Goal: Task Accomplishment & Management: Use online tool/utility

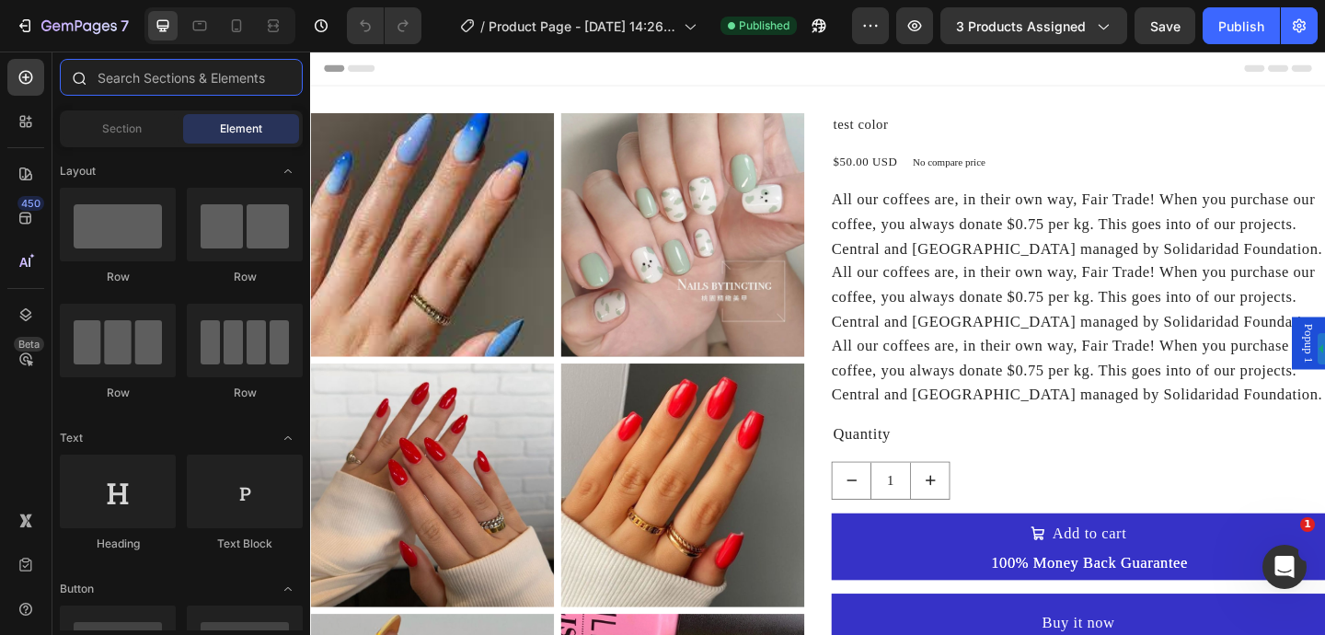
click at [206, 70] on input "text" at bounding box center [181, 77] width 243 height 37
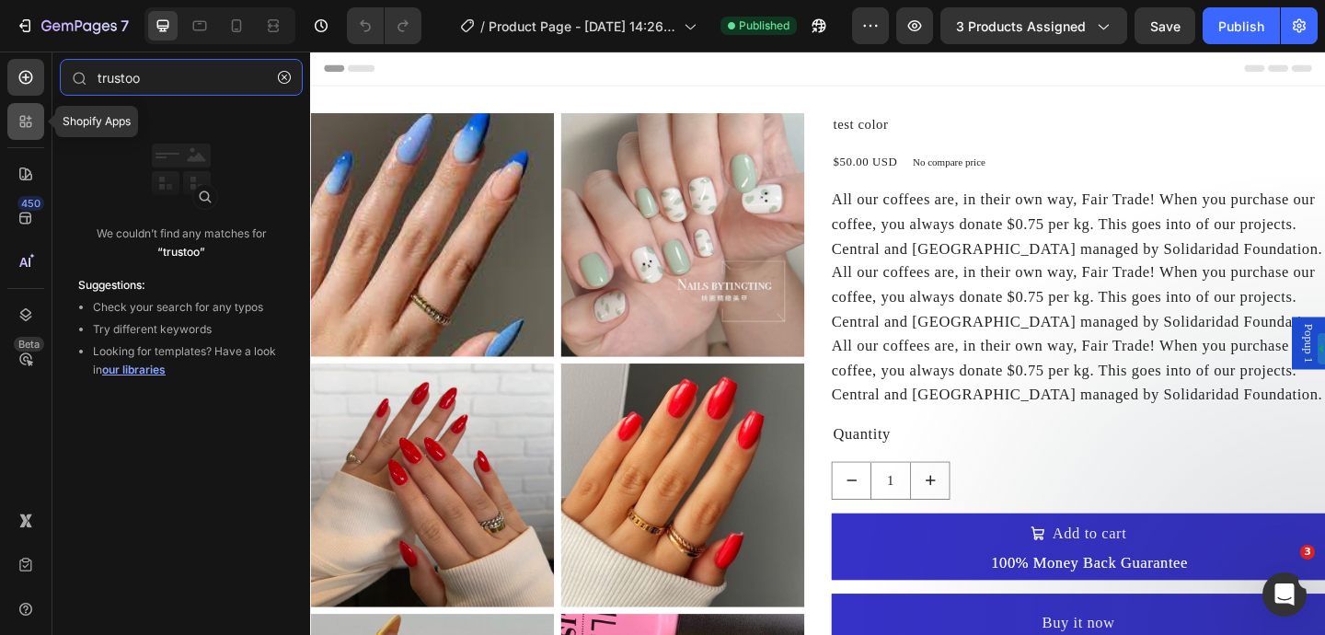
type input "trustoo"
click at [10, 127] on div at bounding box center [25, 121] width 37 height 37
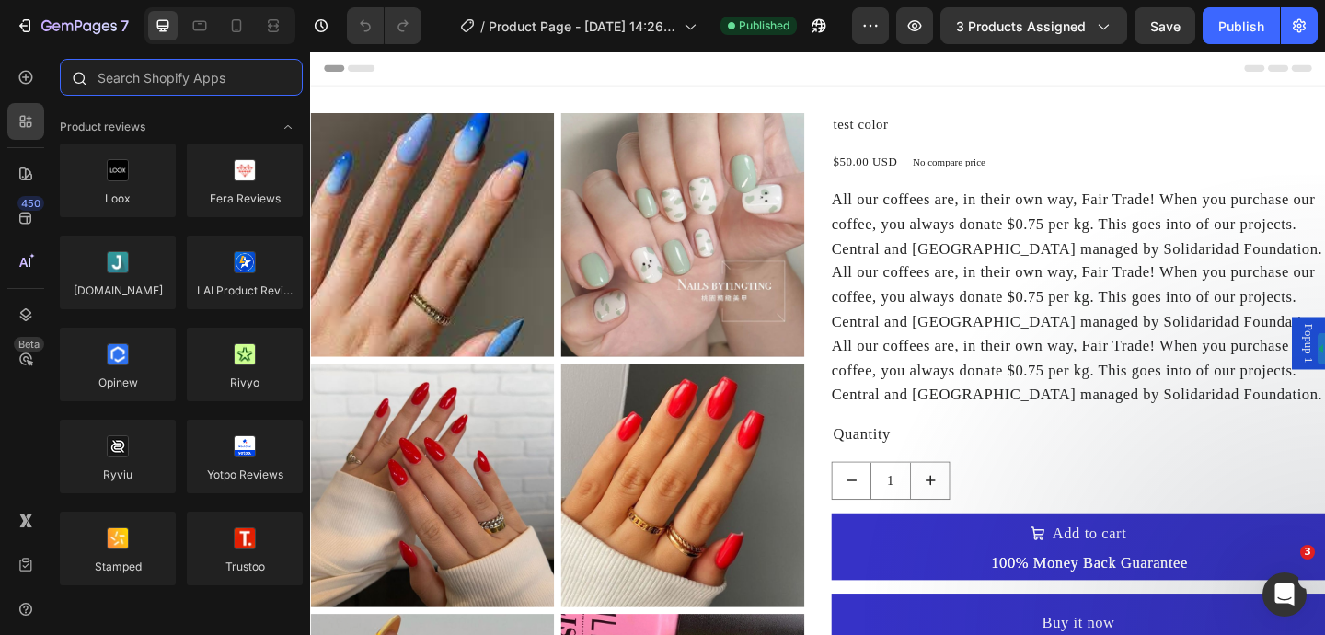
click at [167, 73] on input "text" at bounding box center [181, 77] width 243 height 37
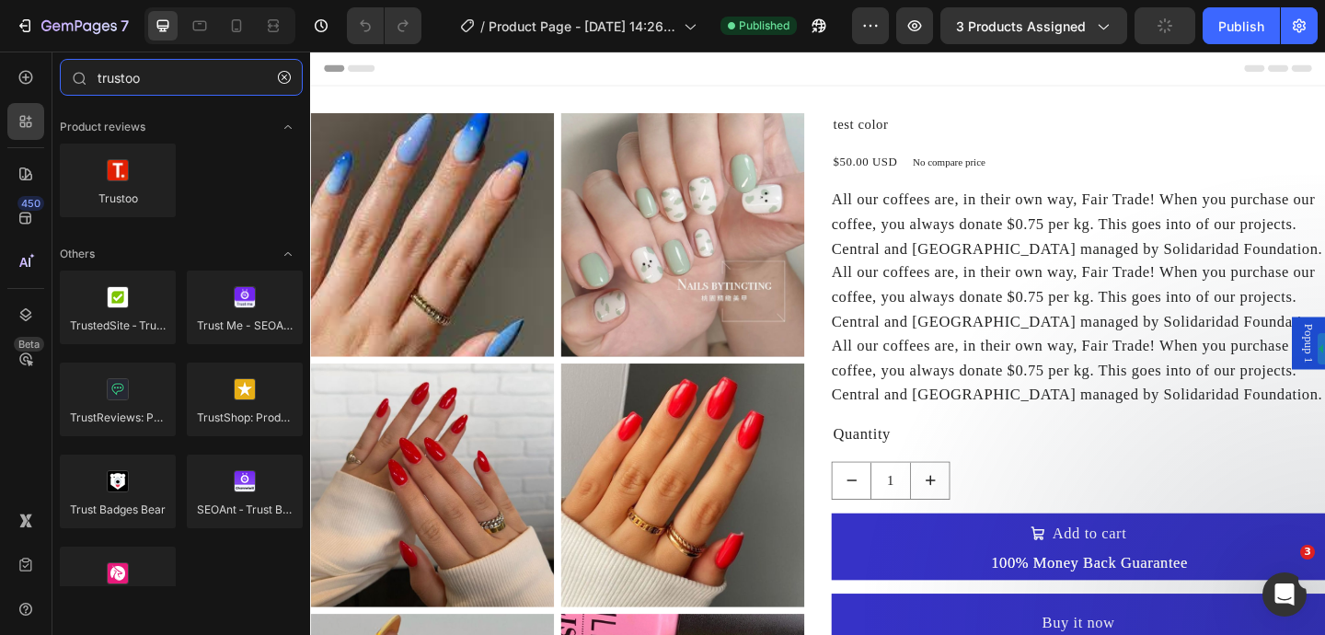
type input "trustoo"
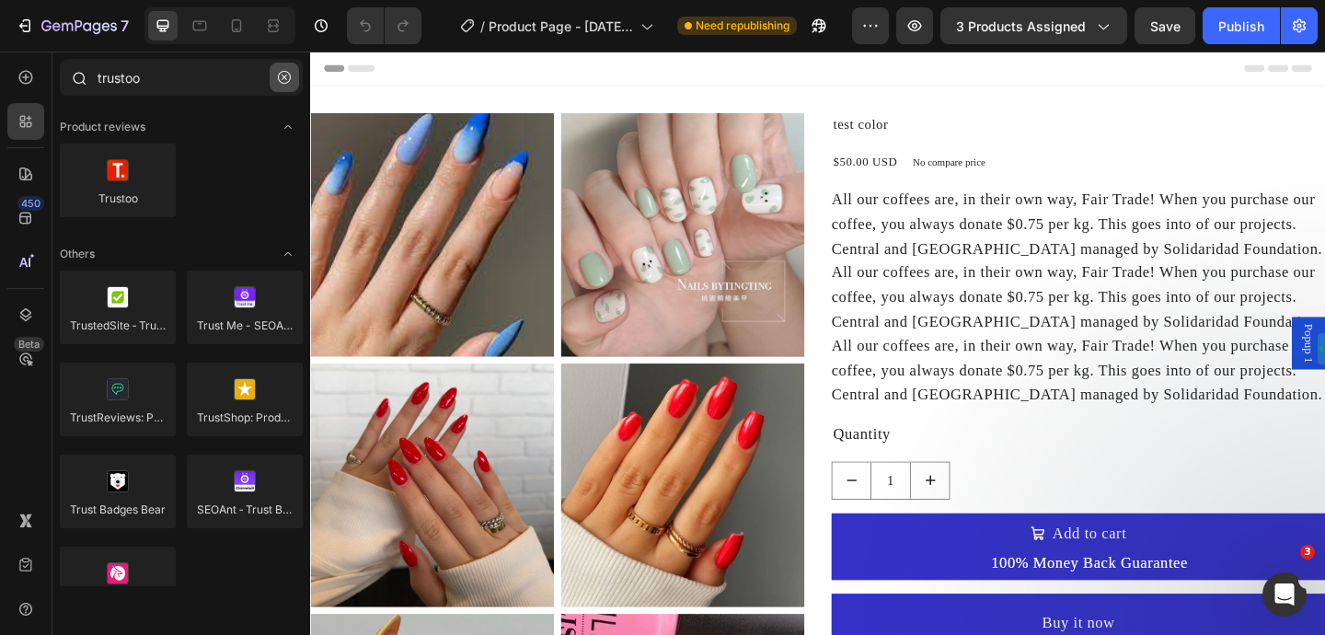
click at [278, 78] on icon "button" at bounding box center [284, 77] width 13 height 13
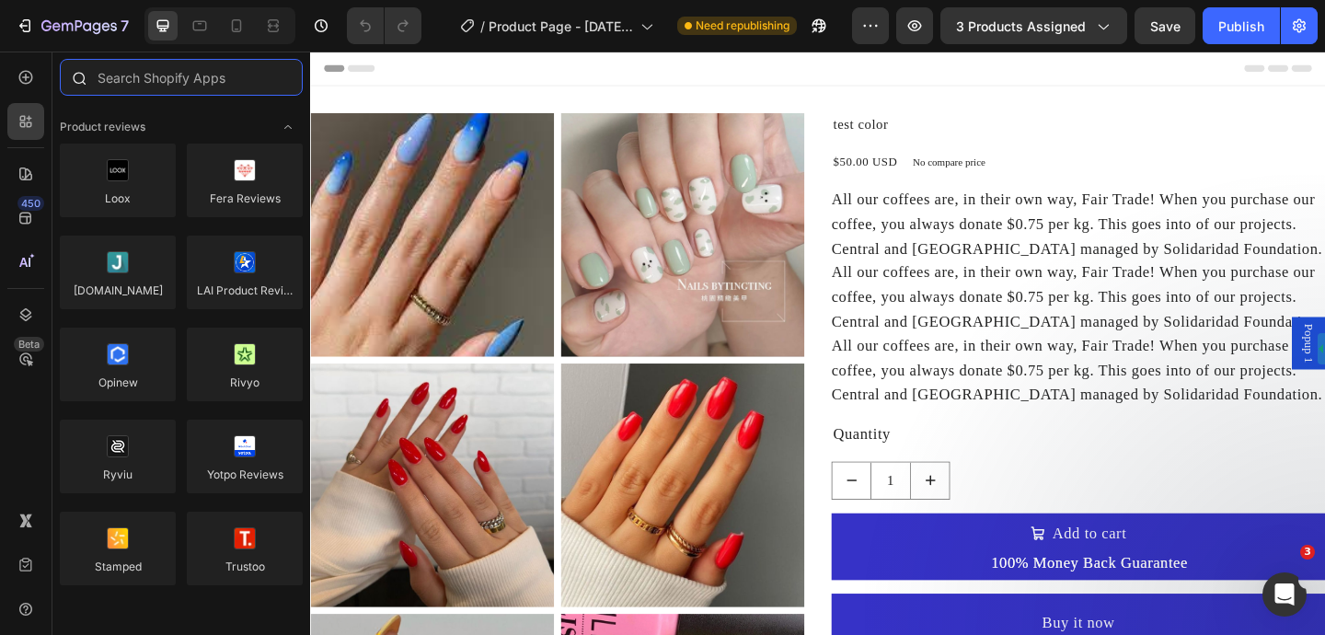
click at [195, 77] on input "text" at bounding box center [181, 77] width 243 height 37
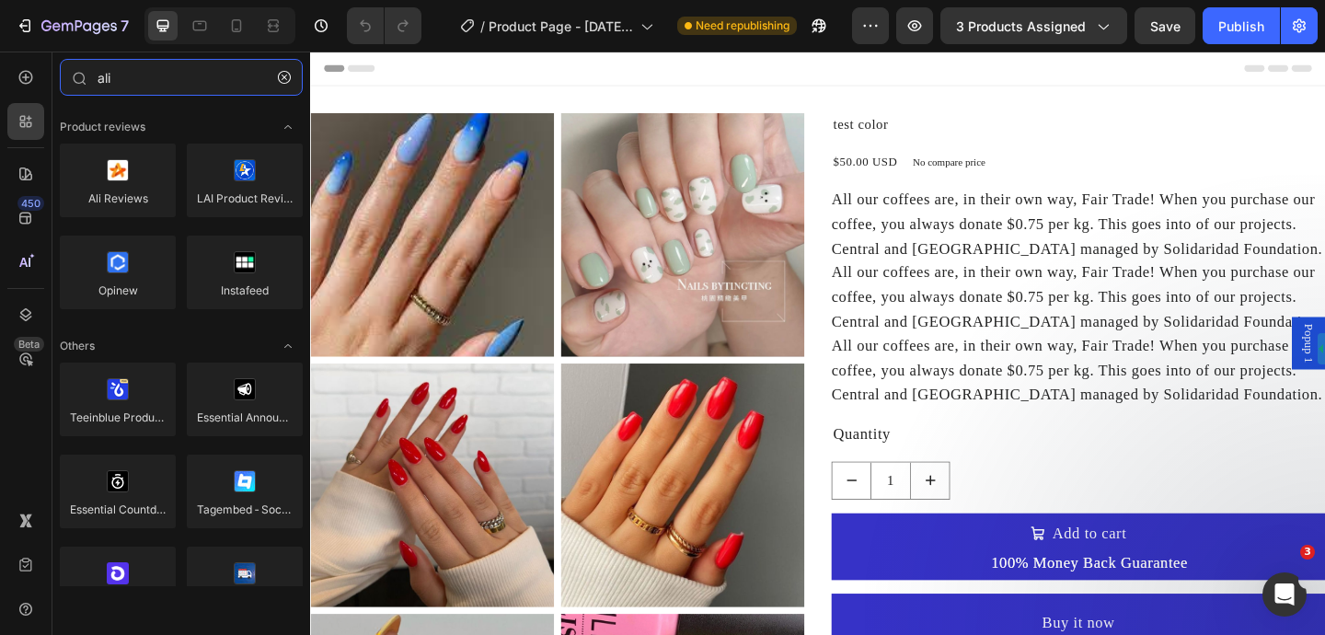
type input "ali"
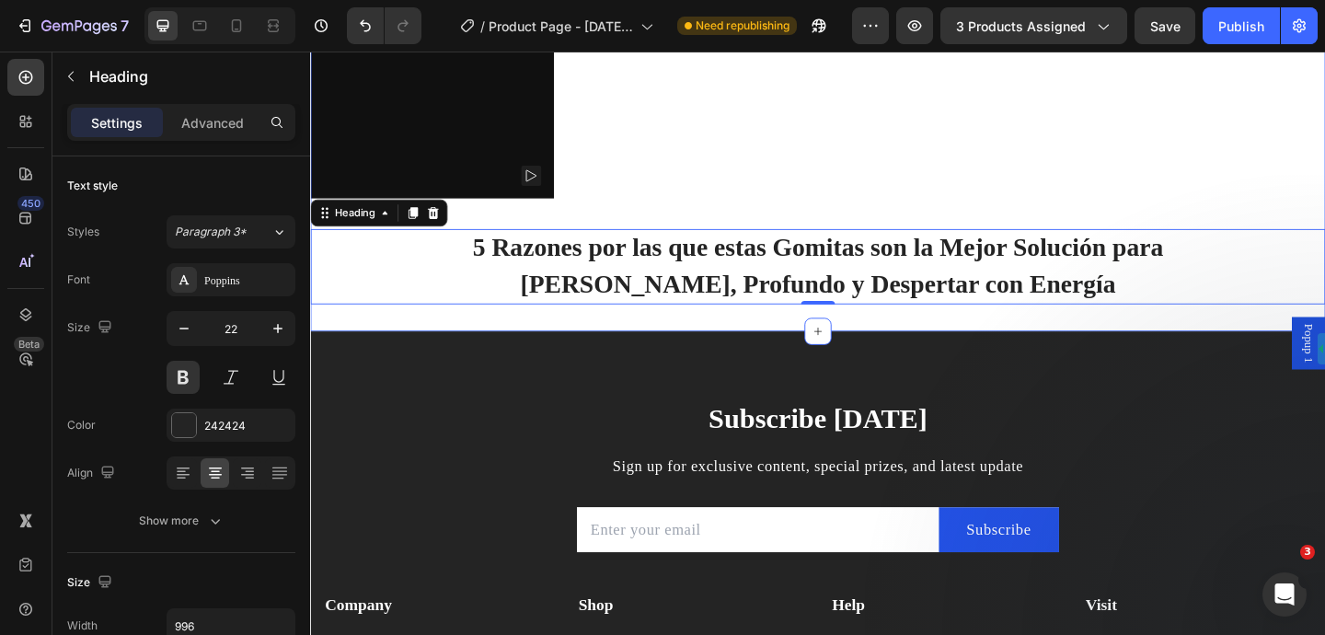
scroll to position [1257, 0]
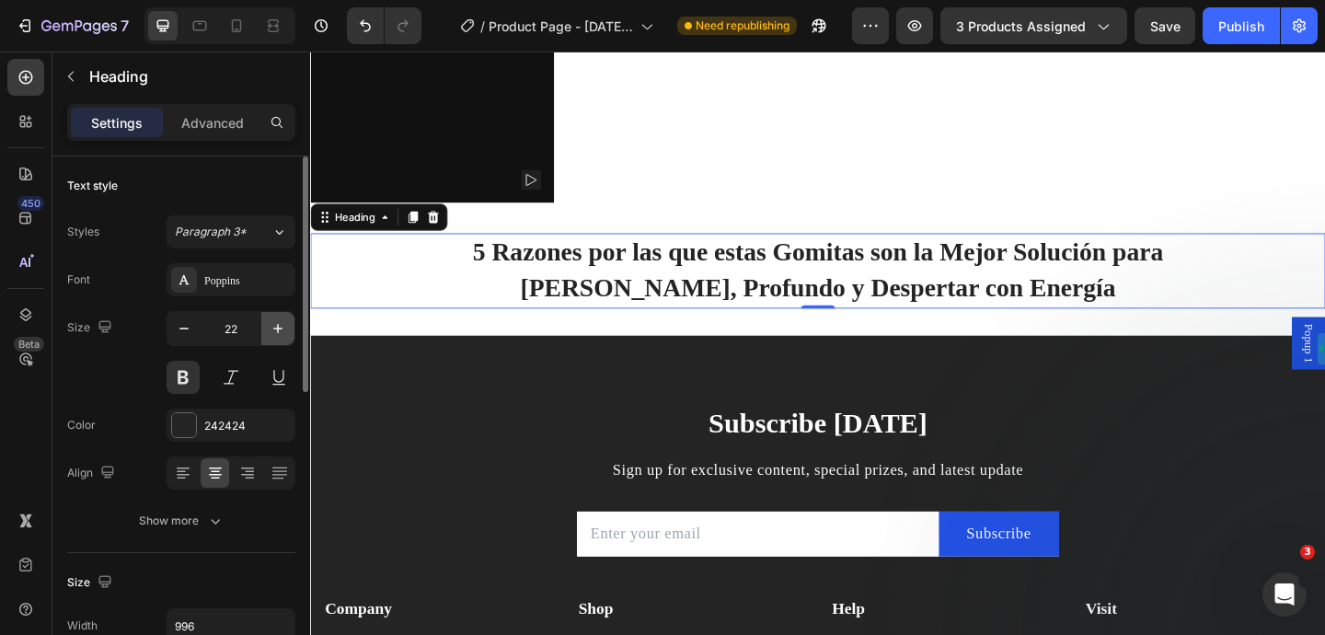
click at [278, 333] on icon "button" at bounding box center [278, 328] width 18 height 18
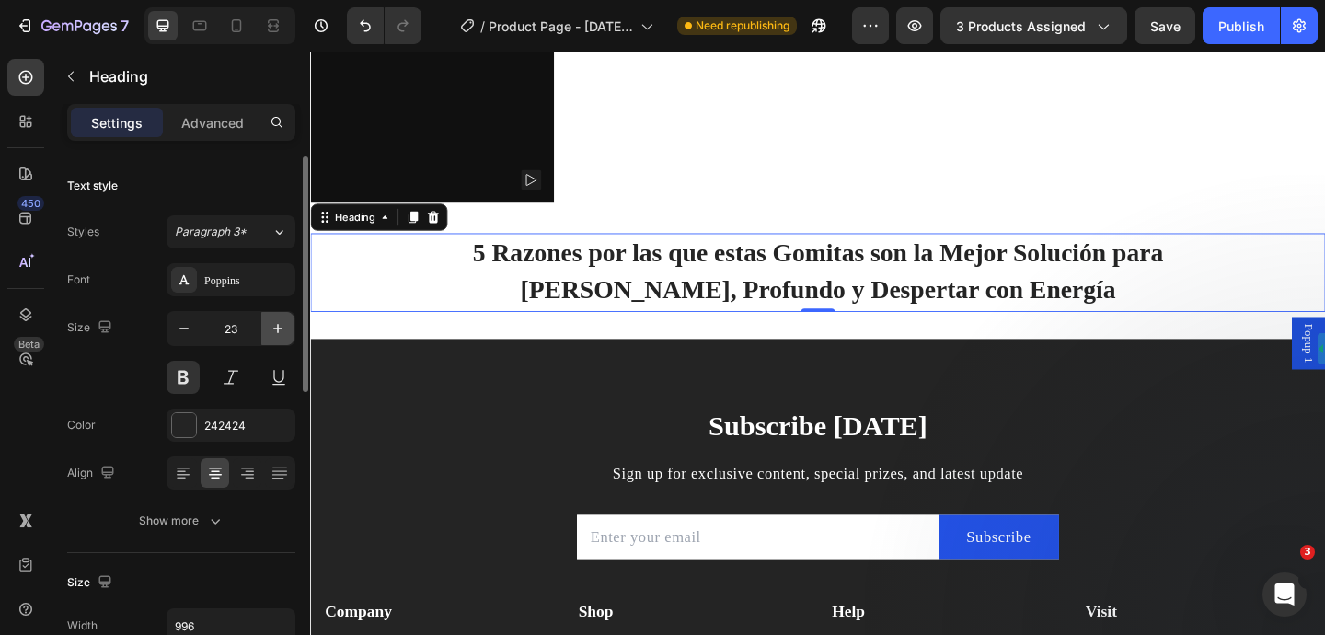
click at [278, 333] on icon "button" at bounding box center [278, 328] width 18 height 18
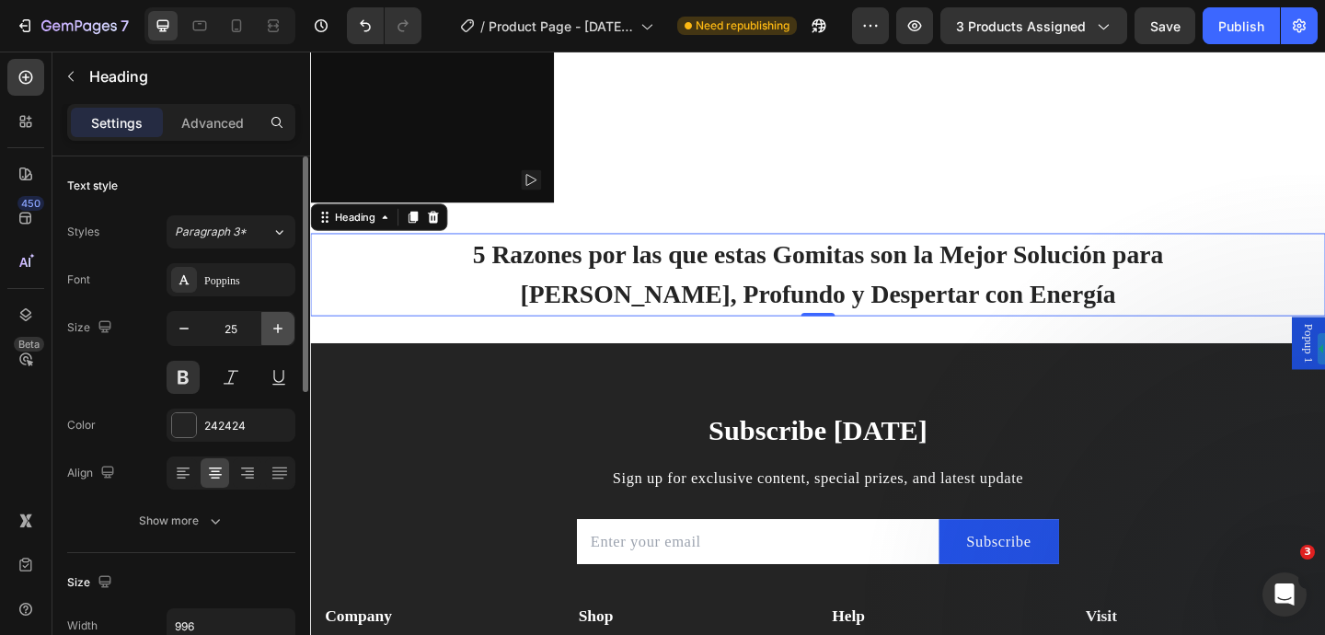
click at [278, 333] on icon "button" at bounding box center [278, 328] width 18 height 18
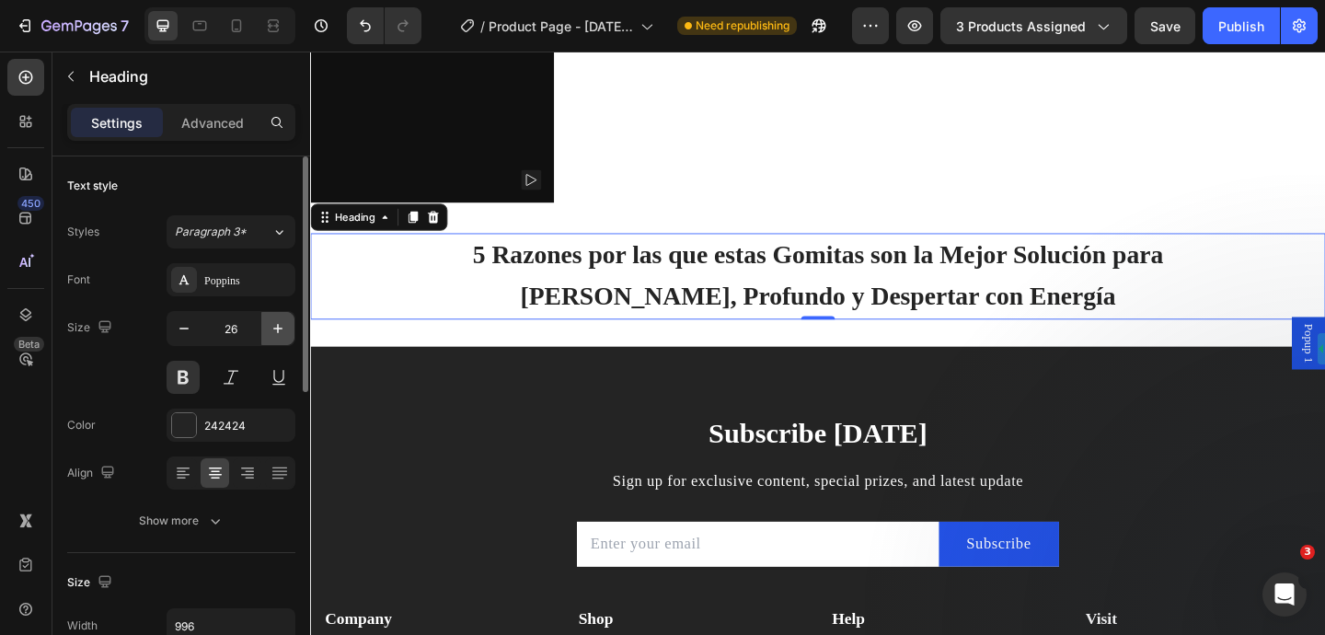
click at [278, 333] on icon "button" at bounding box center [278, 328] width 18 height 18
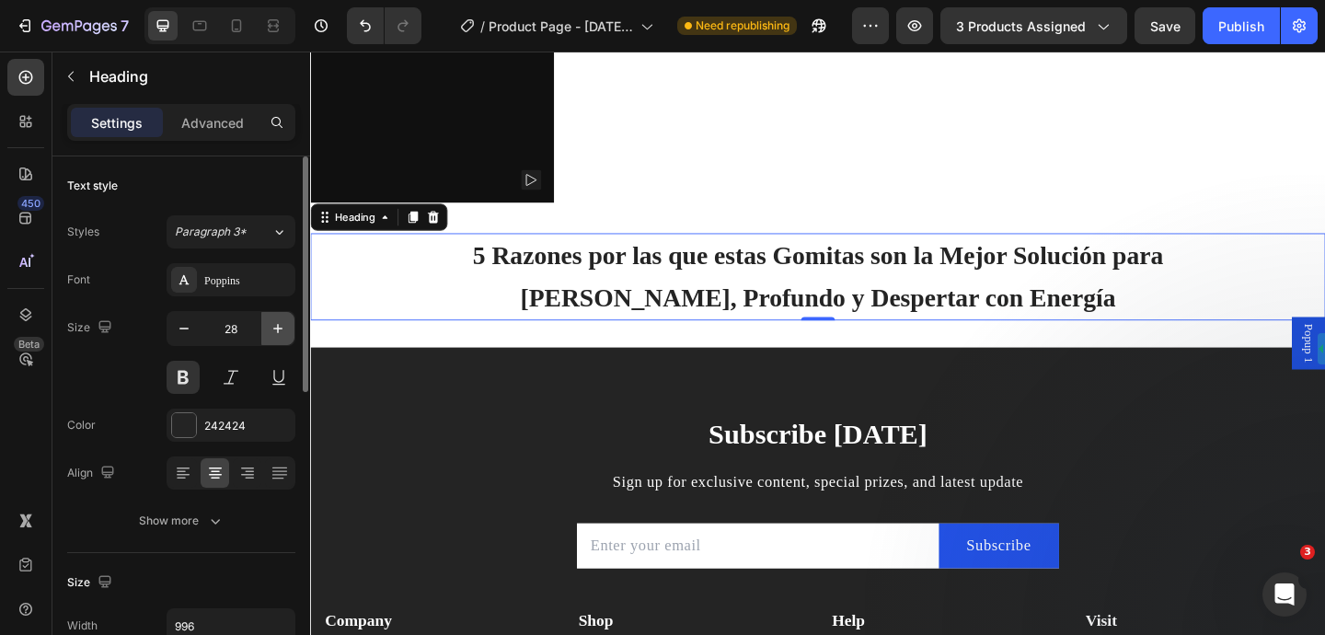
click at [278, 333] on icon "button" at bounding box center [278, 328] width 18 height 18
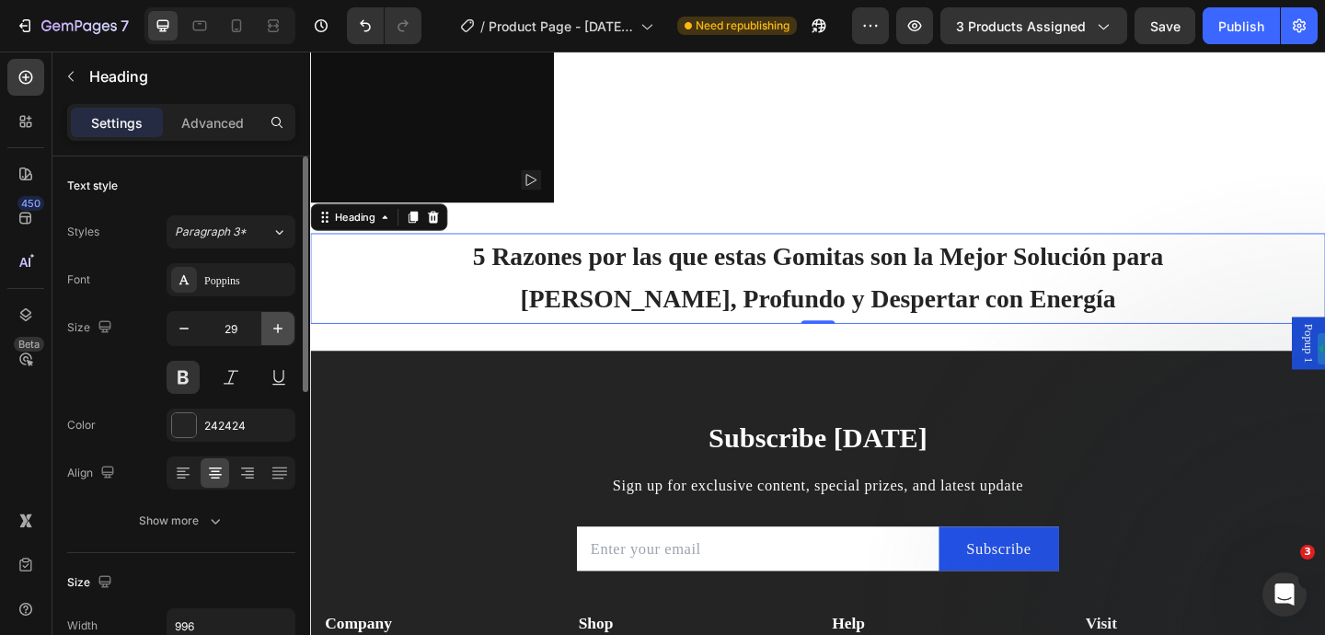
click at [278, 333] on icon "button" at bounding box center [278, 328] width 18 height 18
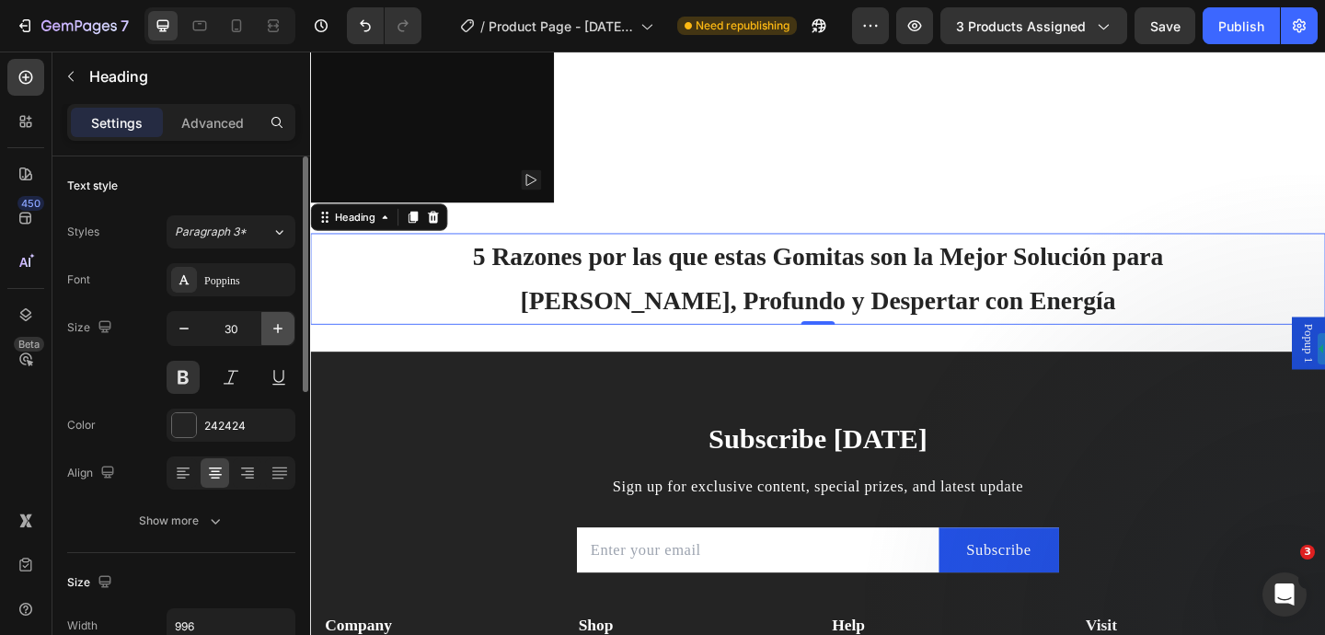
click at [278, 333] on icon "button" at bounding box center [278, 328] width 18 height 18
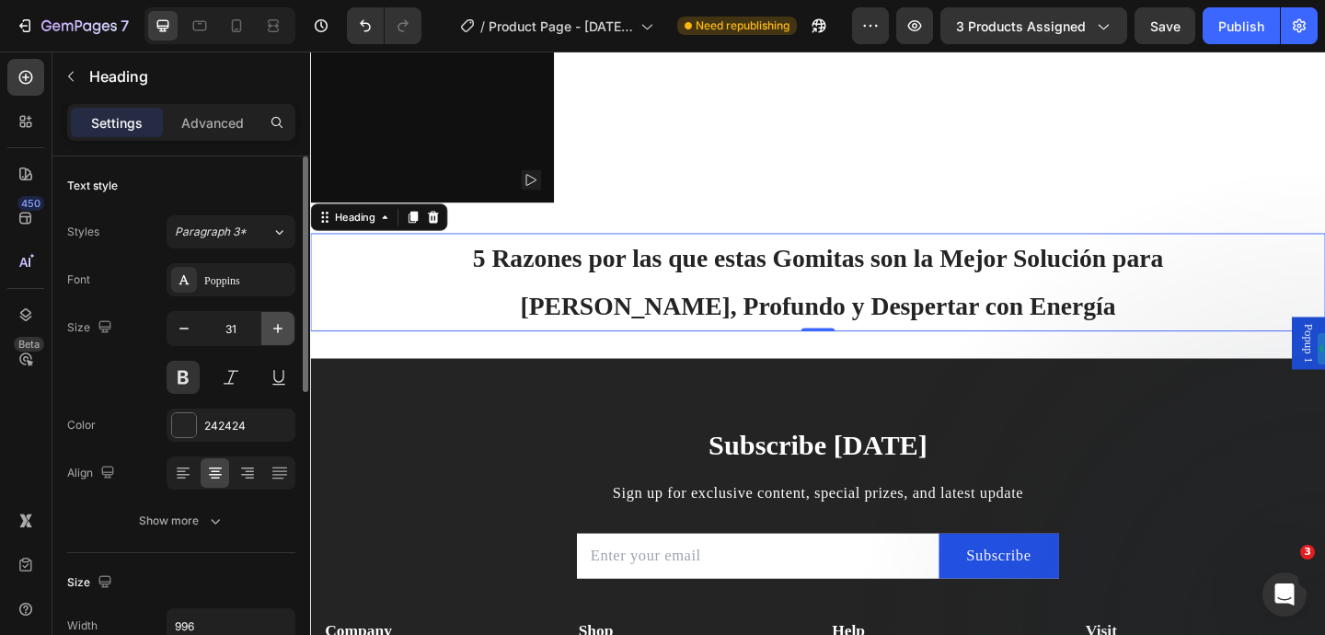
click at [278, 333] on icon "button" at bounding box center [278, 328] width 18 height 18
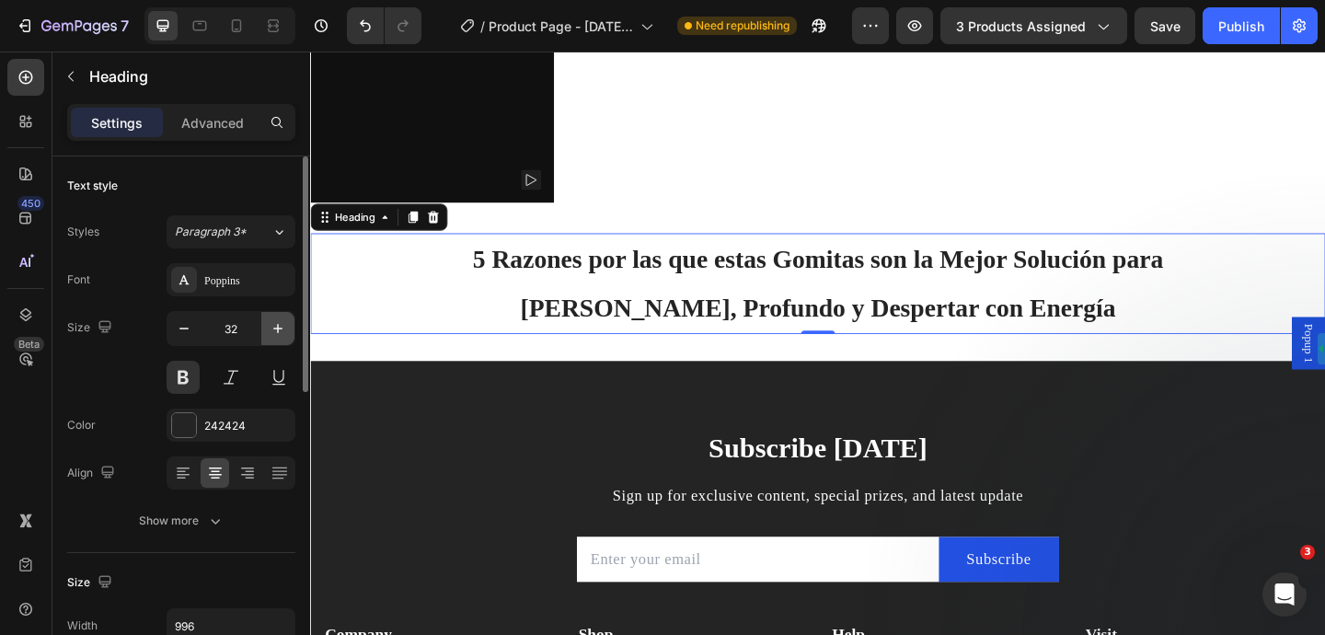
click at [278, 333] on icon "button" at bounding box center [278, 328] width 18 height 18
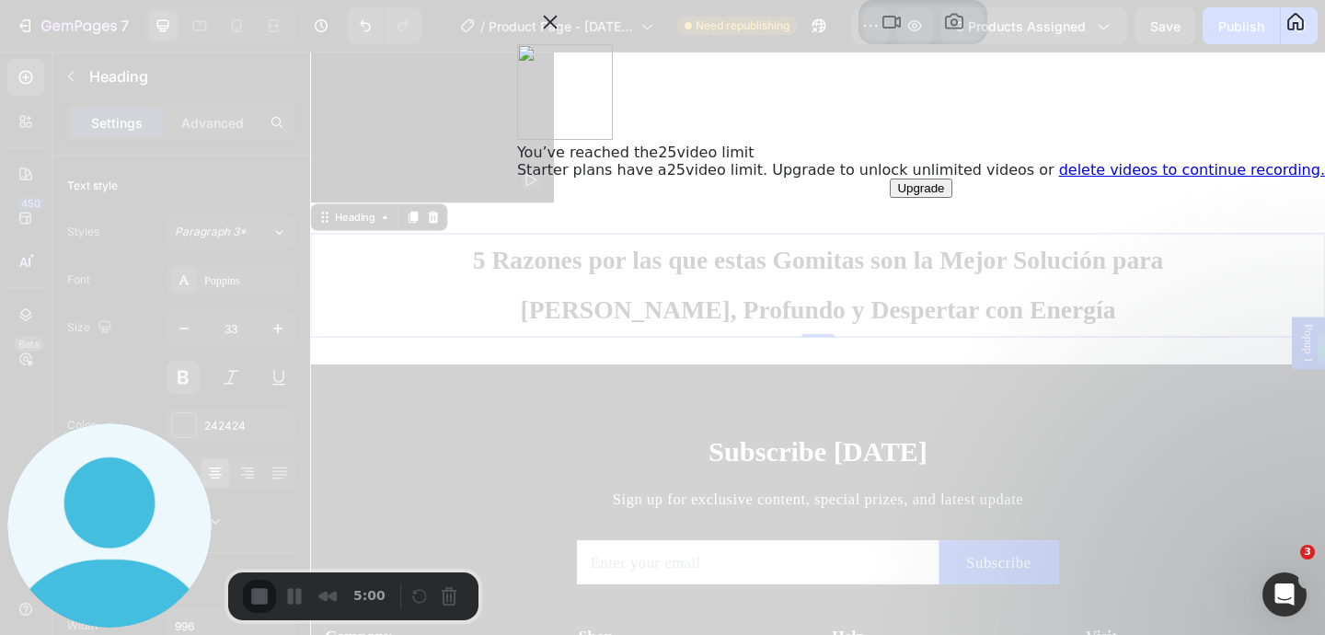
click at [1281, 37] on button "My library" at bounding box center [1295, 21] width 29 height 29
click at [565, 37] on button "Close" at bounding box center [549, 21] width 29 height 29
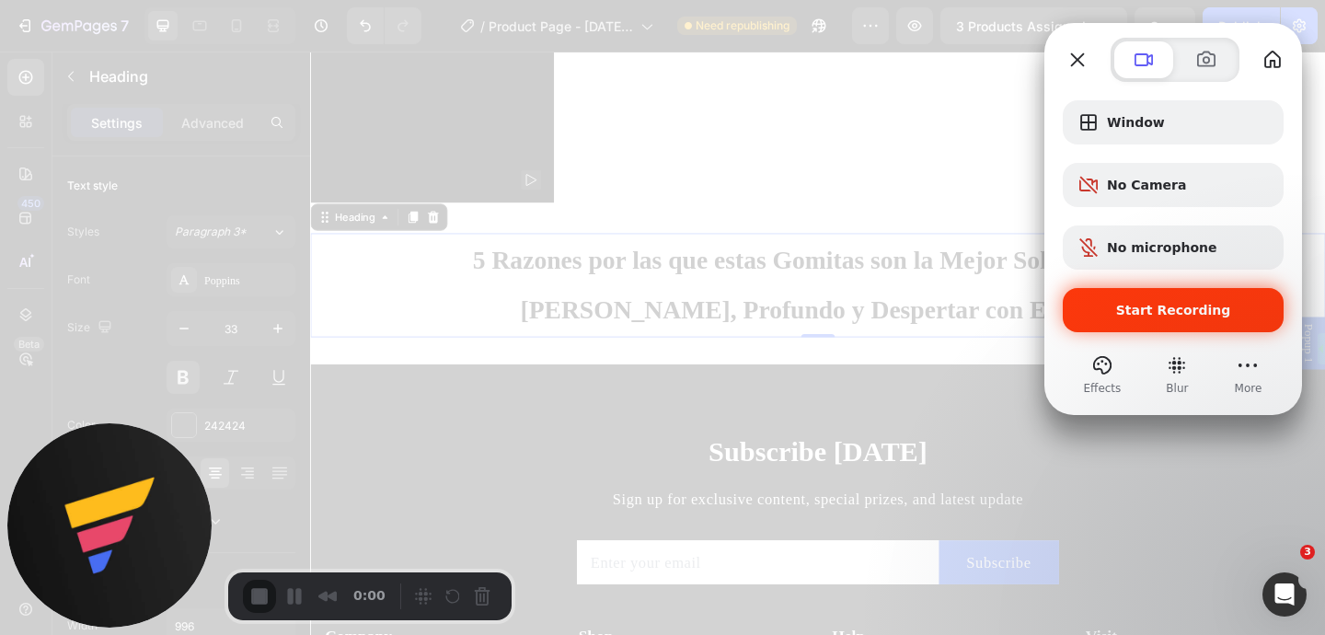
click at [1159, 318] on div "Start Recording" at bounding box center [1173, 310] width 221 height 44
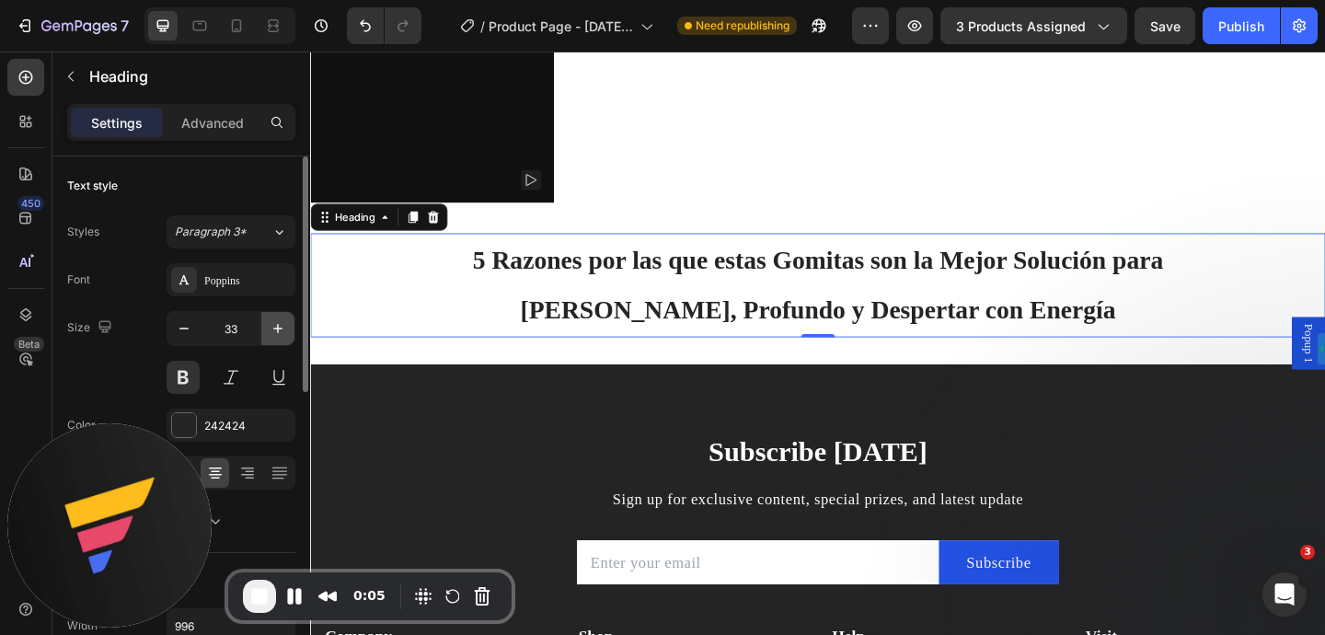
click at [280, 328] on icon "button" at bounding box center [277, 328] width 9 height 9
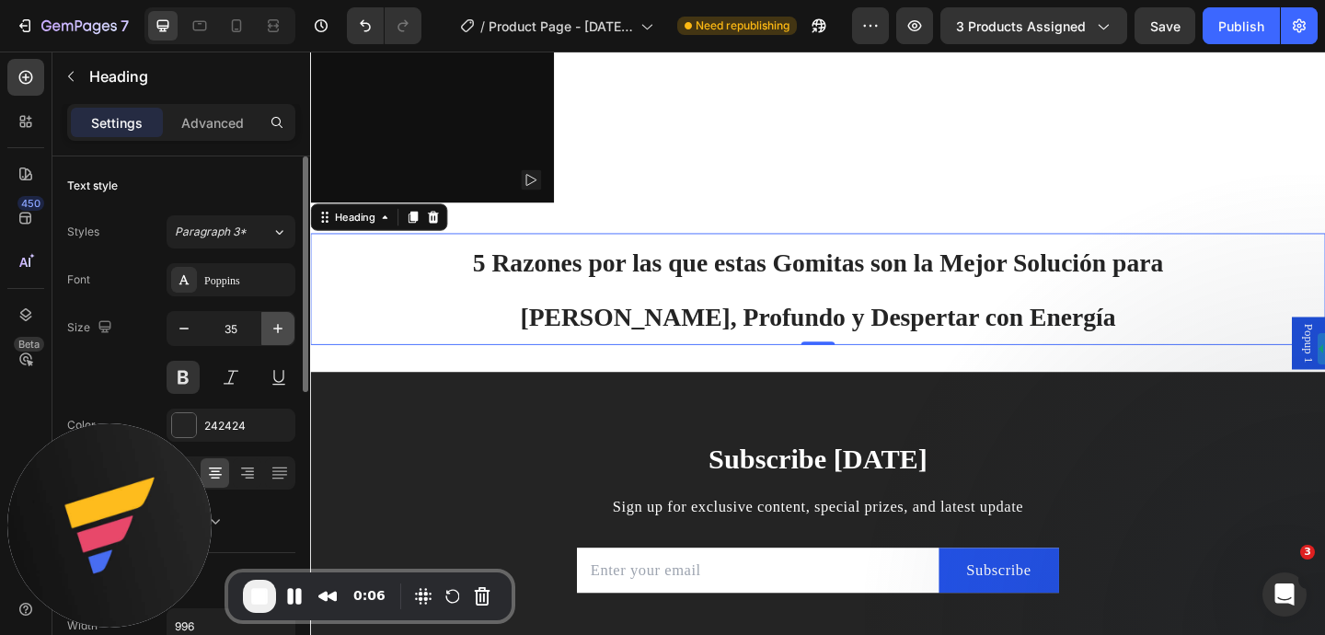
click at [280, 328] on icon "button" at bounding box center [277, 328] width 9 height 9
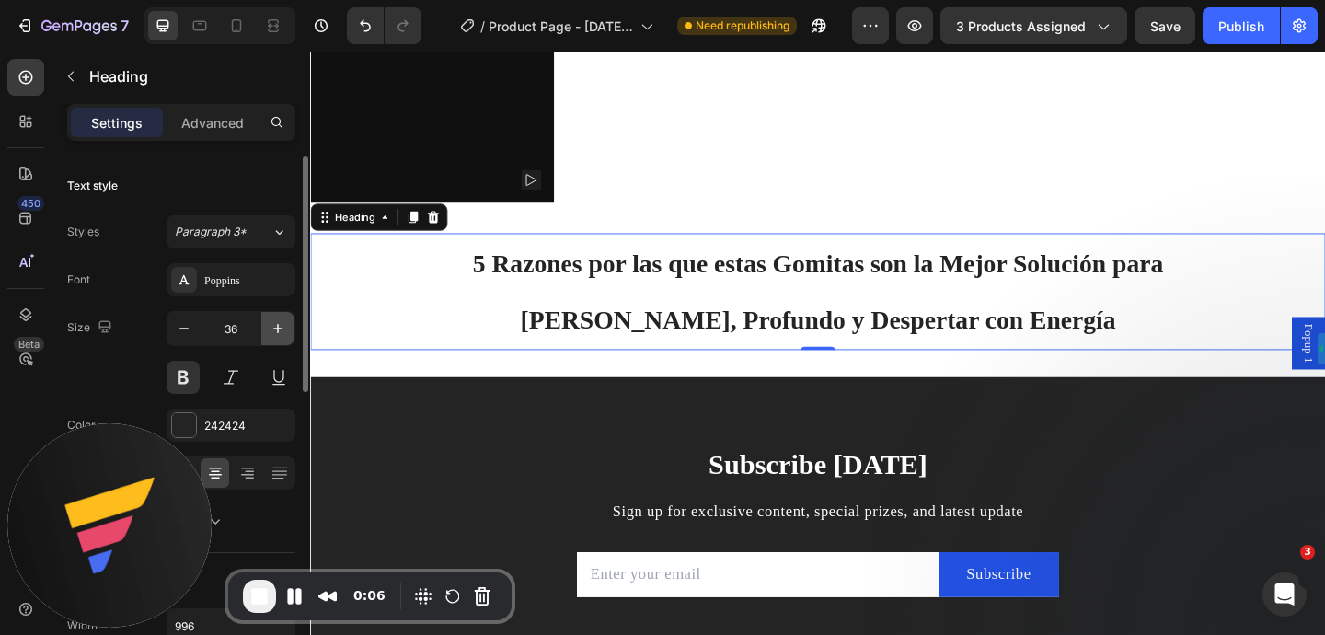
click at [280, 328] on icon "button" at bounding box center [277, 328] width 9 height 9
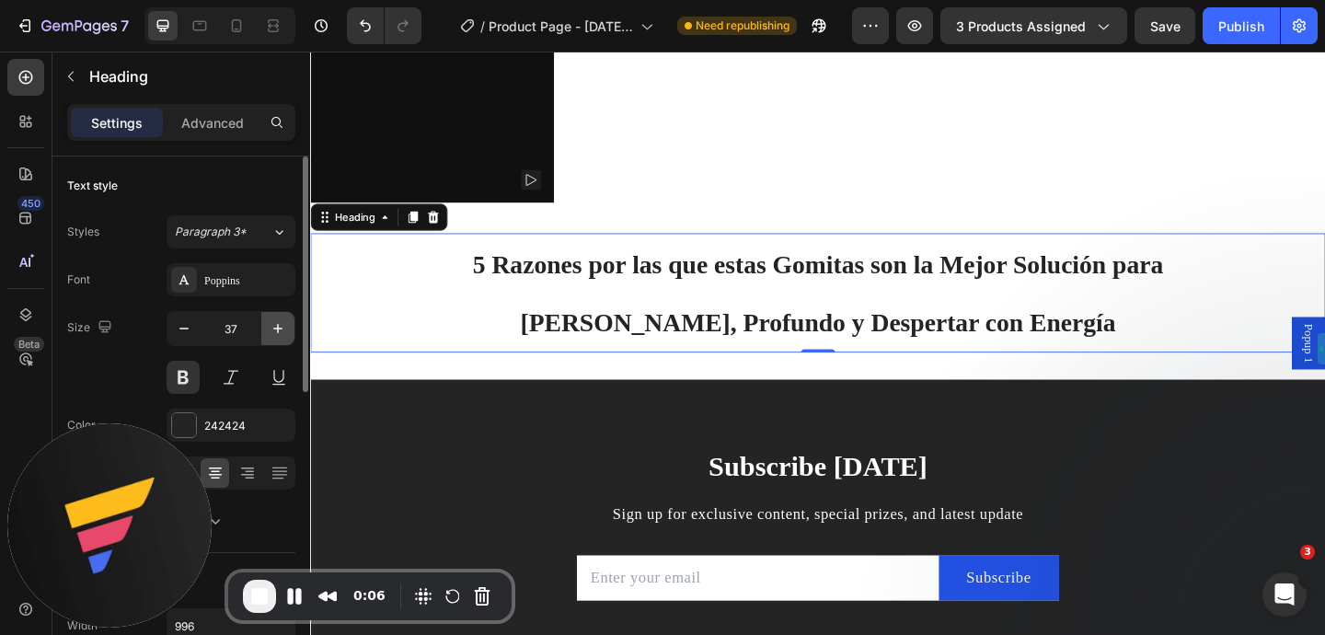
click at [280, 328] on icon "button" at bounding box center [277, 328] width 9 height 9
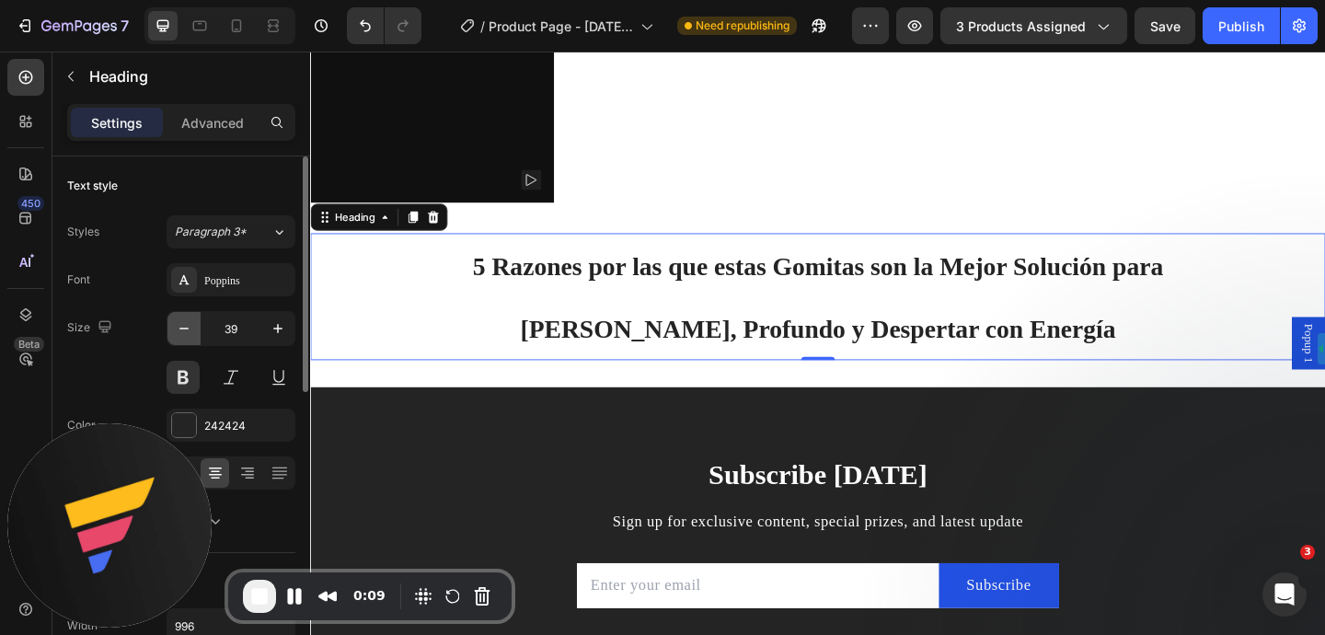
click at [190, 328] on icon "button" at bounding box center [184, 328] width 18 height 18
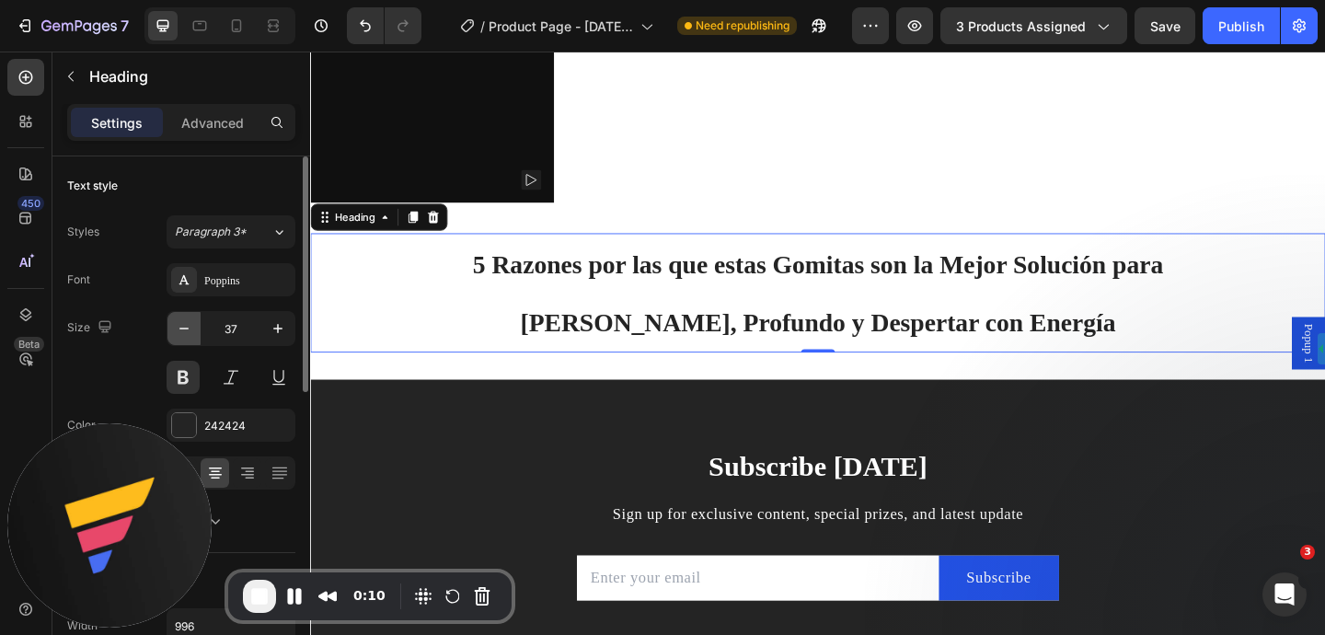
click at [190, 328] on icon "button" at bounding box center [184, 328] width 18 height 18
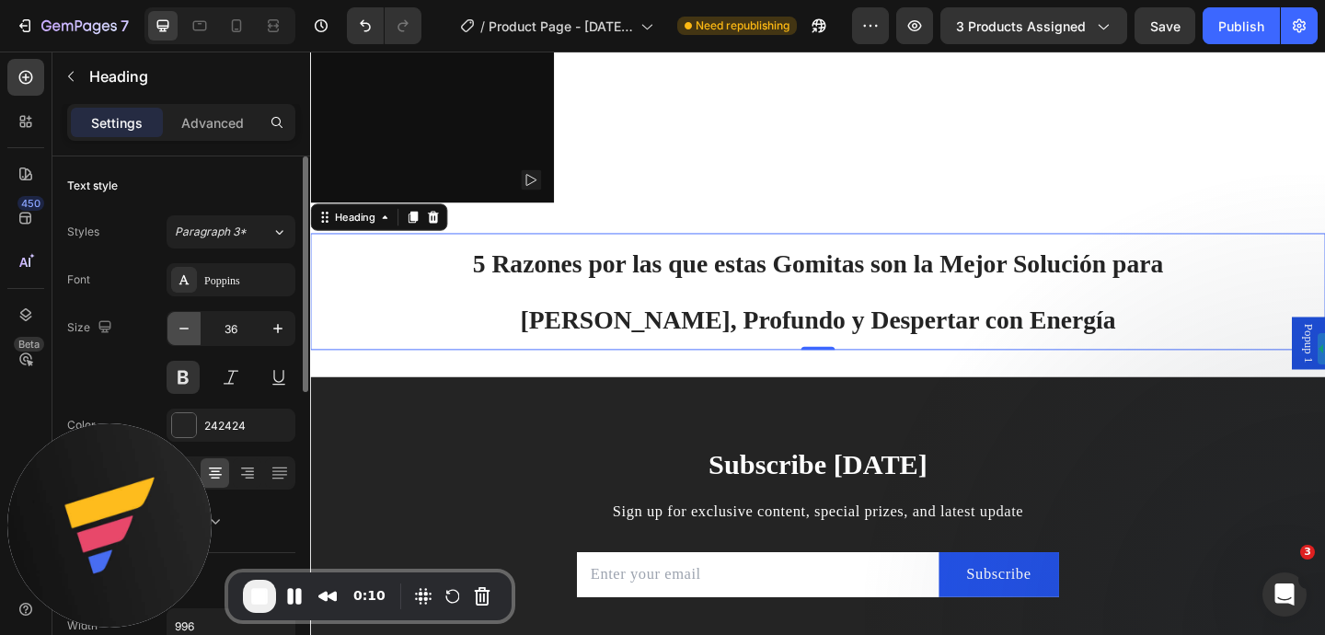
click at [190, 328] on icon "button" at bounding box center [184, 328] width 18 height 18
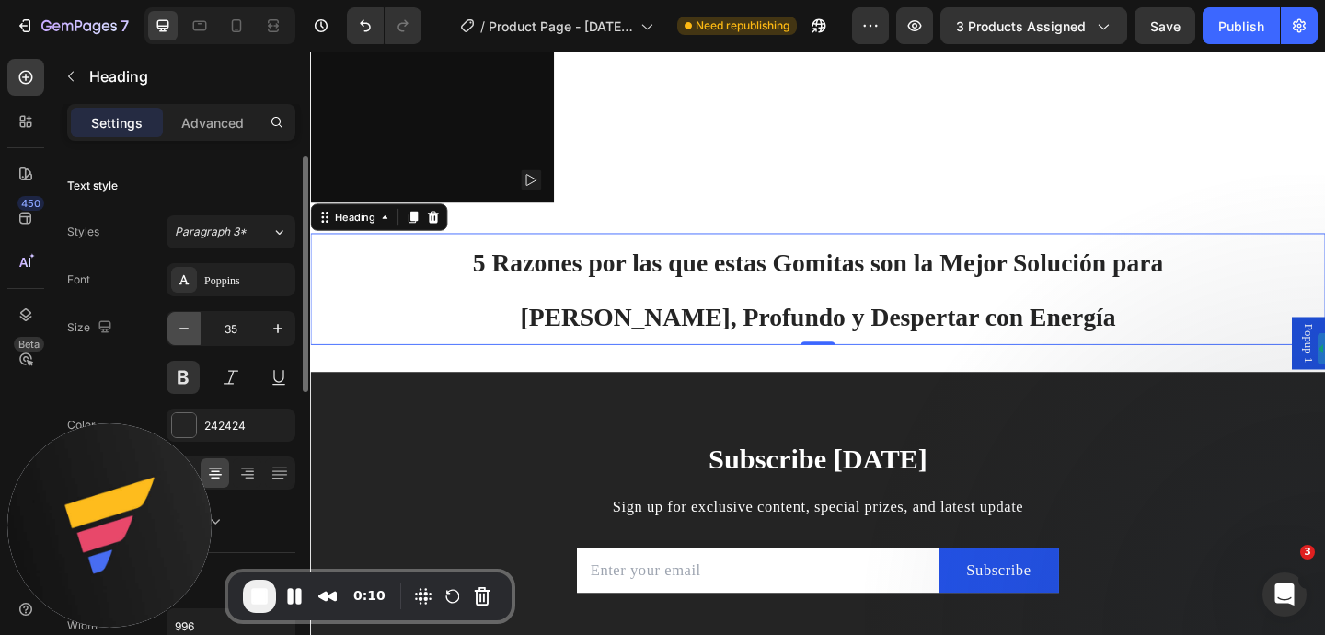
click at [190, 328] on icon "button" at bounding box center [184, 328] width 18 height 18
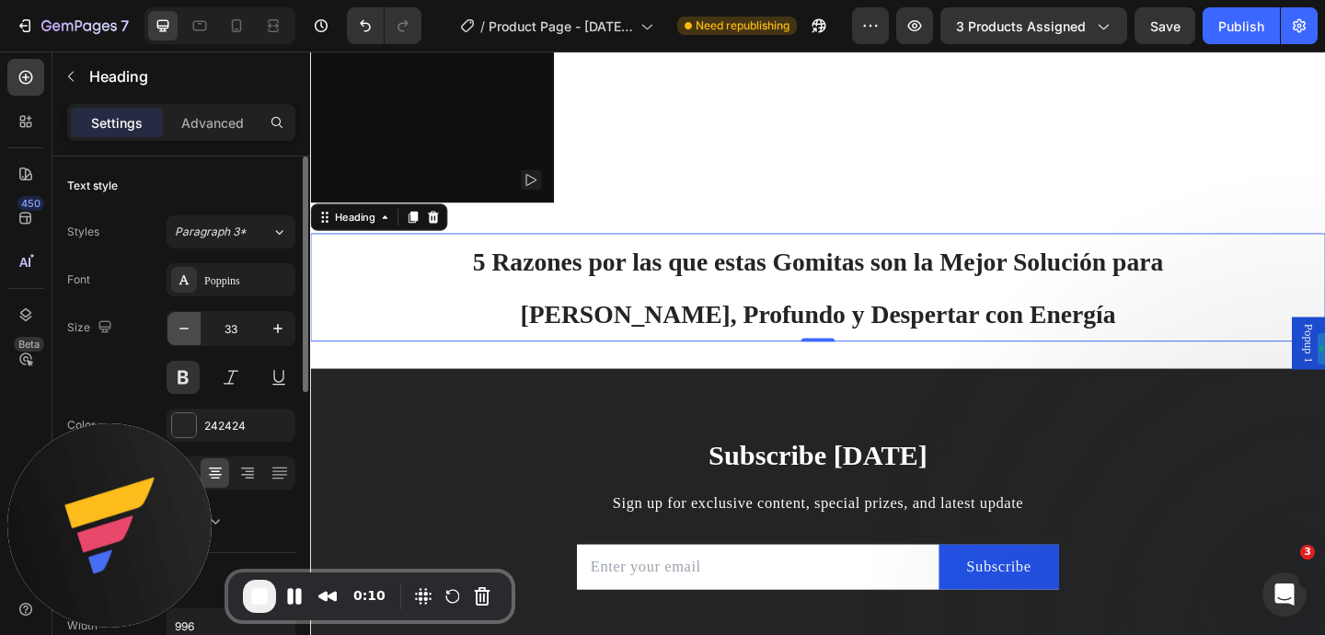
click at [190, 328] on icon "button" at bounding box center [184, 328] width 18 height 18
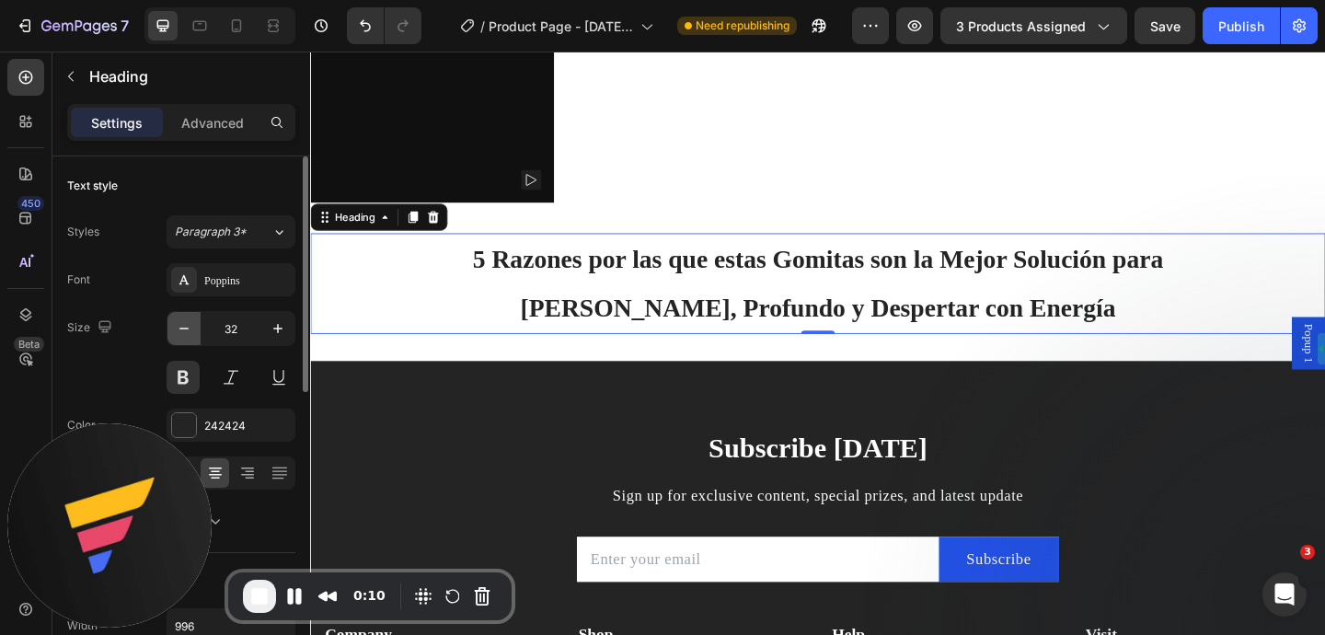
click at [190, 328] on icon "button" at bounding box center [184, 328] width 18 height 18
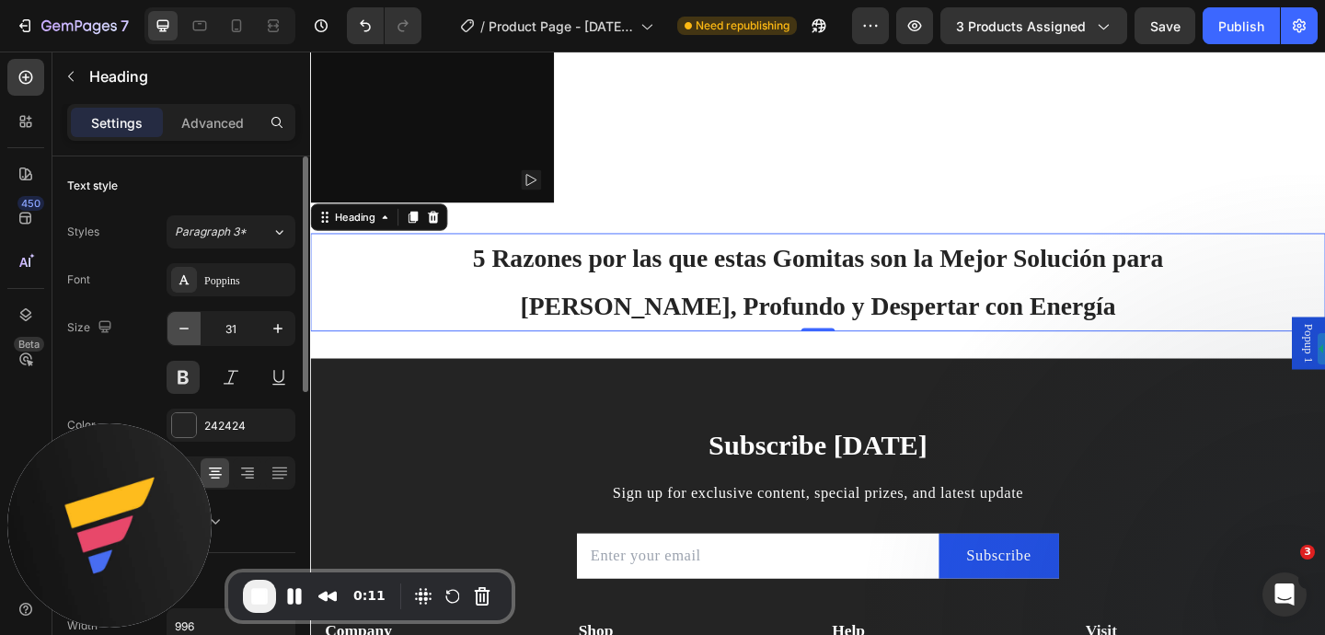
click at [190, 328] on icon "button" at bounding box center [184, 328] width 18 height 18
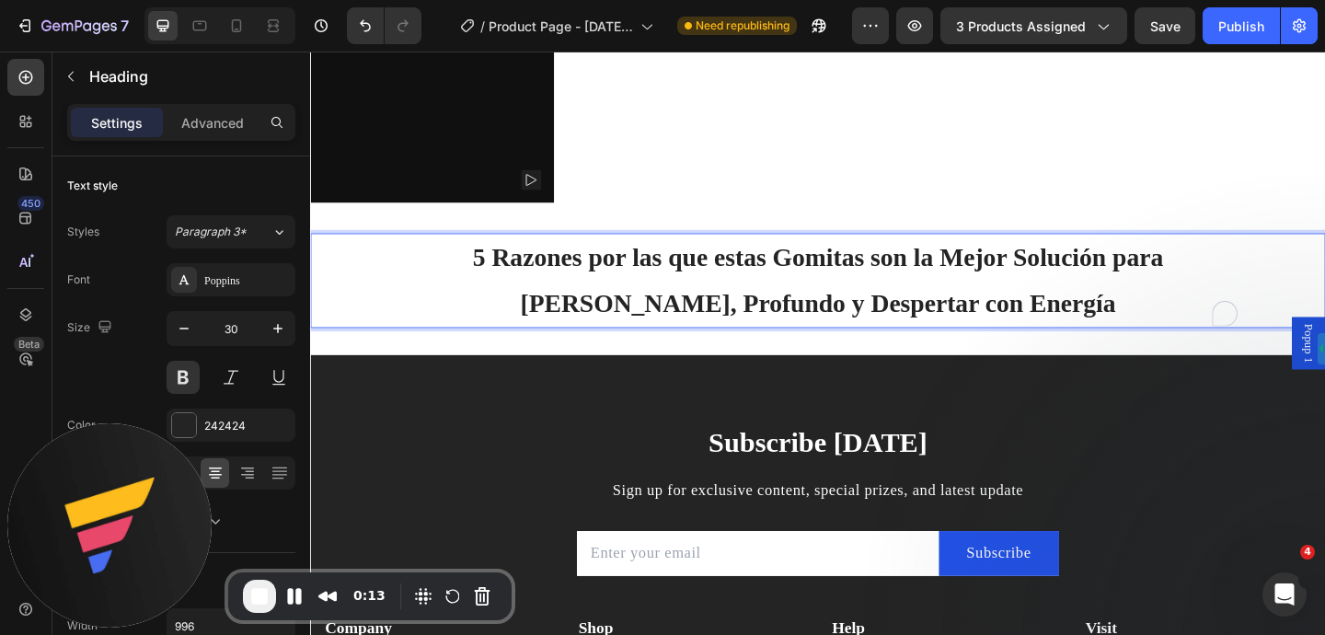
click at [1080, 334] on span "5 Razones por las que estas Gomitas son la Mejor Solución para [PERSON_NAME], P…" at bounding box center [862, 300] width 751 height 80
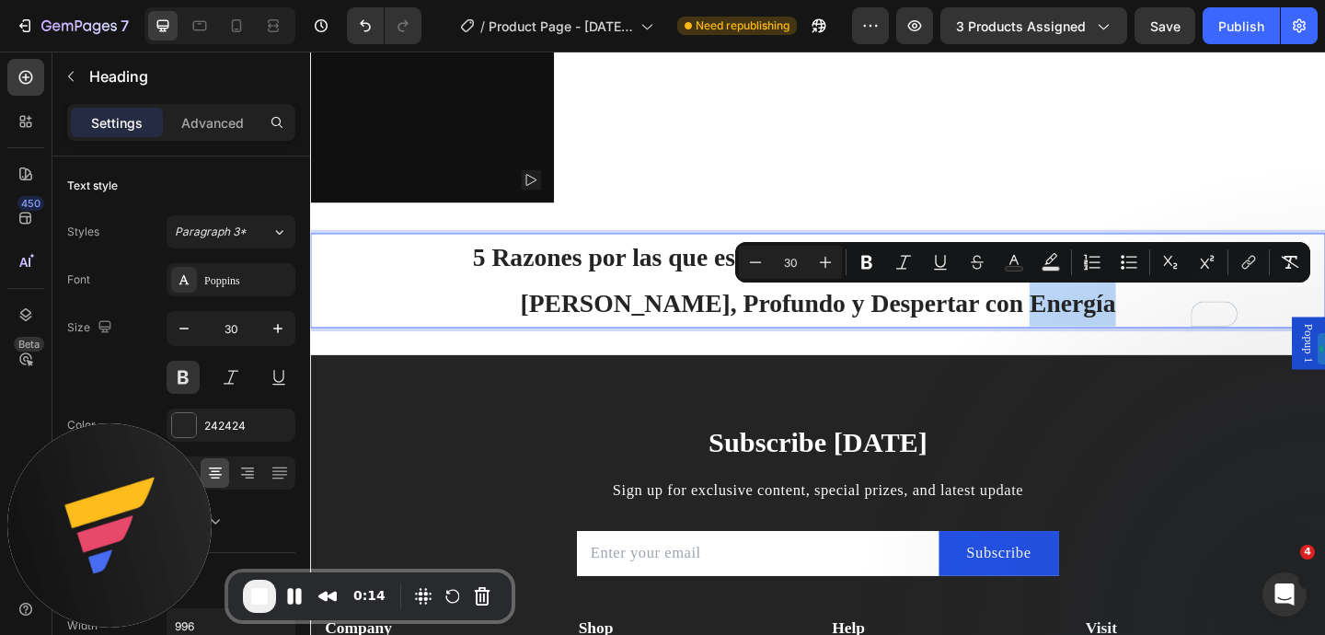
click at [1118, 333] on p "5 Razones por las que estas Gomitas son la Mejor Solución para [PERSON_NAME], P…" at bounding box center [862, 300] width 913 height 99
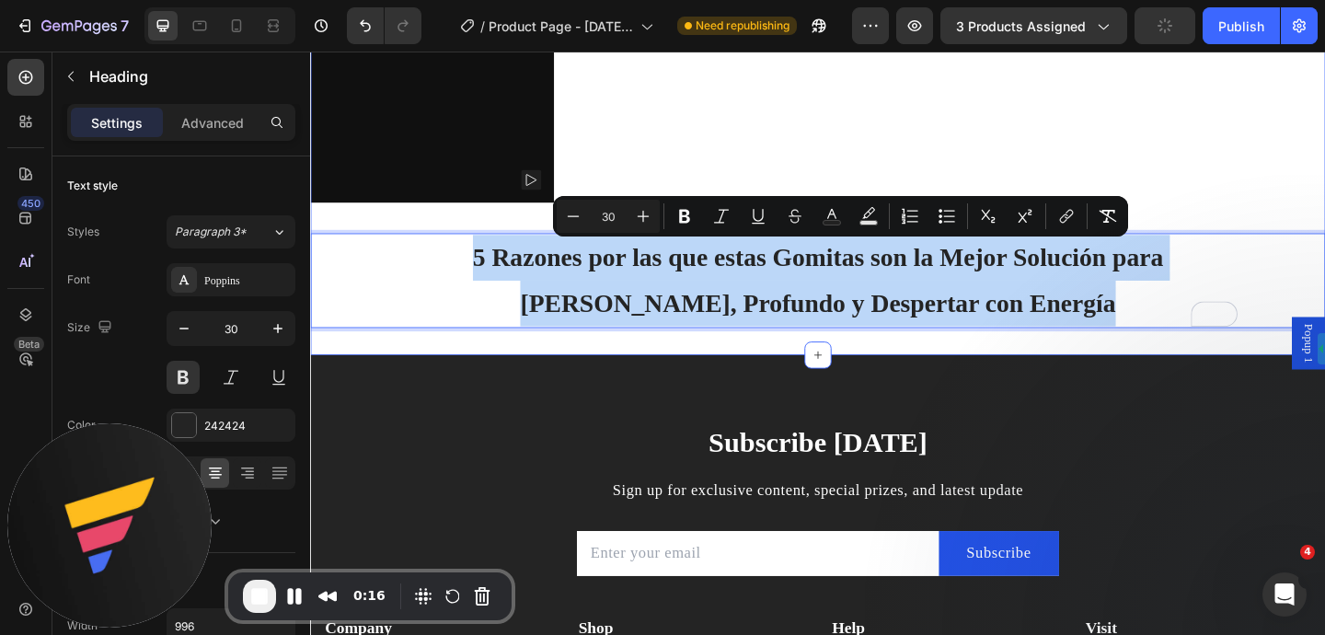
drag, startPoint x: 1118, startPoint y: 333, endPoint x: 432, endPoint y: 246, distance: 690.9
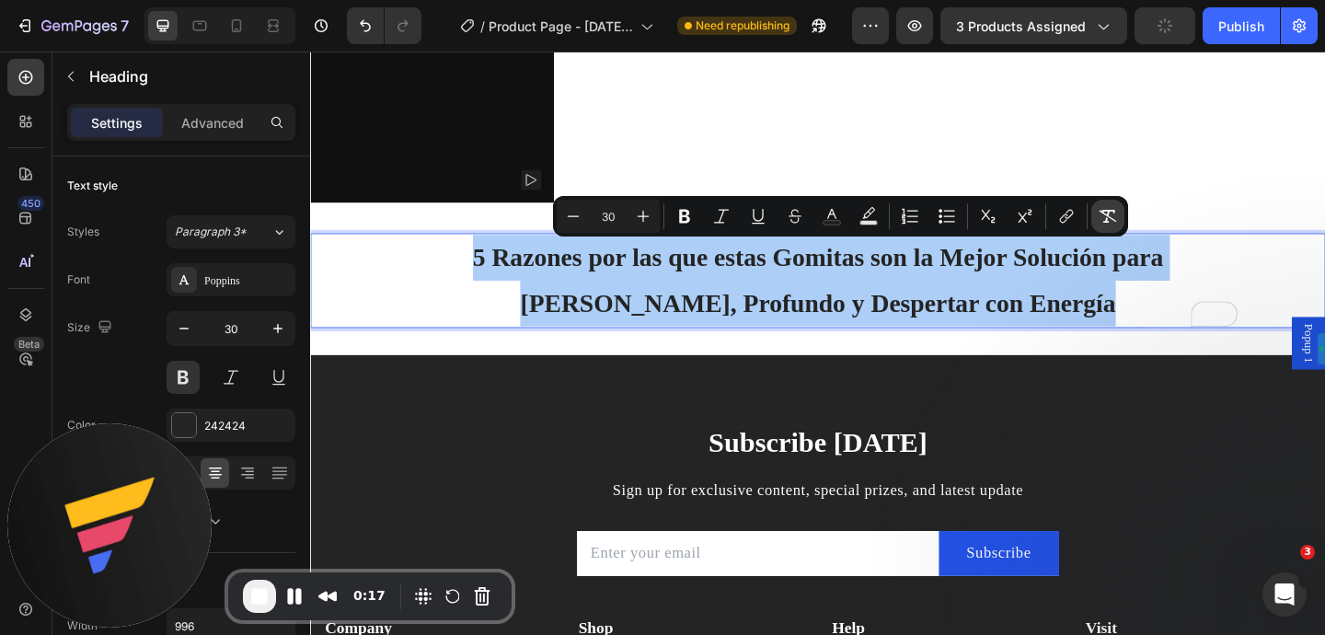
click at [1100, 215] on icon "Editor contextual toolbar" at bounding box center [1107, 216] width 18 height 18
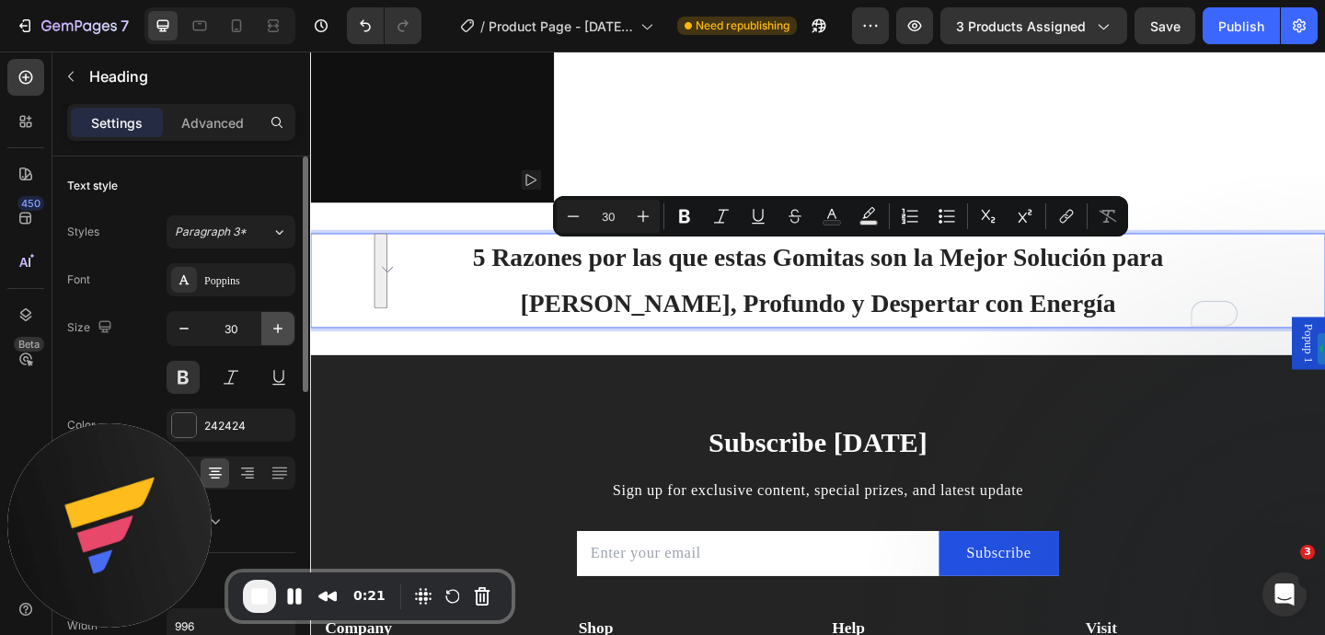
click at [279, 338] on button "button" at bounding box center [277, 328] width 33 height 33
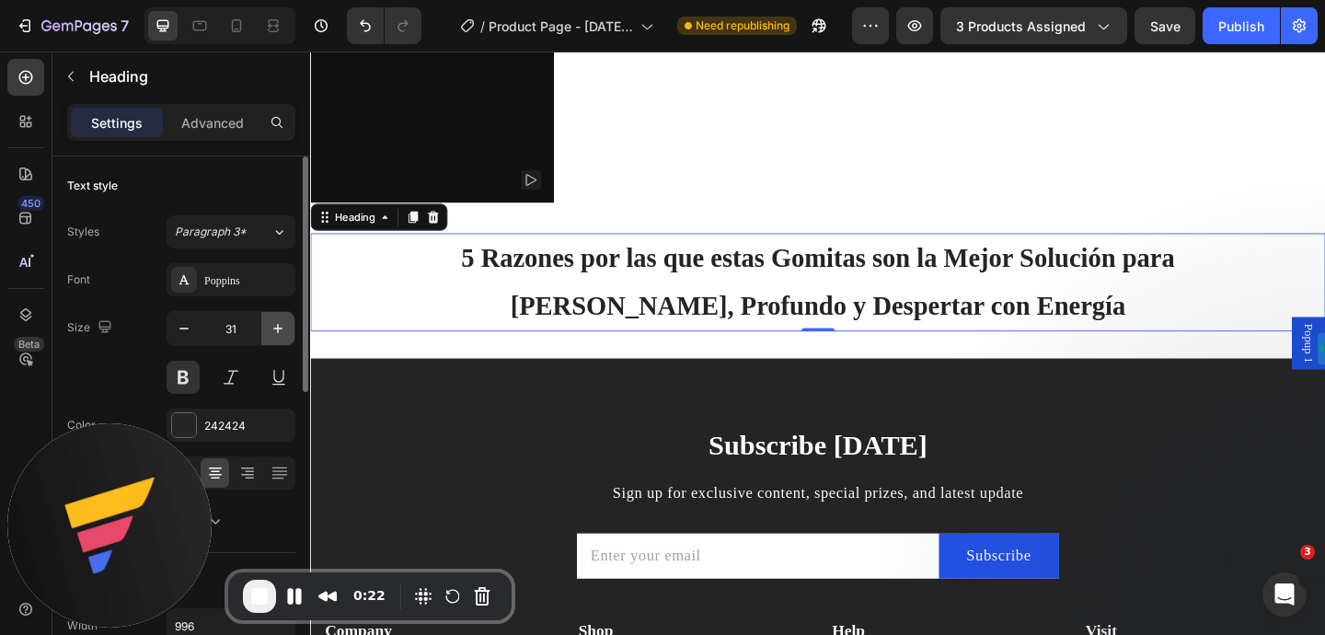
click at [279, 338] on button "button" at bounding box center [277, 328] width 33 height 33
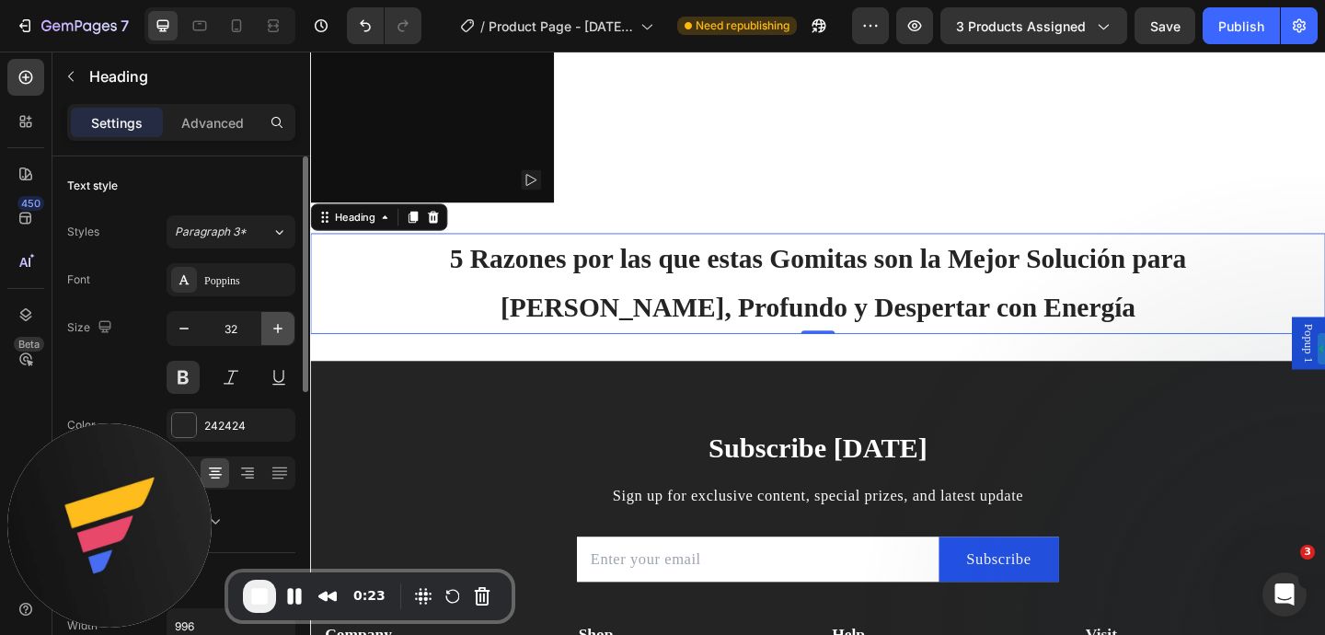
click at [279, 338] on button "button" at bounding box center [277, 328] width 33 height 33
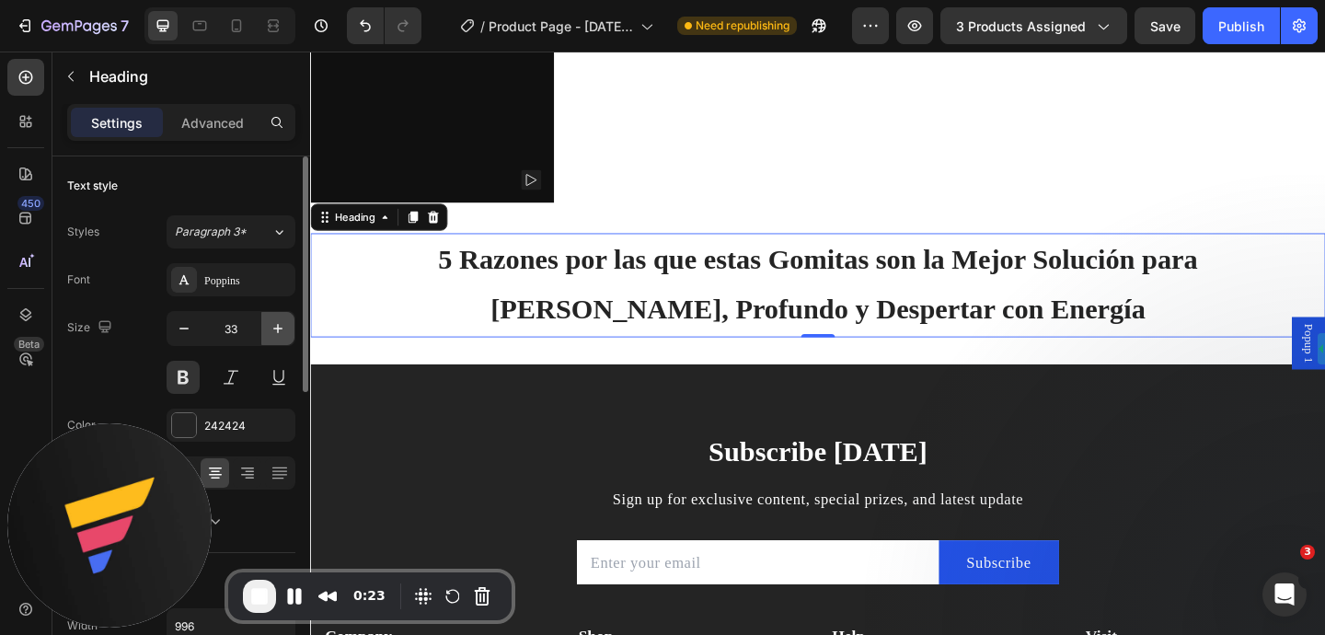
click at [279, 338] on button "button" at bounding box center [277, 328] width 33 height 33
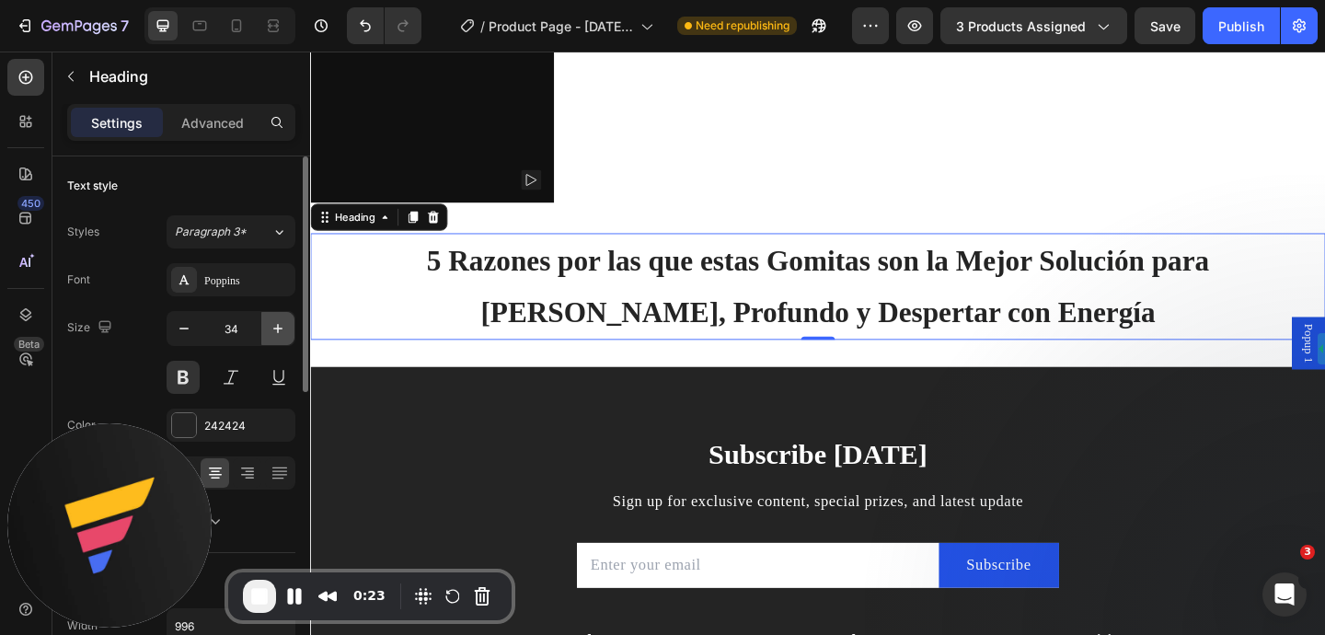
click at [279, 338] on button "button" at bounding box center [277, 328] width 33 height 33
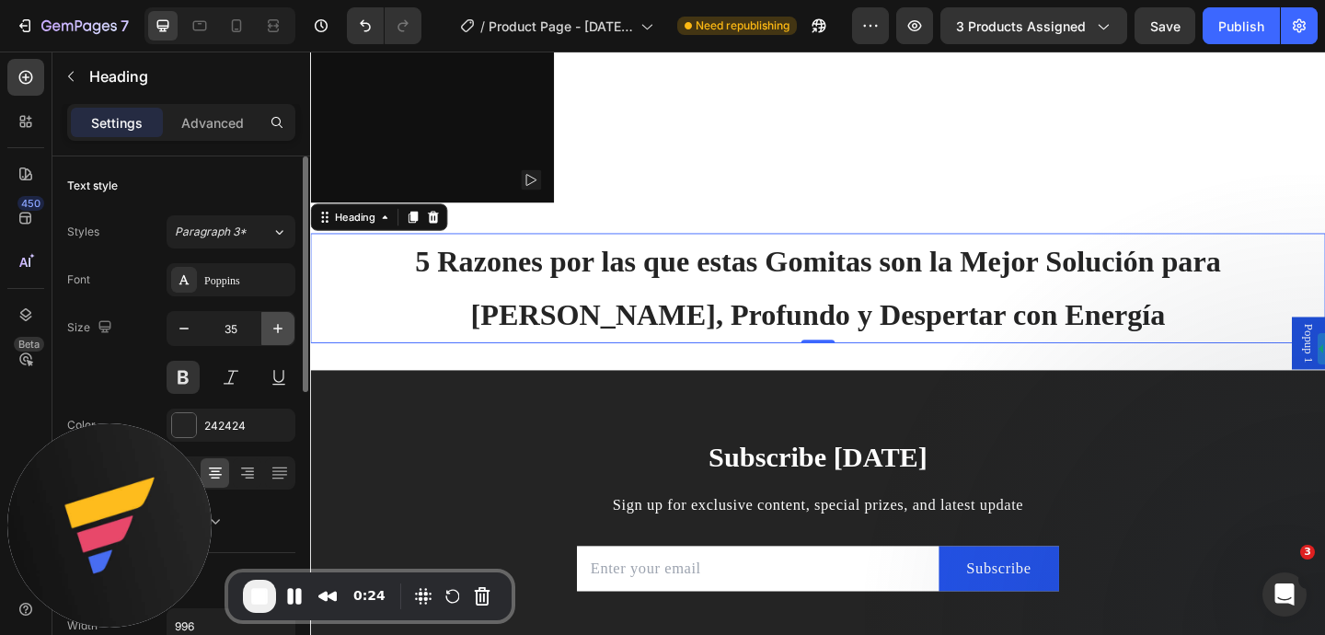
click at [279, 338] on button "button" at bounding box center [277, 328] width 33 height 33
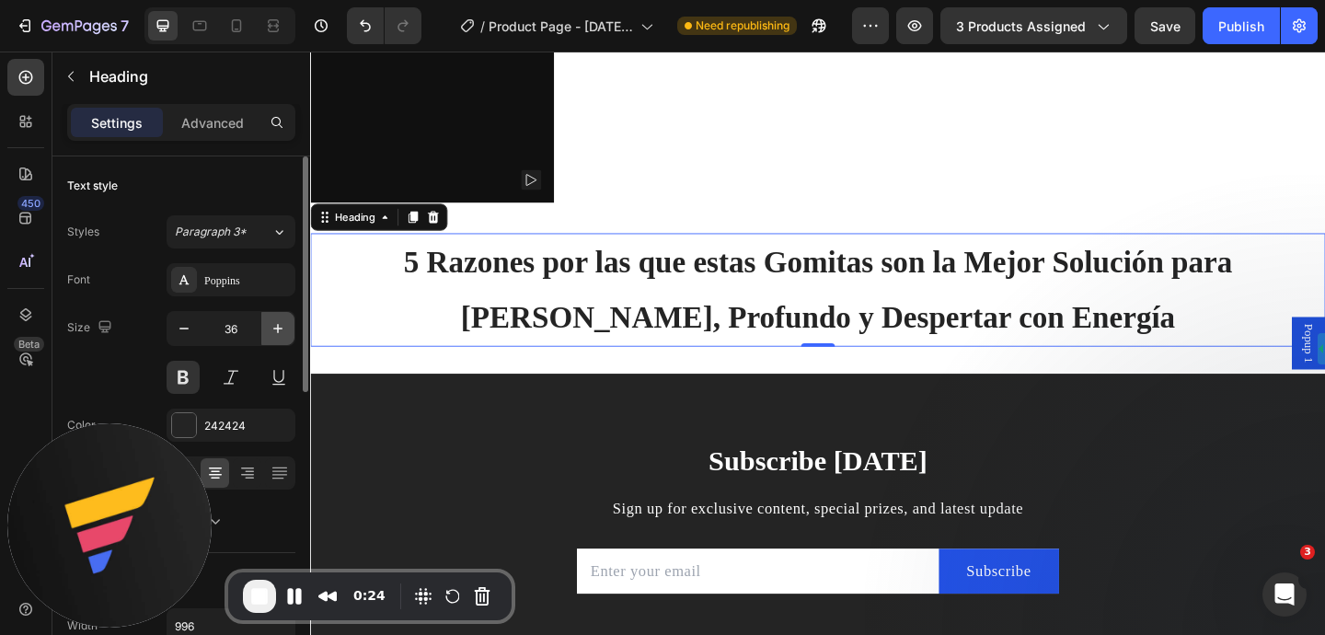
click at [279, 338] on button "button" at bounding box center [277, 328] width 33 height 33
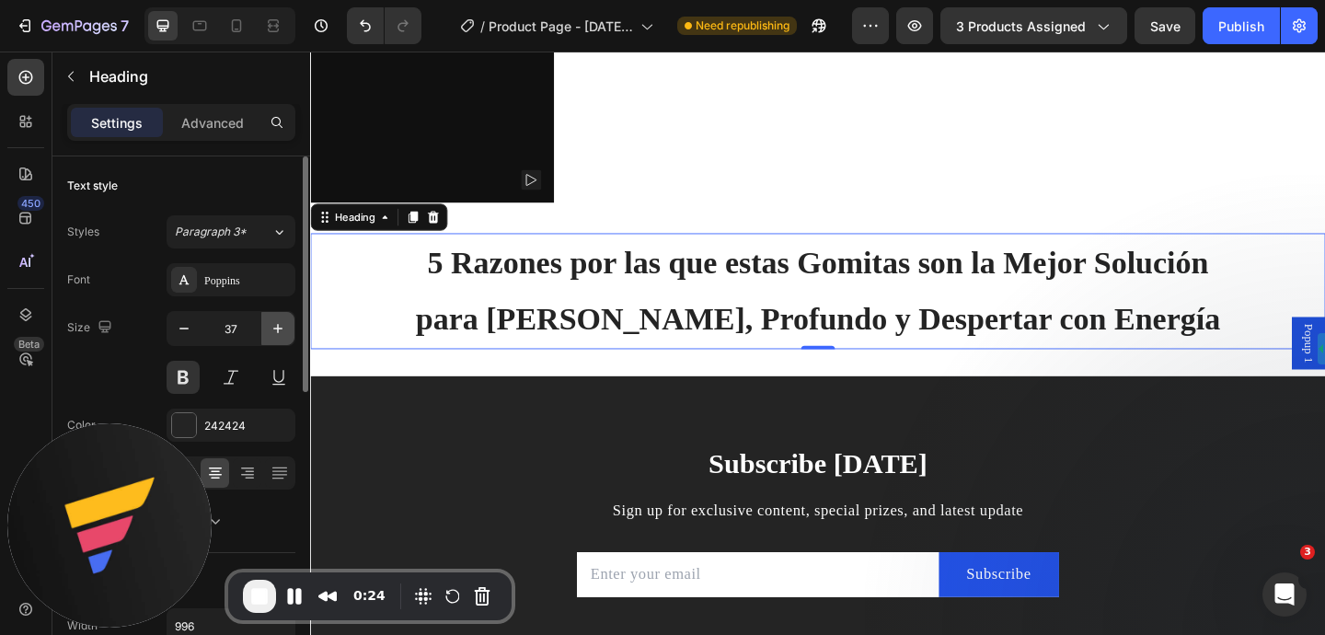
click at [279, 338] on button "button" at bounding box center [277, 328] width 33 height 33
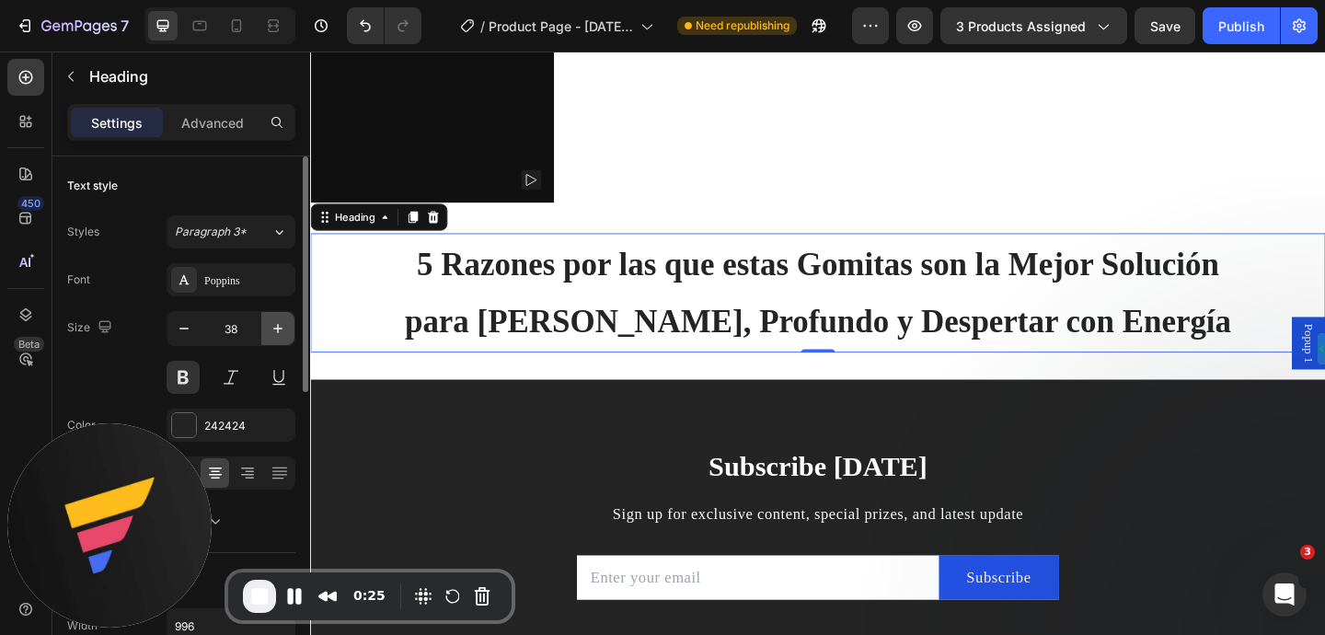
click at [279, 338] on button "button" at bounding box center [277, 328] width 33 height 33
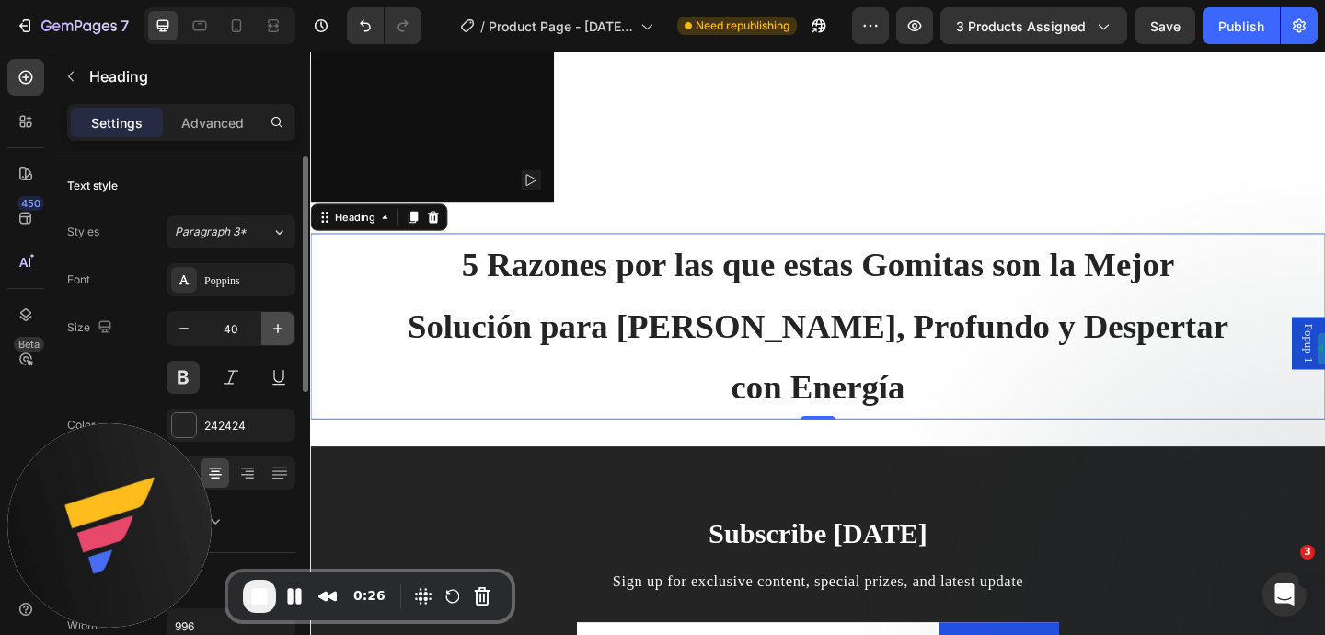
click at [279, 338] on button "button" at bounding box center [277, 328] width 33 height 33
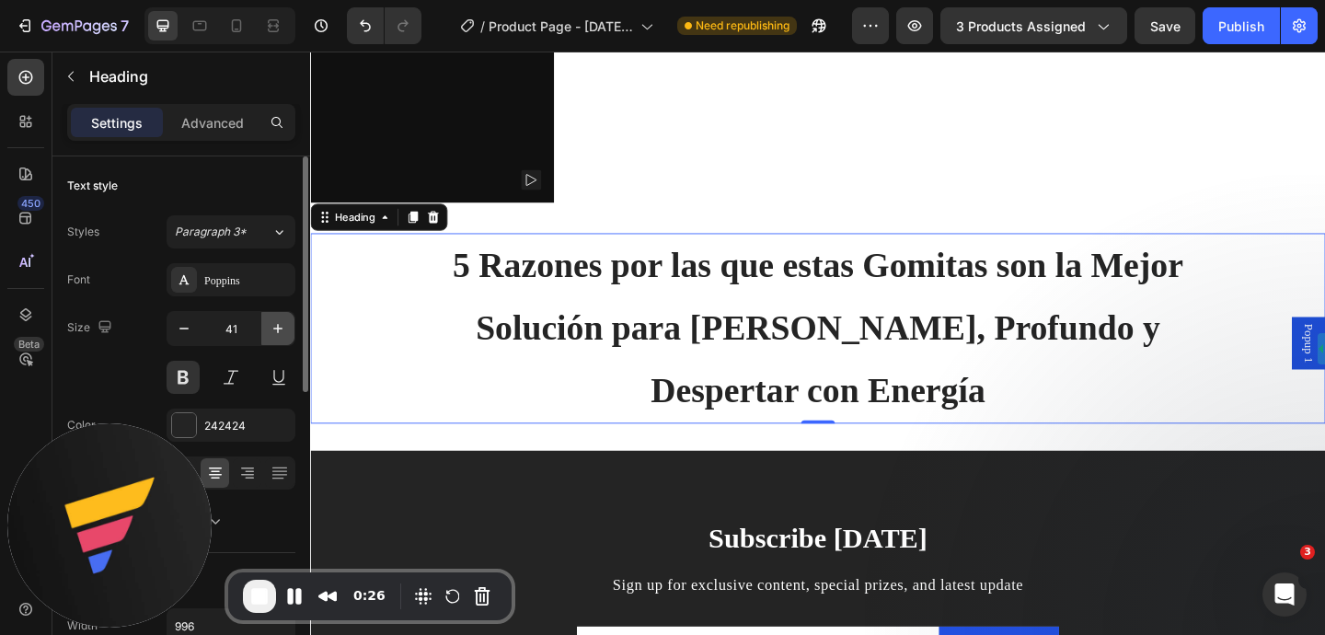
click at [279, 338] on button "button" at bounding box center [277, 328] width 33 height 33
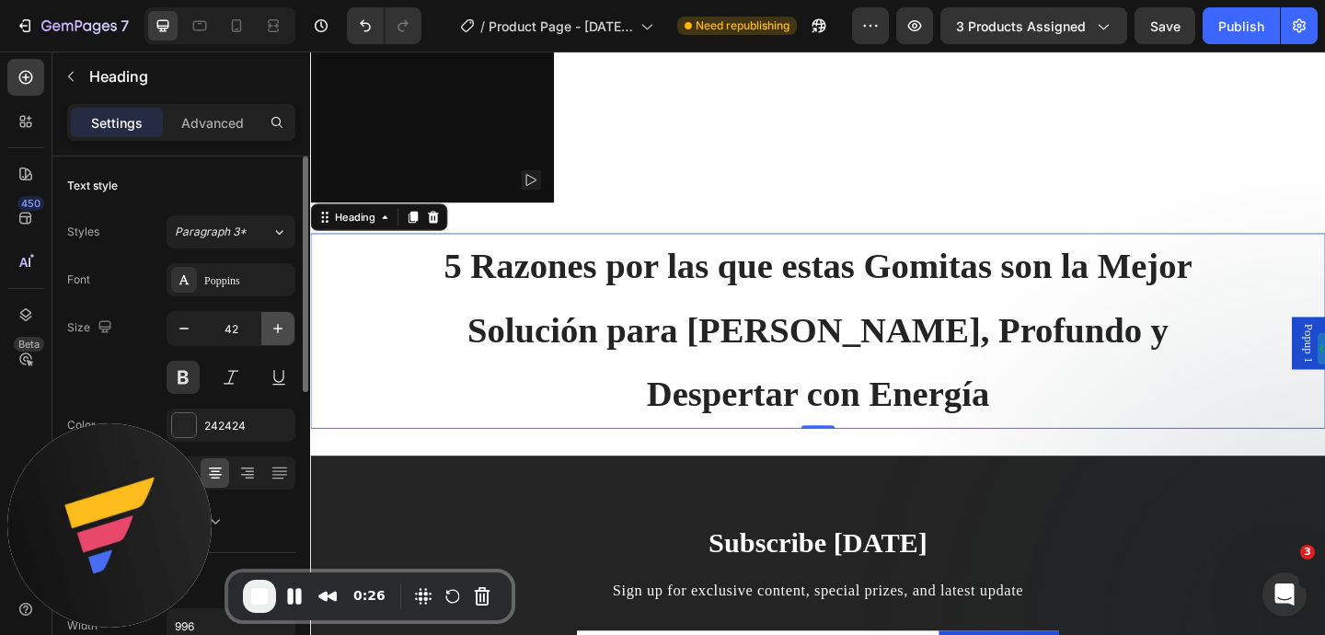
click at [279, 338] on button "button" at bounding box center [277, 328] width 33 height 33
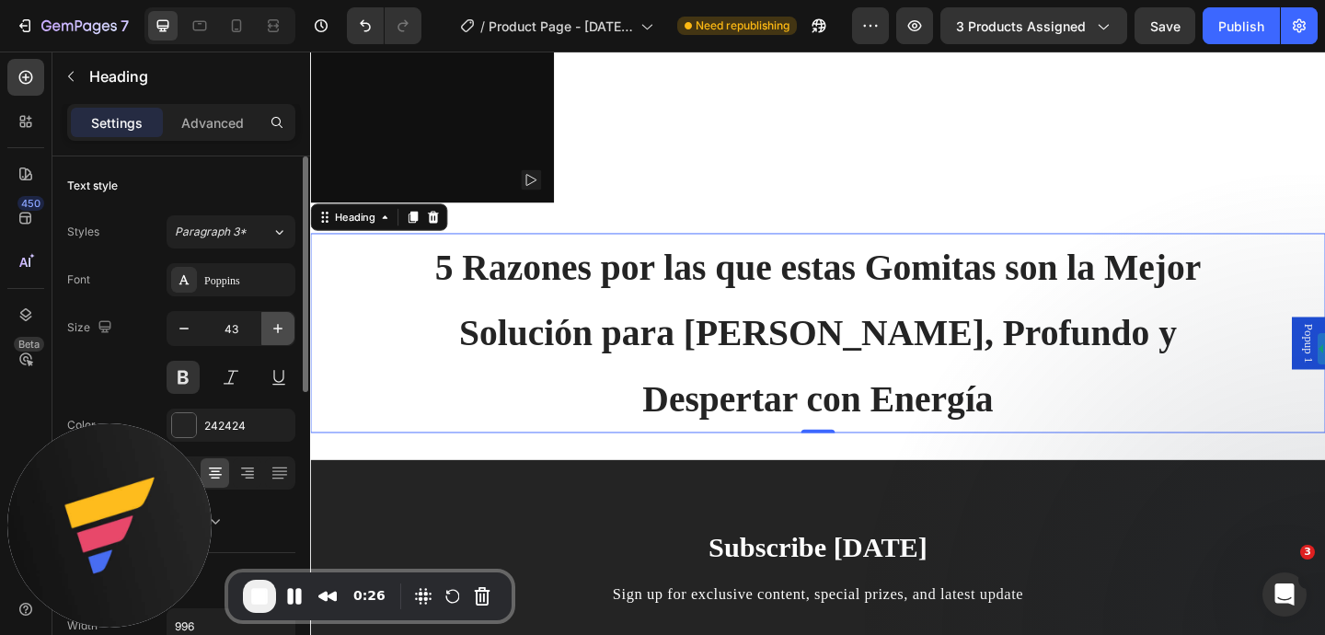
click at [279, 338] on button "button" at bounding box center [277, 328] width 33 height 33
type input "44"
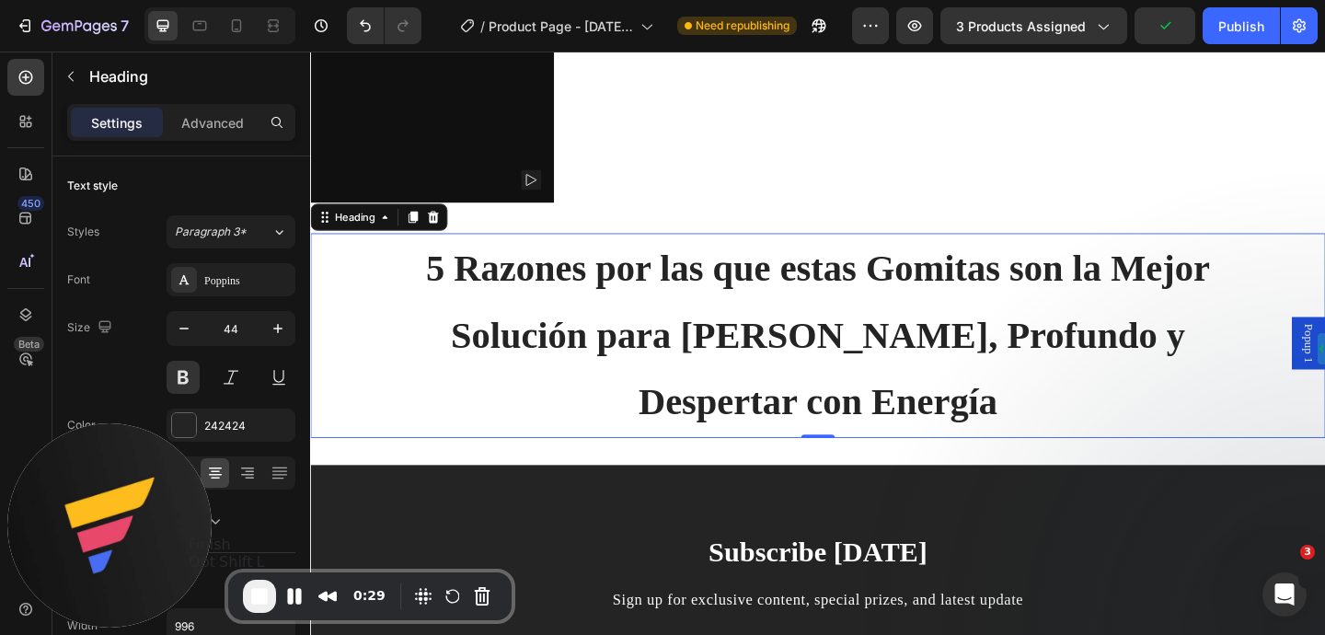
click at [264, 604] on span "End Recording" at bounding box center [259, 596] width 22 height 22
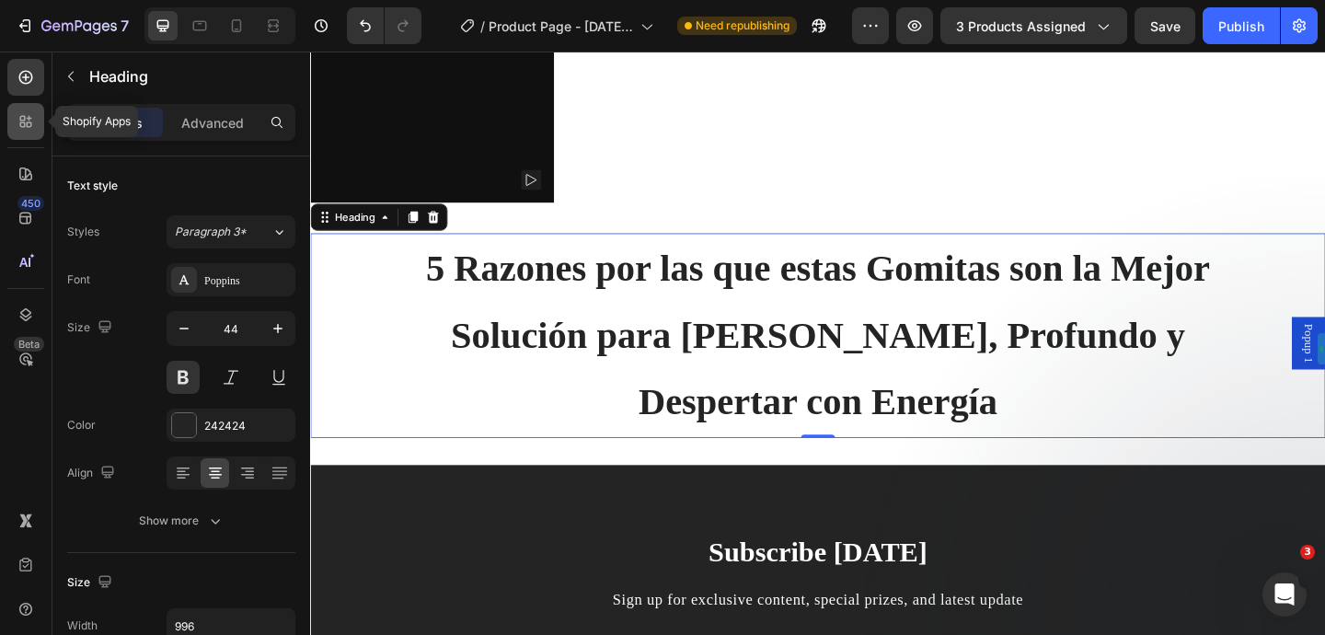
click at [24, 131] on div at bounding box center [25, 121] width 37 height 37
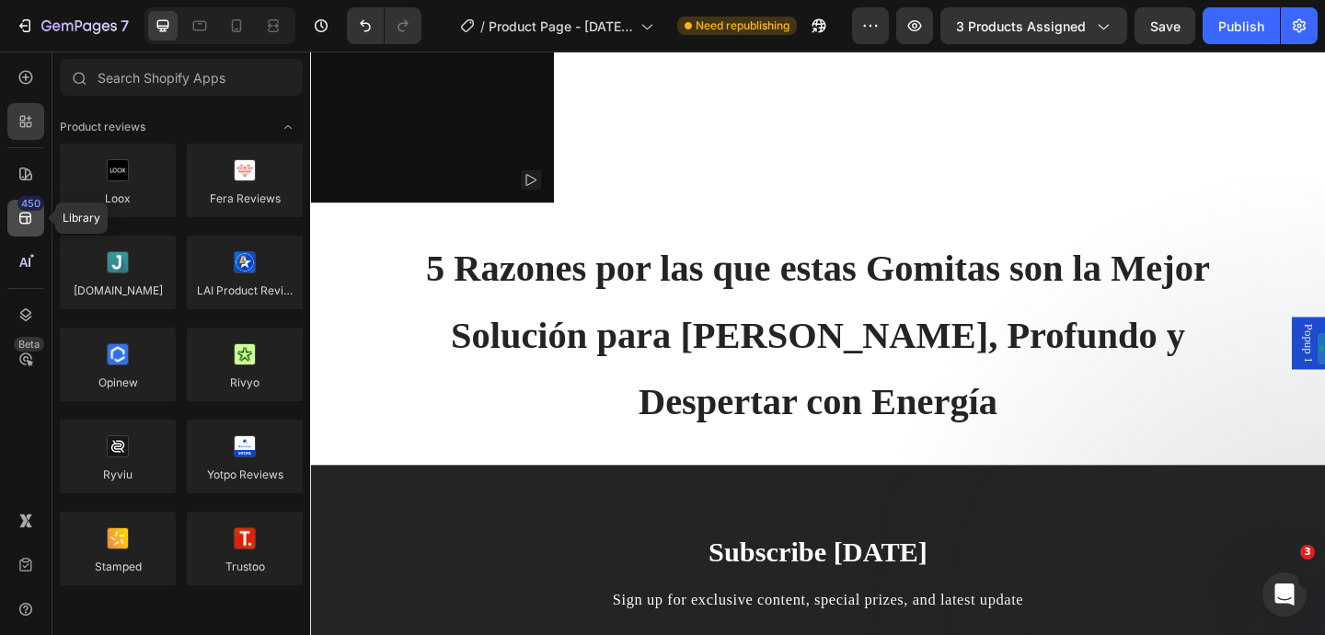
click at [26, 224] on icon at bounding box center [25, 219] width 12 height 12
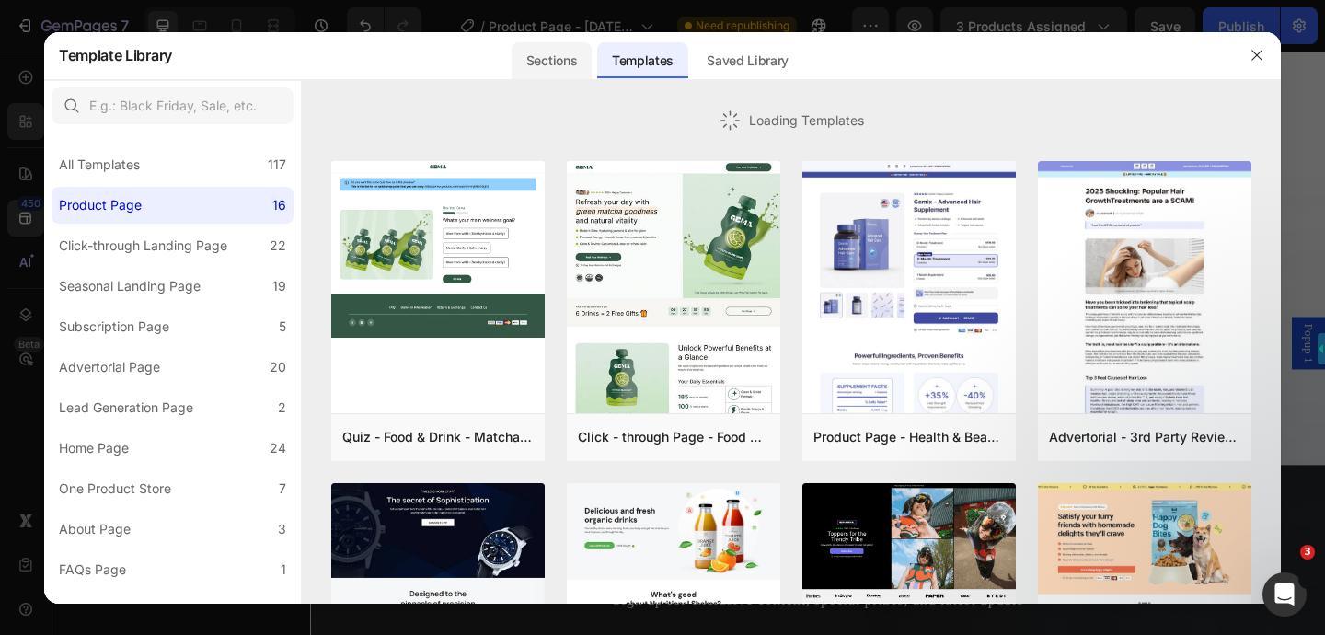
click at [545, 72] on div "Sections" at bounding box center [552, 60] width 80 height 37
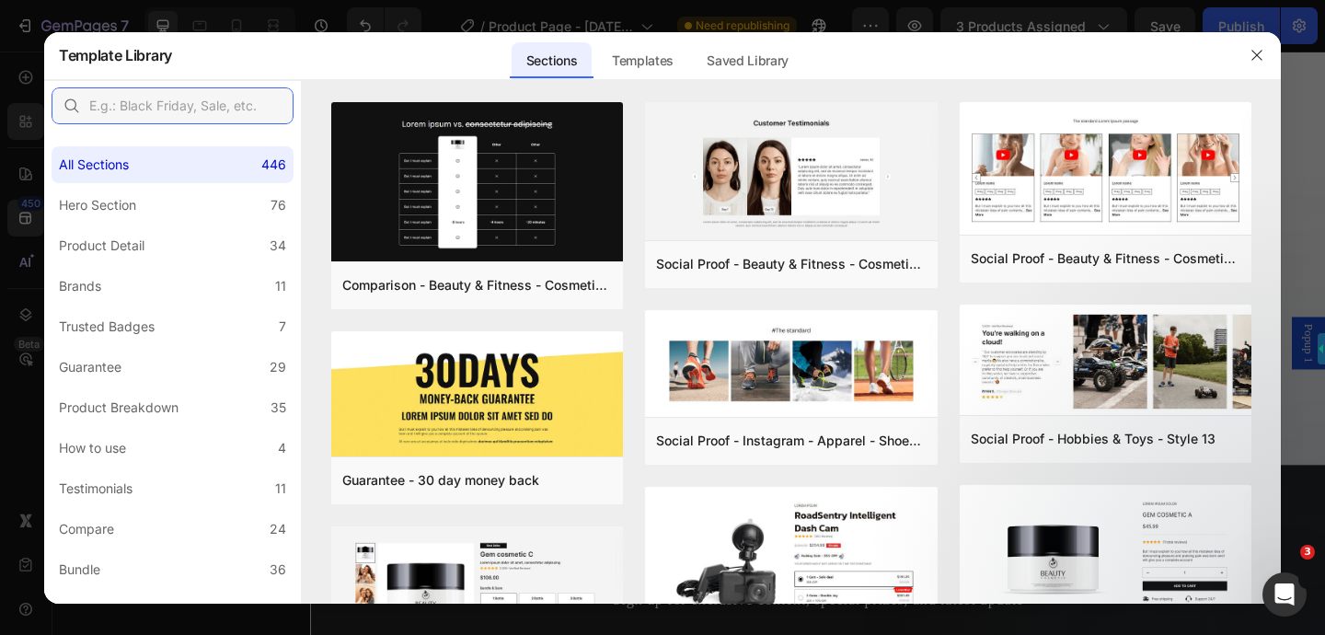
click at [223, 108] on input "text" at bounding box center [173, 105] width 242 height 37
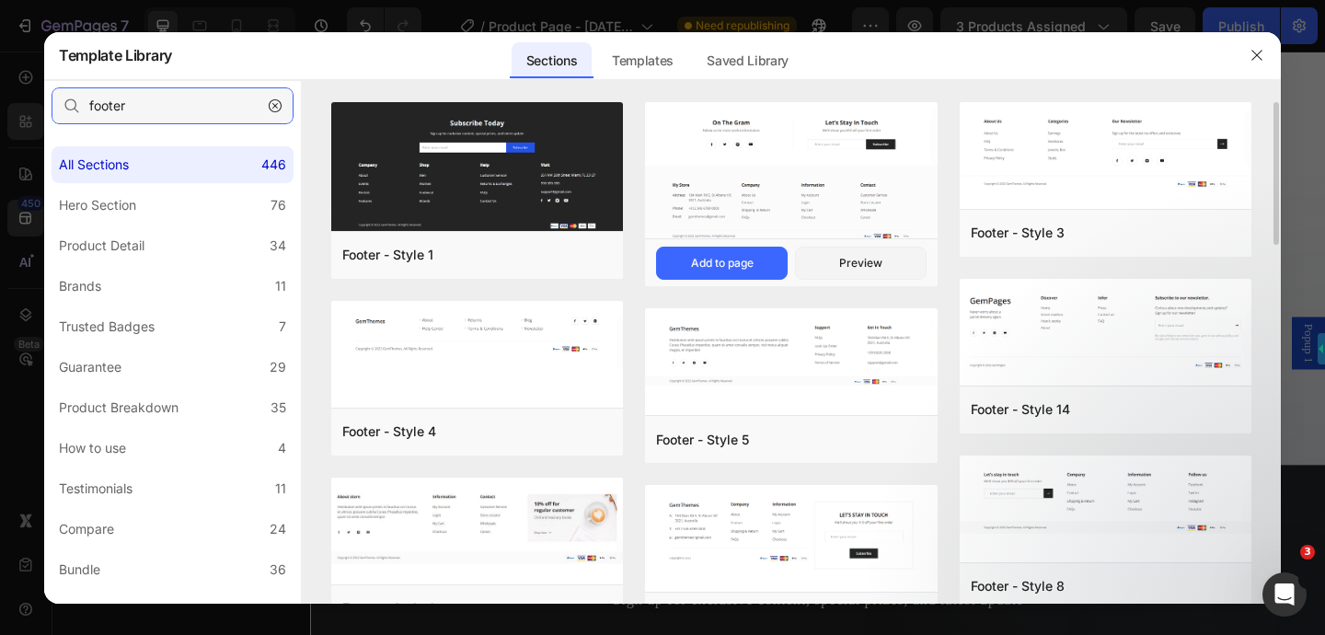
type input "footer"
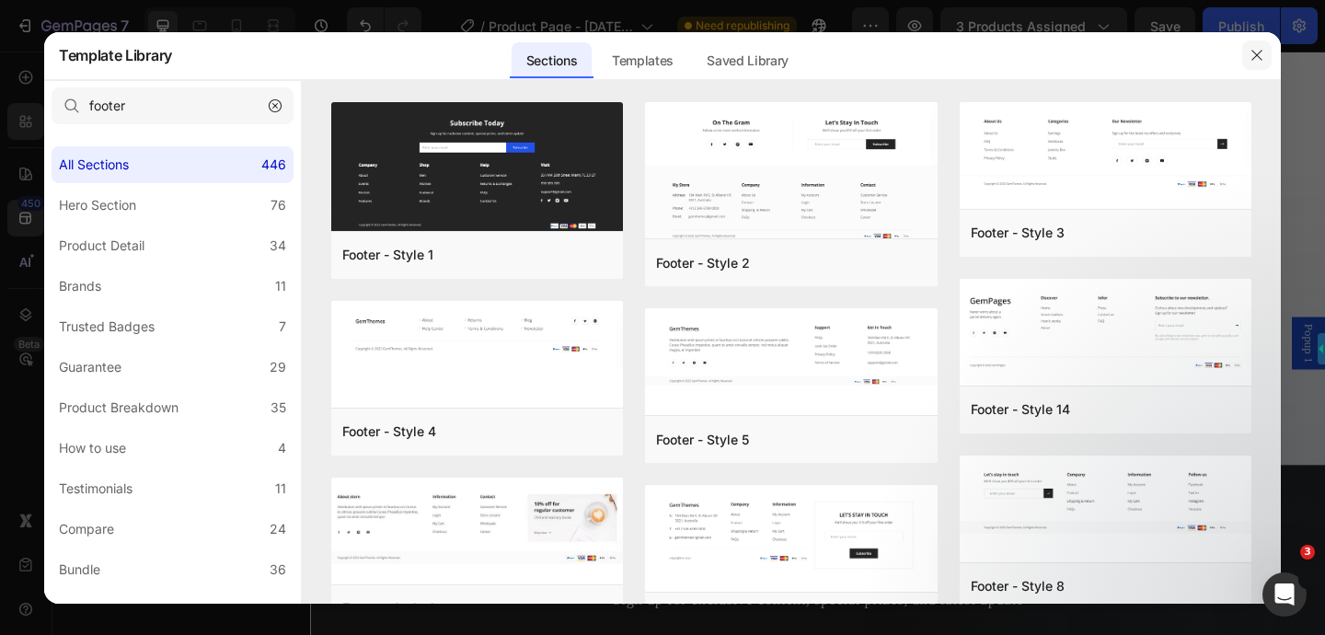
click at [1252, 52] on icon "button" at bounding box center [1256, 55] width 15 height 15
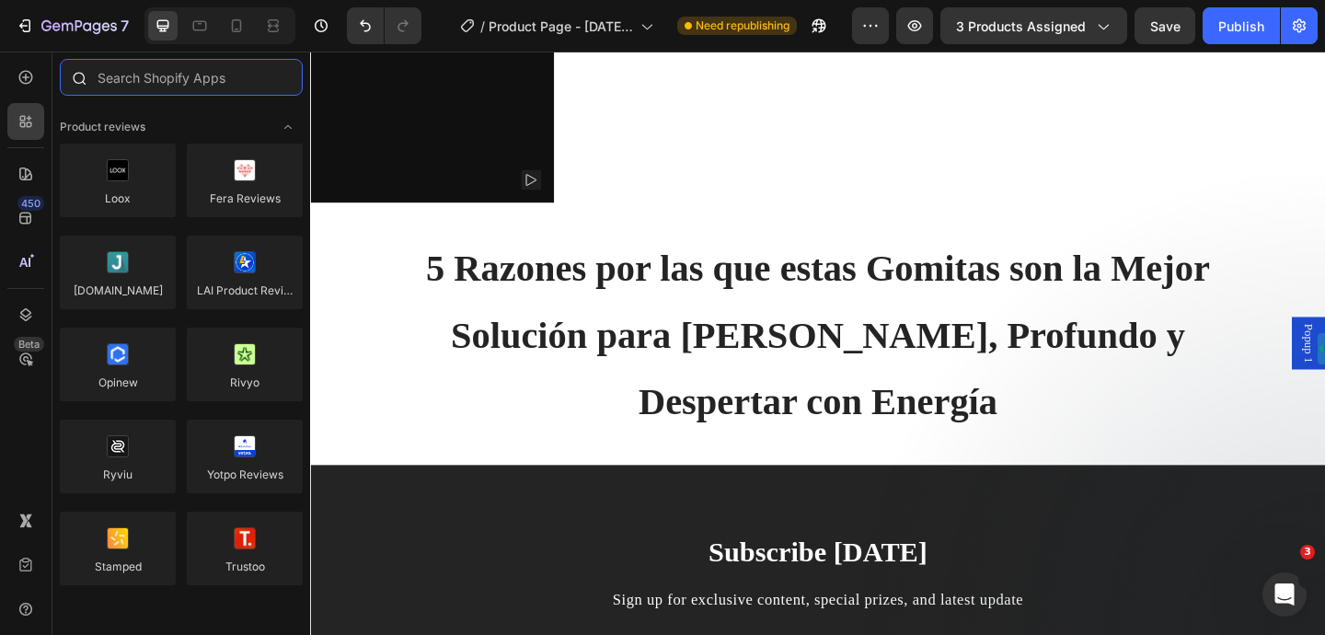
click at [172, 82] on input "text" at bounding box center [181, 77] width 243 height 37
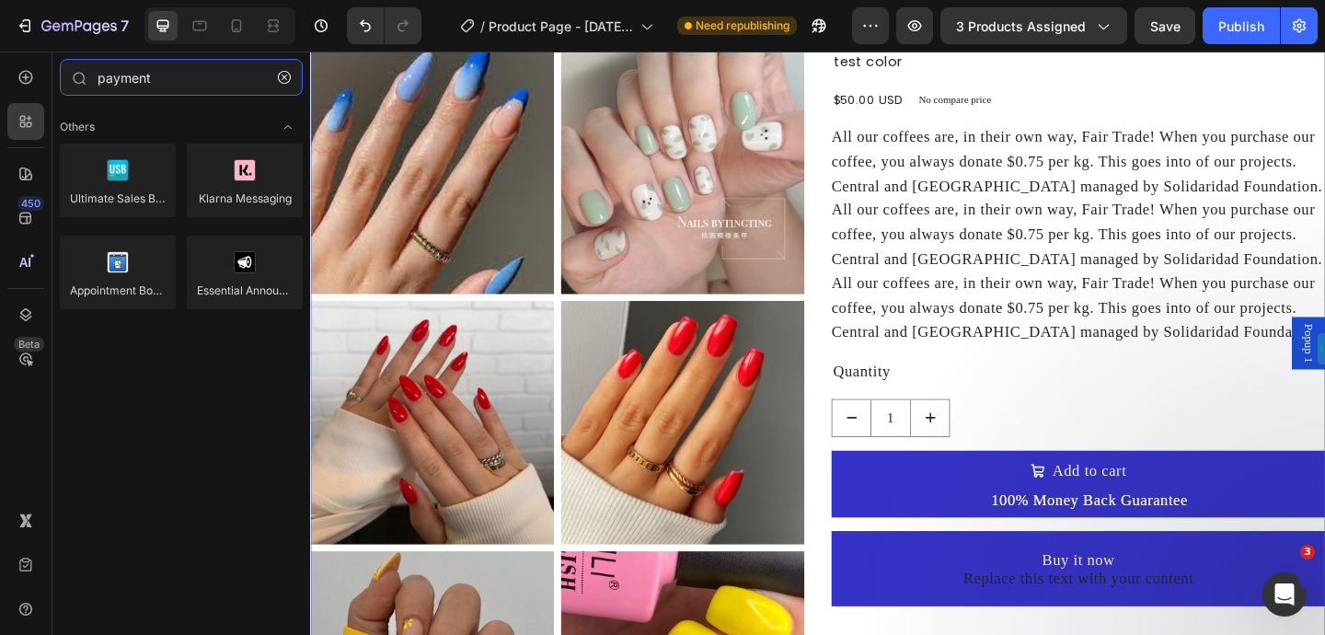
scroll to position [0, 0]
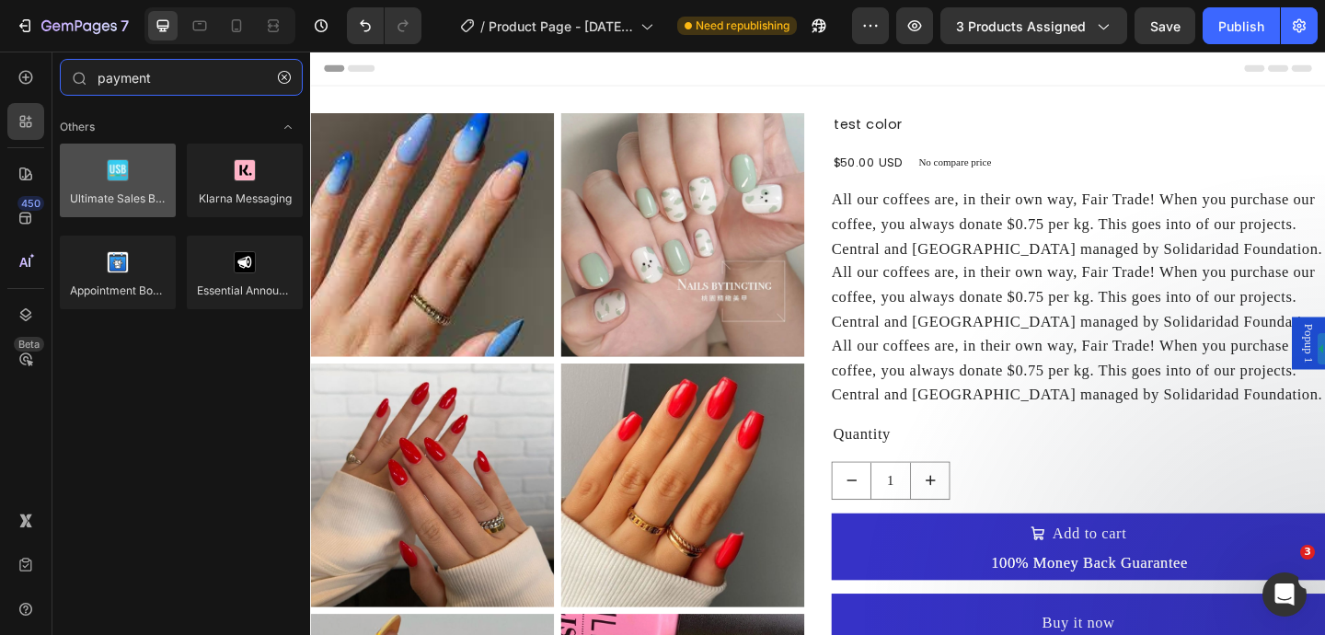
type input "payment"
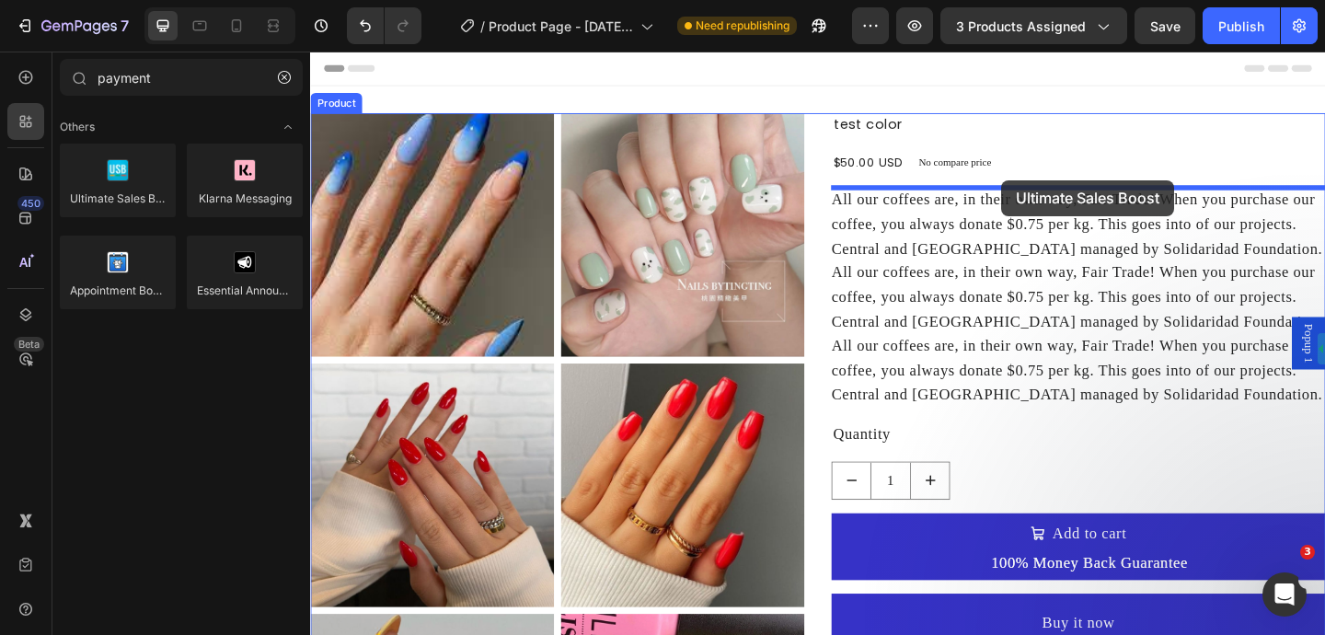
drag, startPoint x: 644, startPoint y: 254, endPoint x: 1060, endPoint y: 191, distance: 420.5
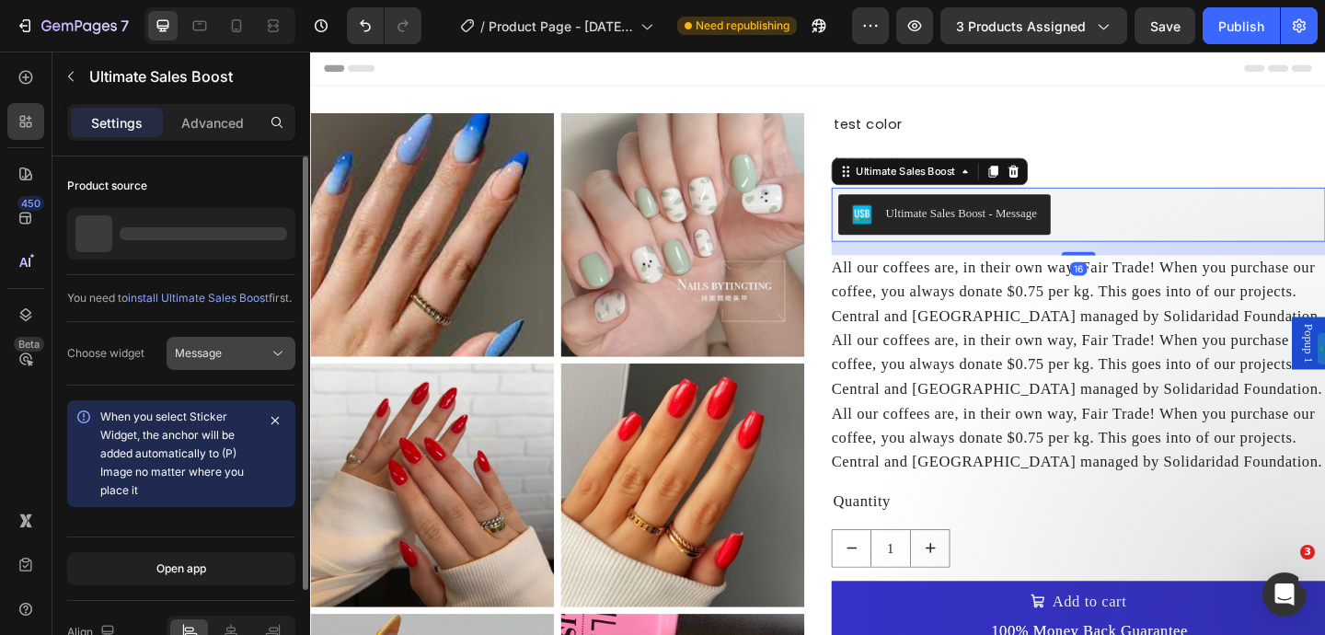
click at [238, 370] on button "Message" at bounding box center [231, 353] width 129 height 33
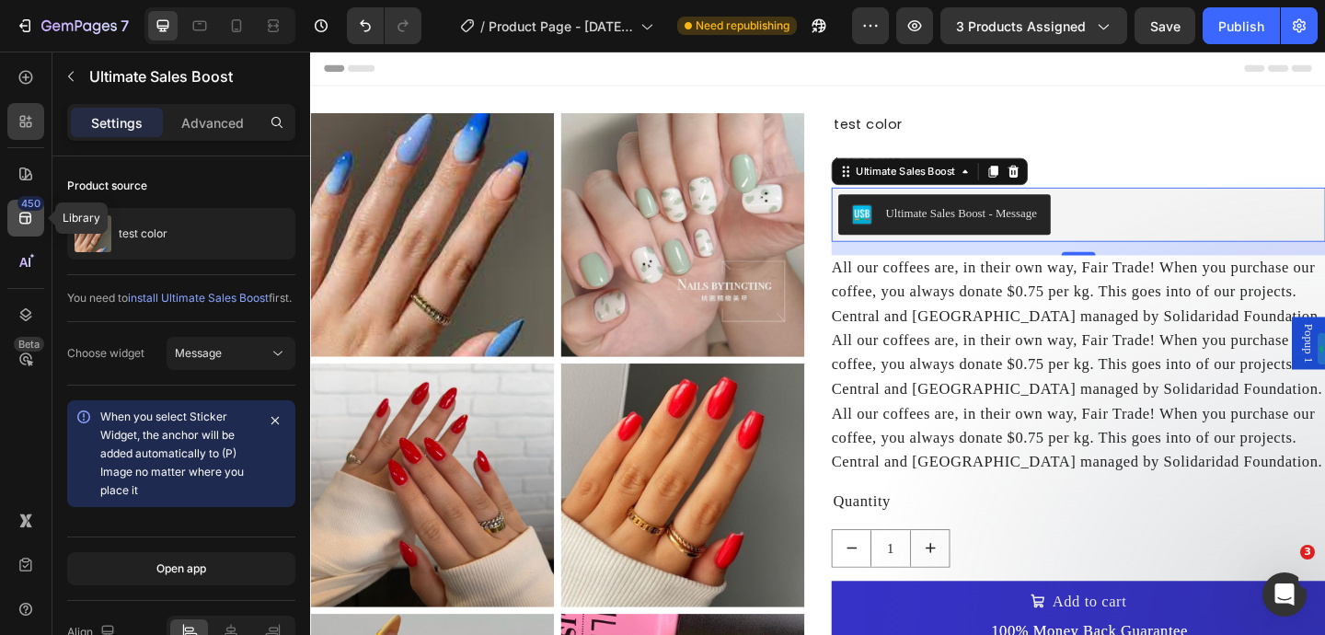
click at [26, 223] on icon at bounding box center [25, 219] width 12 height 12
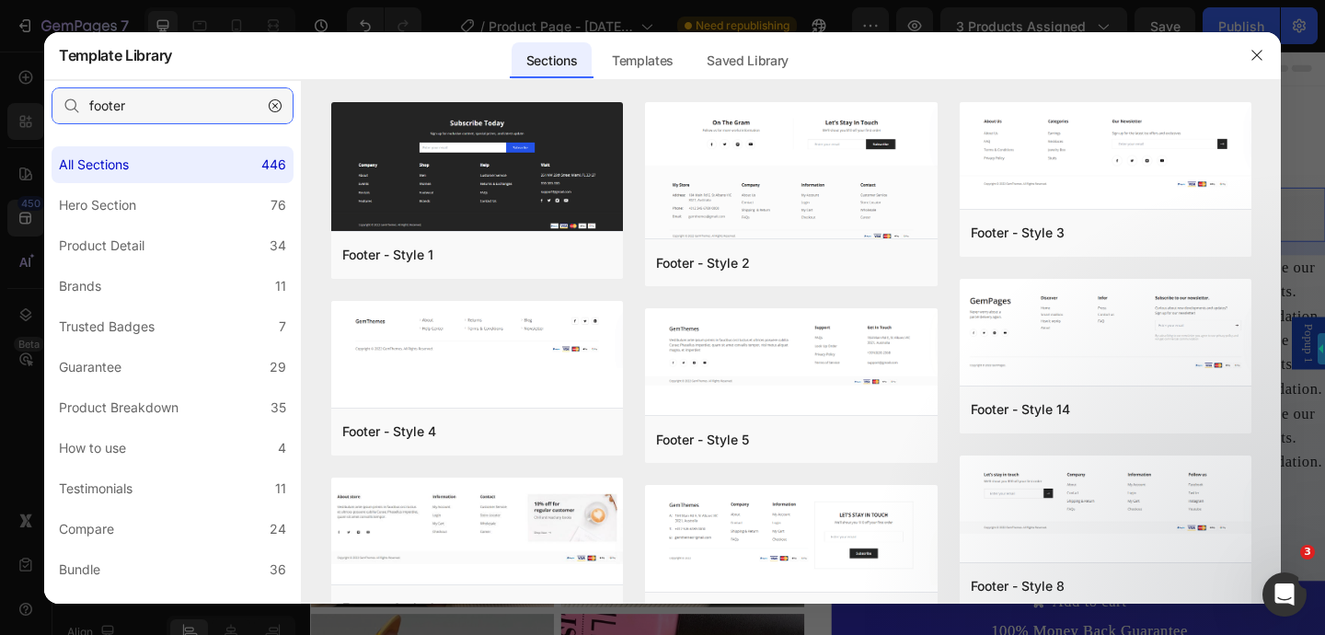
drag, startPoint x: 173, startPoint y: 101, endPoint x: 70, endPoint y: 100, distance: 103.0
click at [69, 100] on div "footer" at bounding box center [173, 105] width 242 height 37
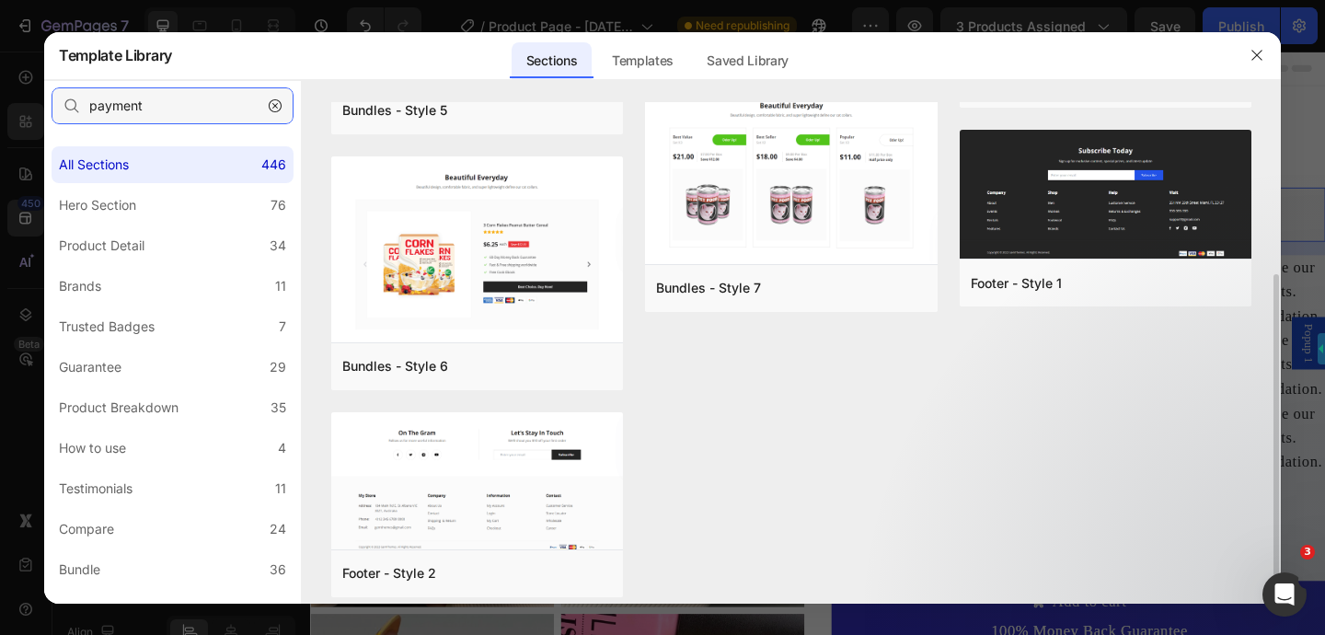
scroll to position [240, 0]
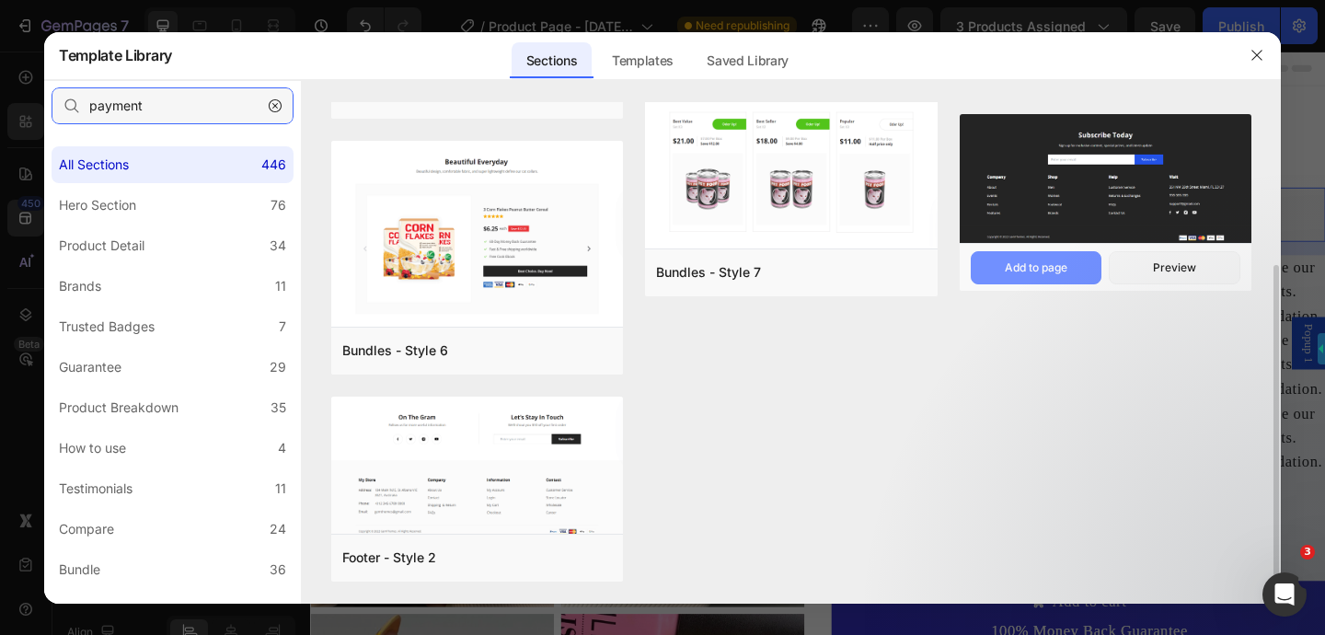
type input "payment"
click at [0, 0] on button "Add to page" at bounding box center [0, 0] width 0 height 0
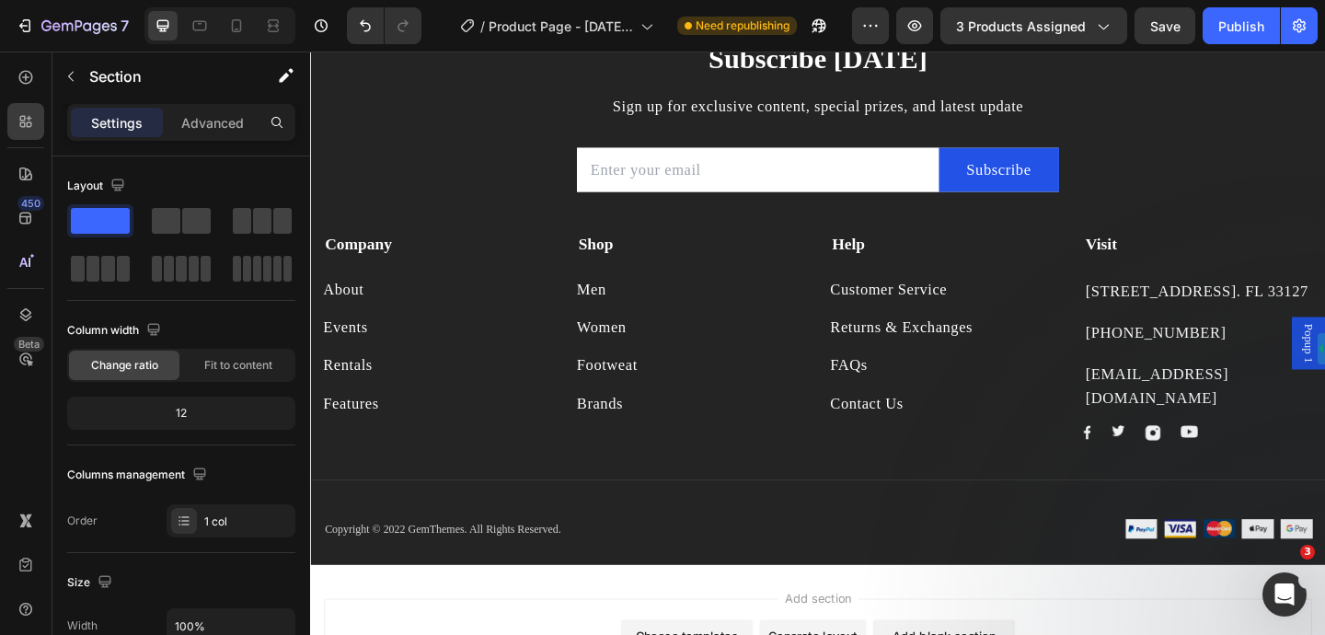
scroll to position [9078, 0]
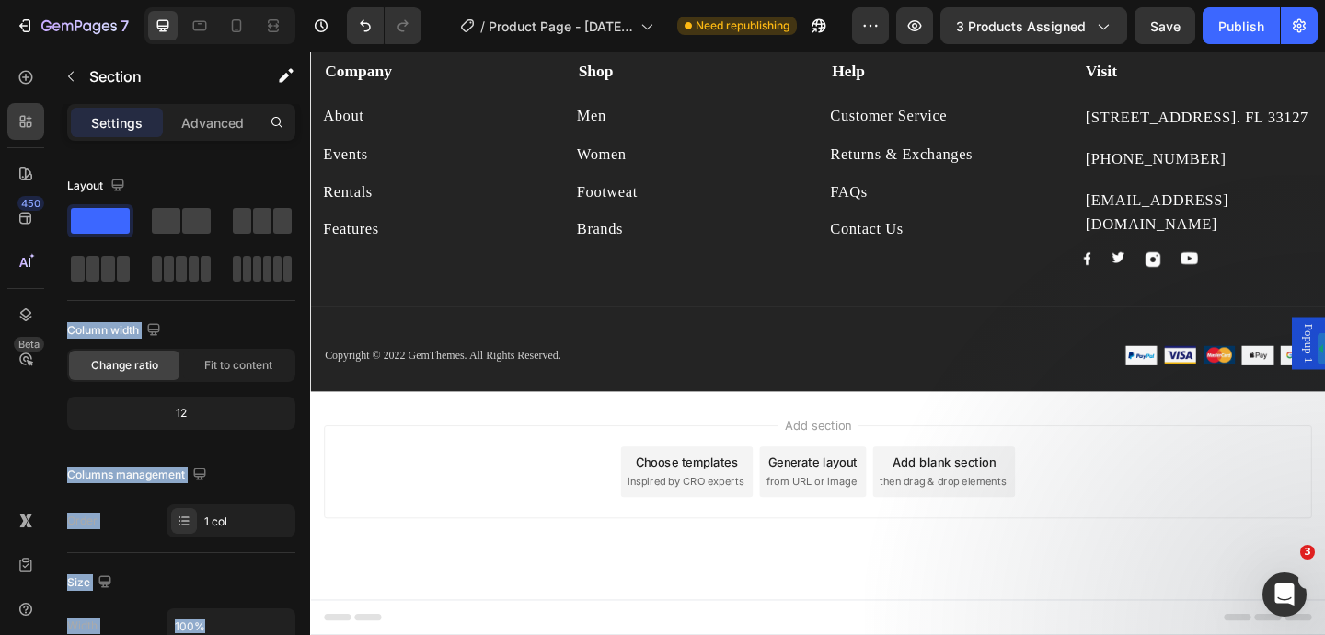
drag, startPoint x: 555, startPoint y: 281, endPoint x: 693, endPoint y: 464, distance: 229.3
click at [75, 75] on icon "button" at bounding box center [70, 76] width 15 height 15
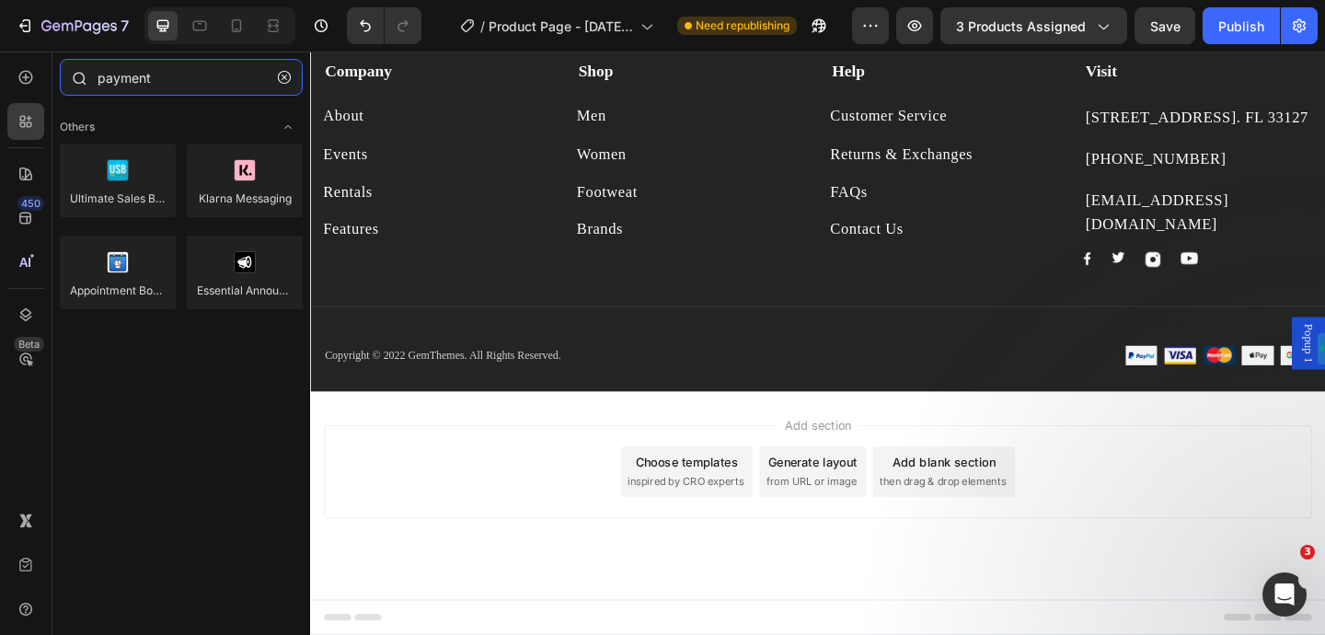
click at [206, 77] on input "payment" at bounding box center [181, 77] width 243 height 37
click at [284, 77] on icon "button" at bounding box center [284, 77] width 13 height 13
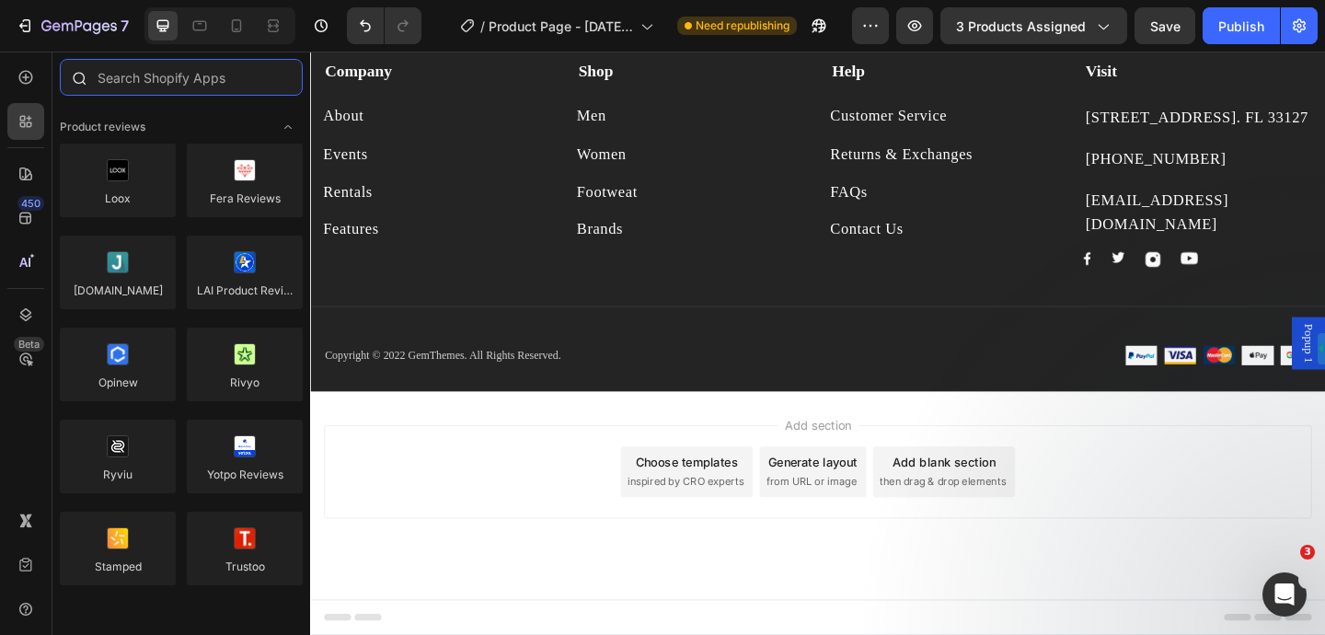
click at [210, 77] on input "text" at bounding box center [181, 77] width 243 height 37
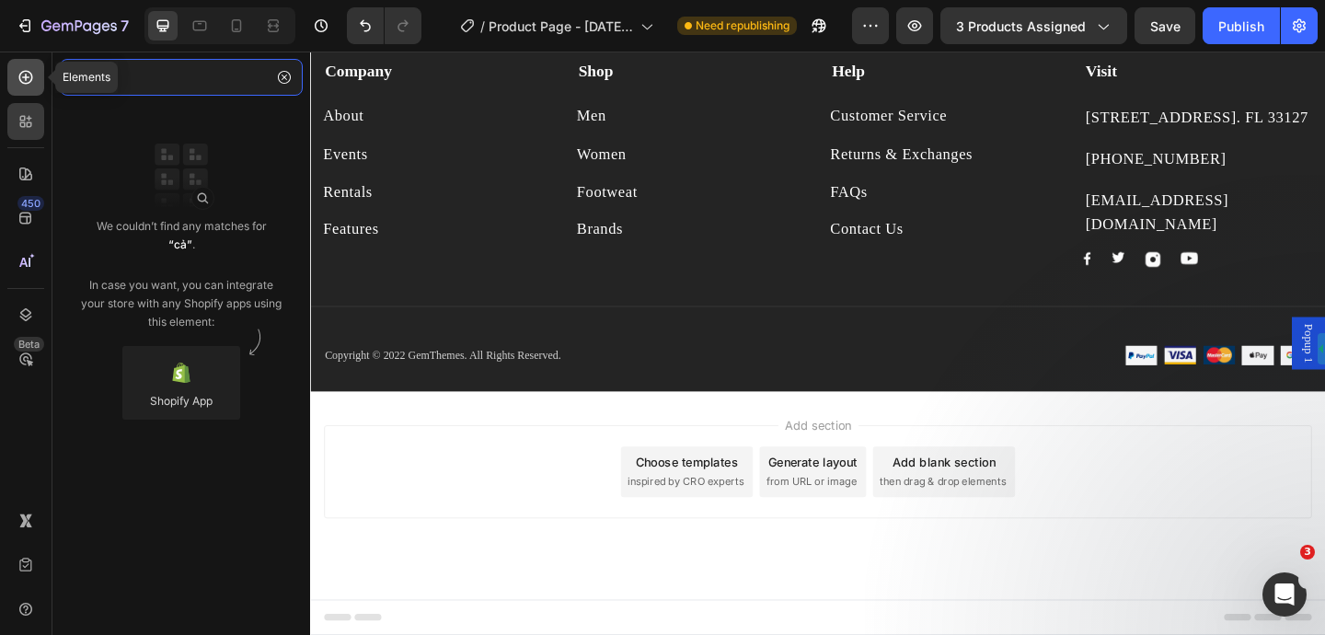
type input "cả"
click at [33, 78] on icon at bounding box center [26, 77] width 18 height 18
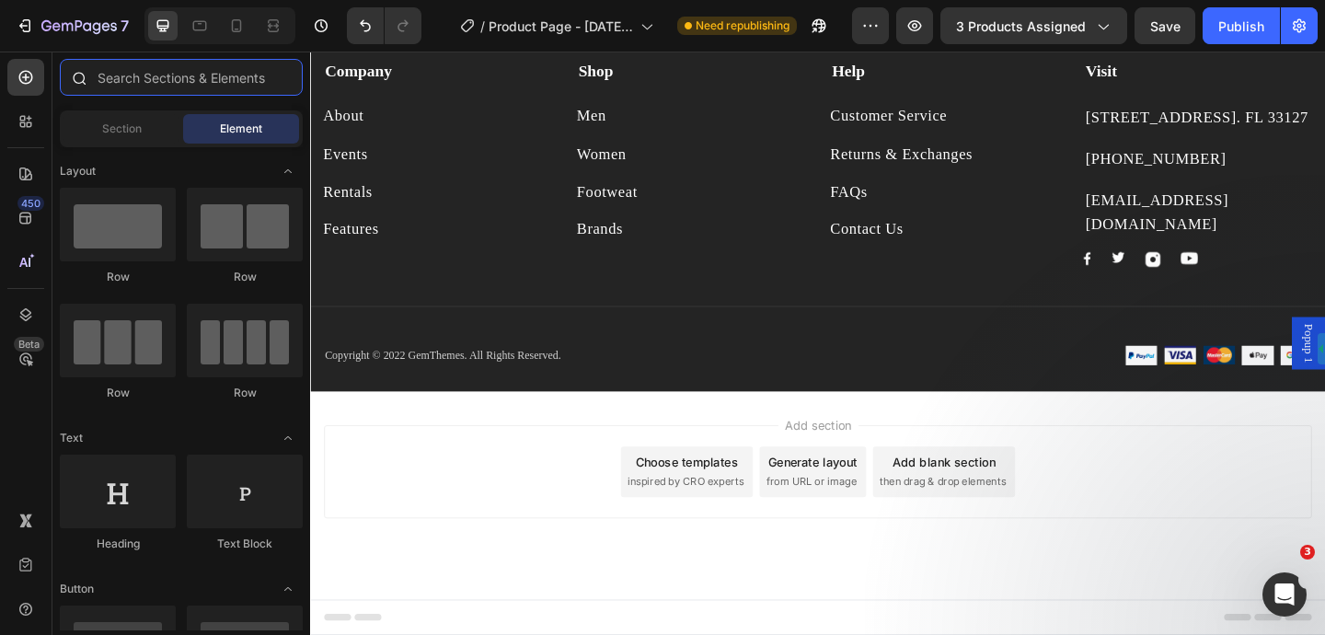
click at [136, 92] on input "text" at bounding box center [181, 77] width 243 height 37
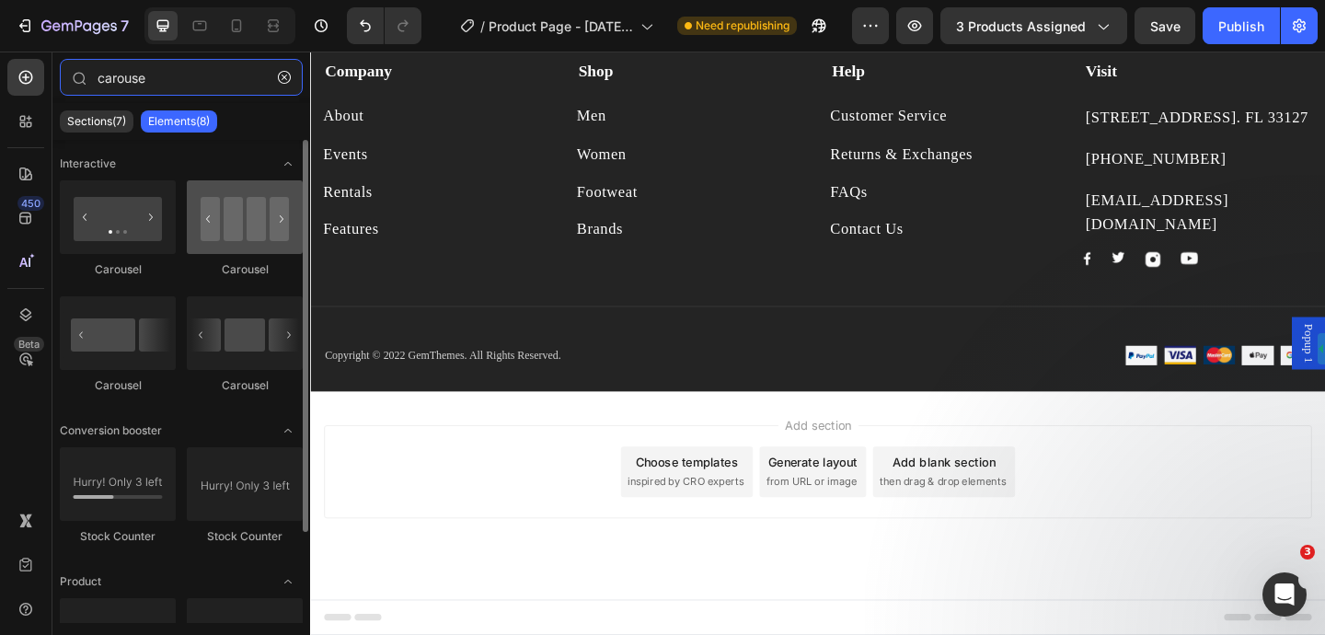
type input "carouse"
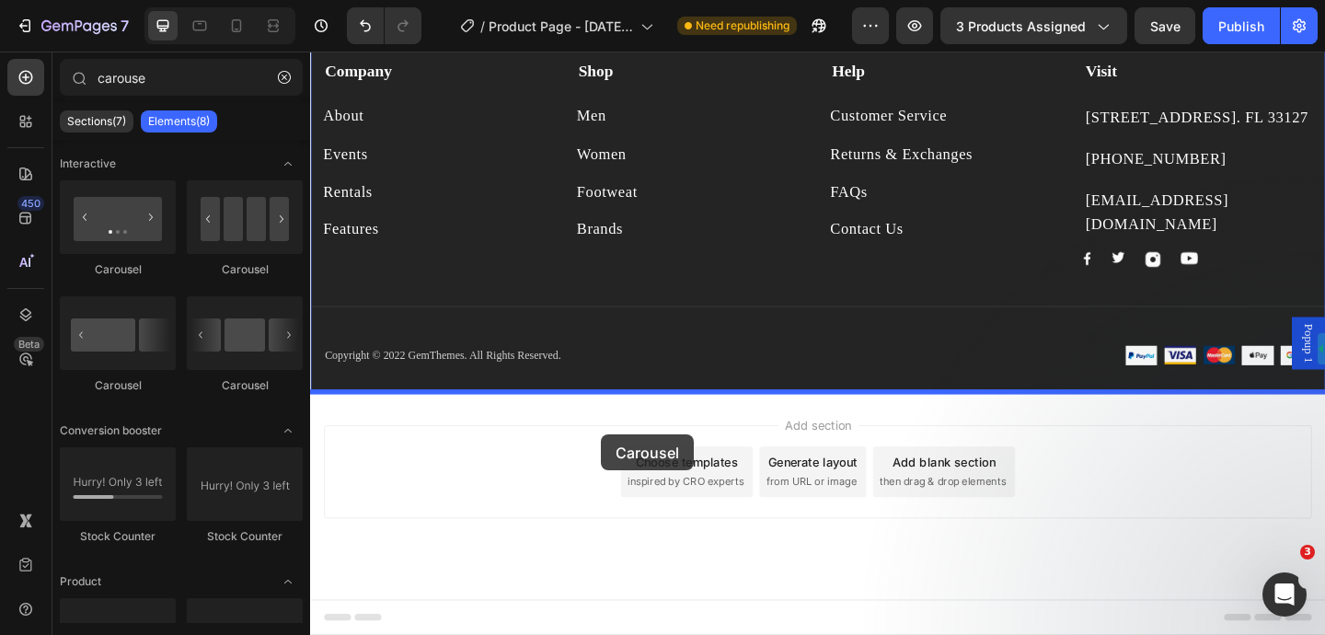
drag, startPoint x: 552, startPoint y: 277, endPoint x: 625, endPoint y: 468, distance: 204.7
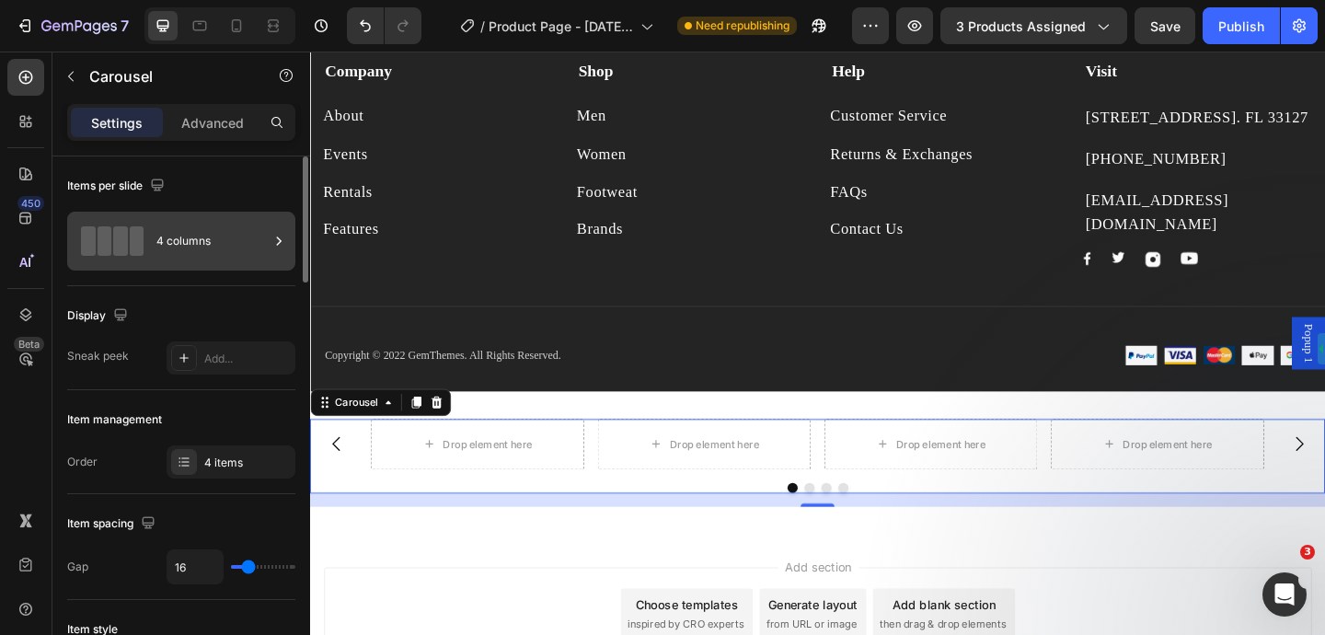
click at [253, 244] on div "4 columns" at bounding box center [212, 241] width 112 height 42
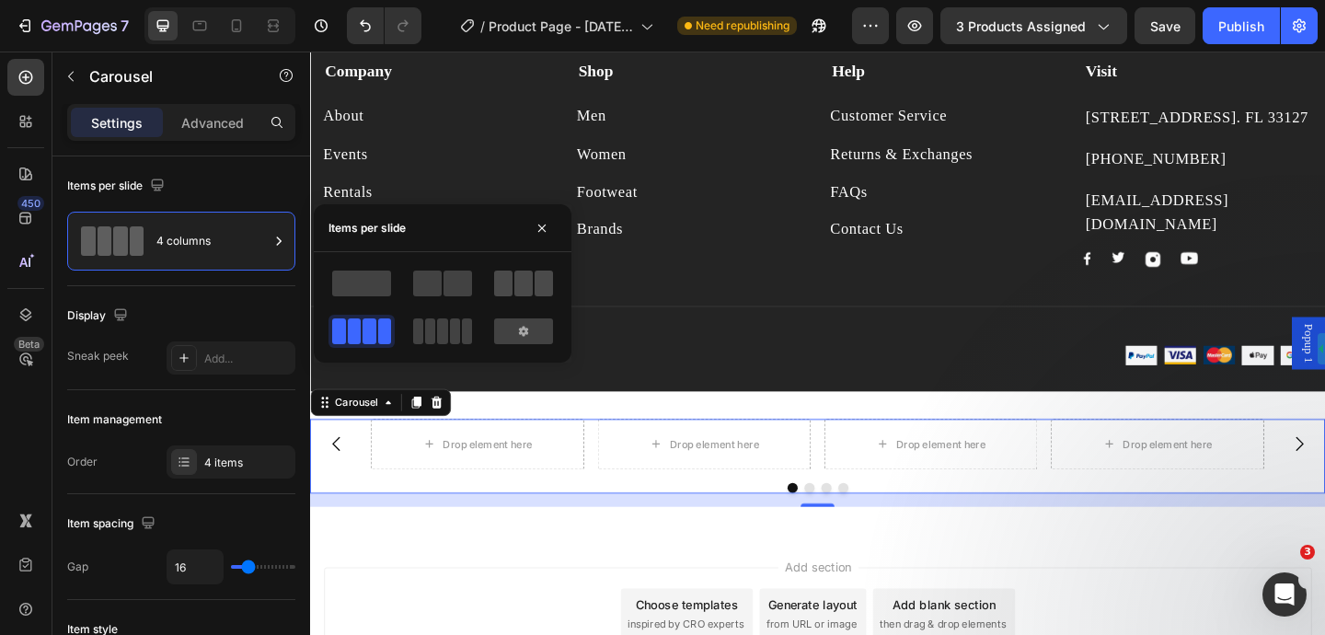
click at [505, 282] on span at bounding box center [503, 283] width 18 height 26
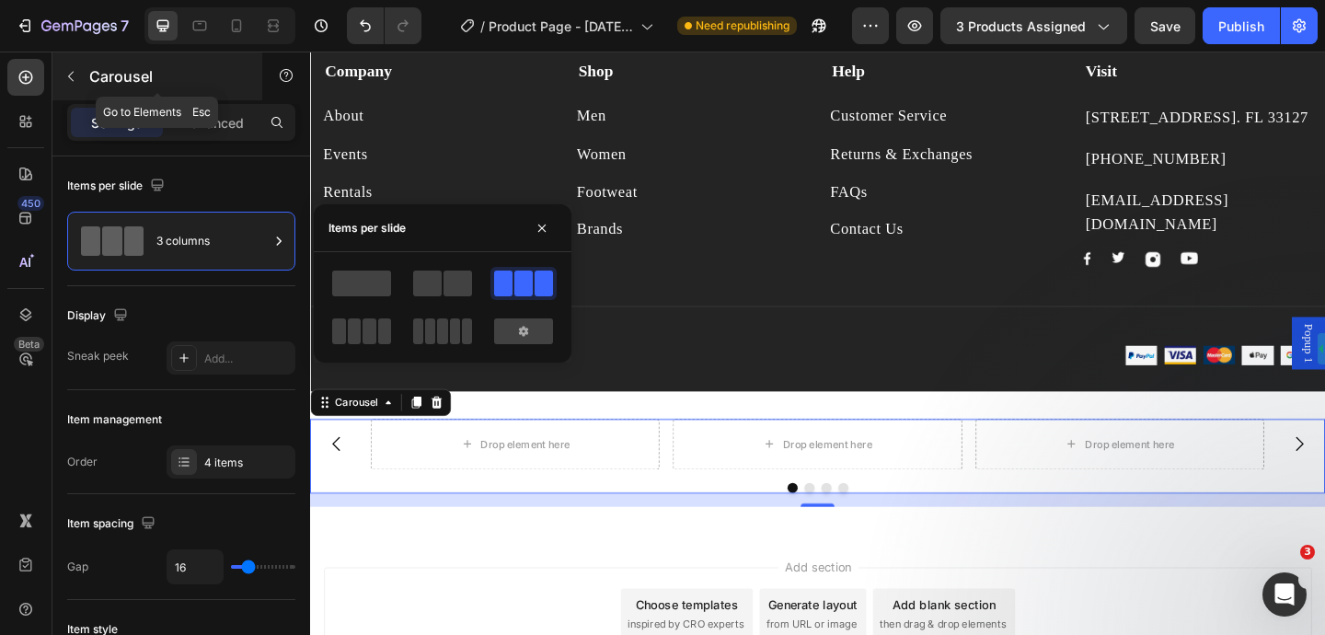
click at [75, 70] on icon "button" at bounding box center [70, 76] width 15 height 15
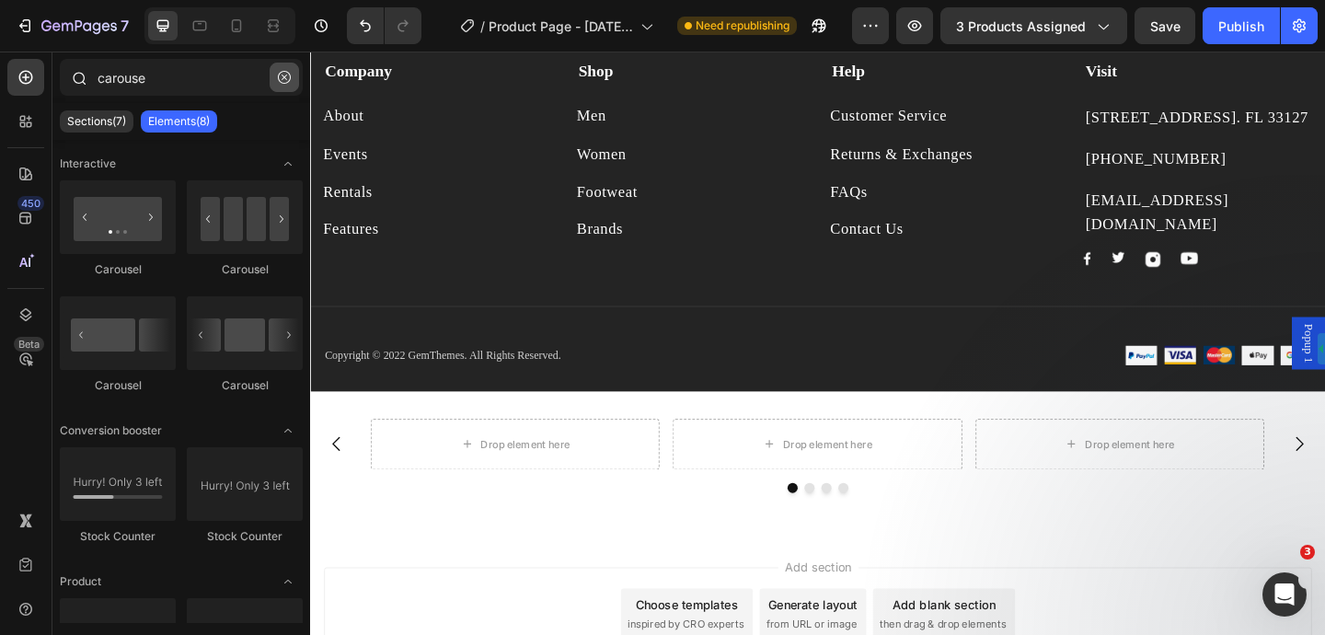
click at [291, 78] on button "button" at bounding box center [284, 77] width 29 height 29
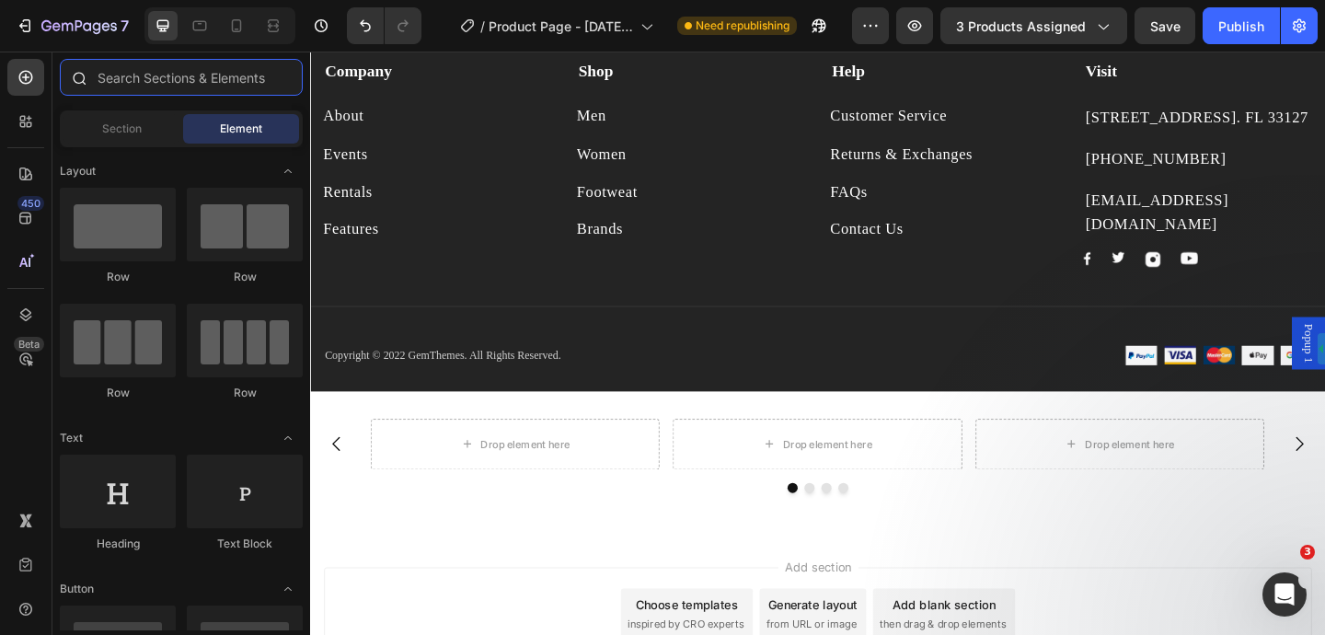
click at [208, 78] on input "text" at bounding box center [181, 77] width 243 height 37
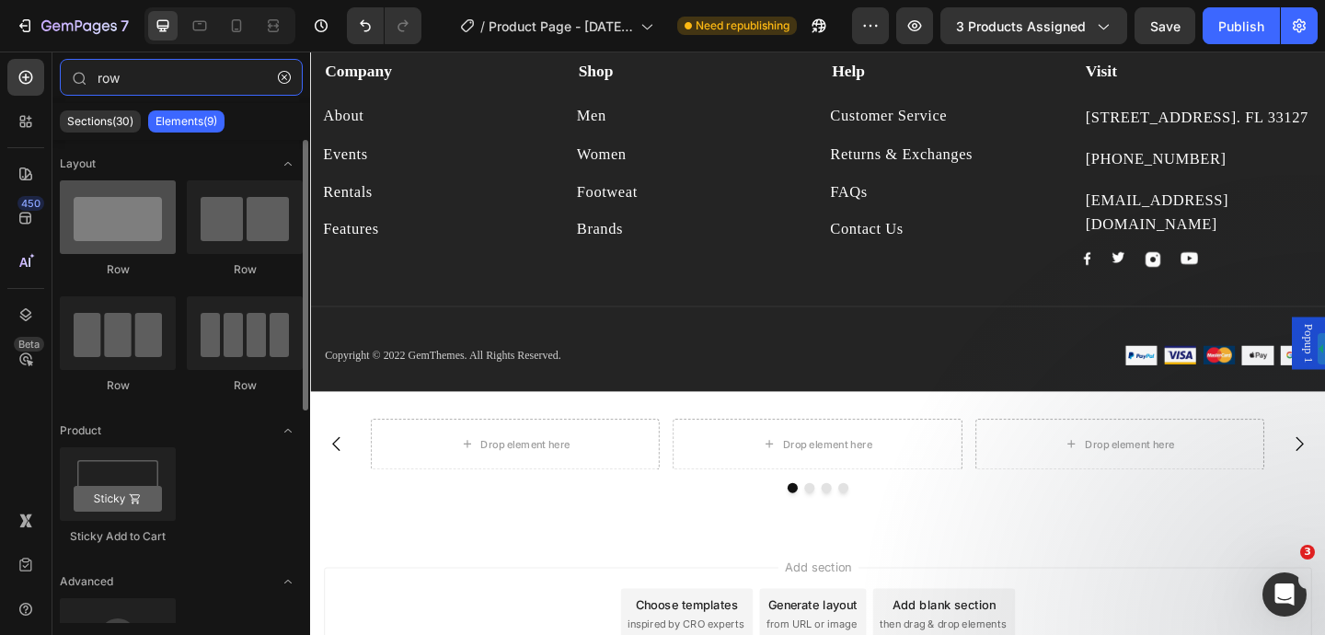
type input "row"
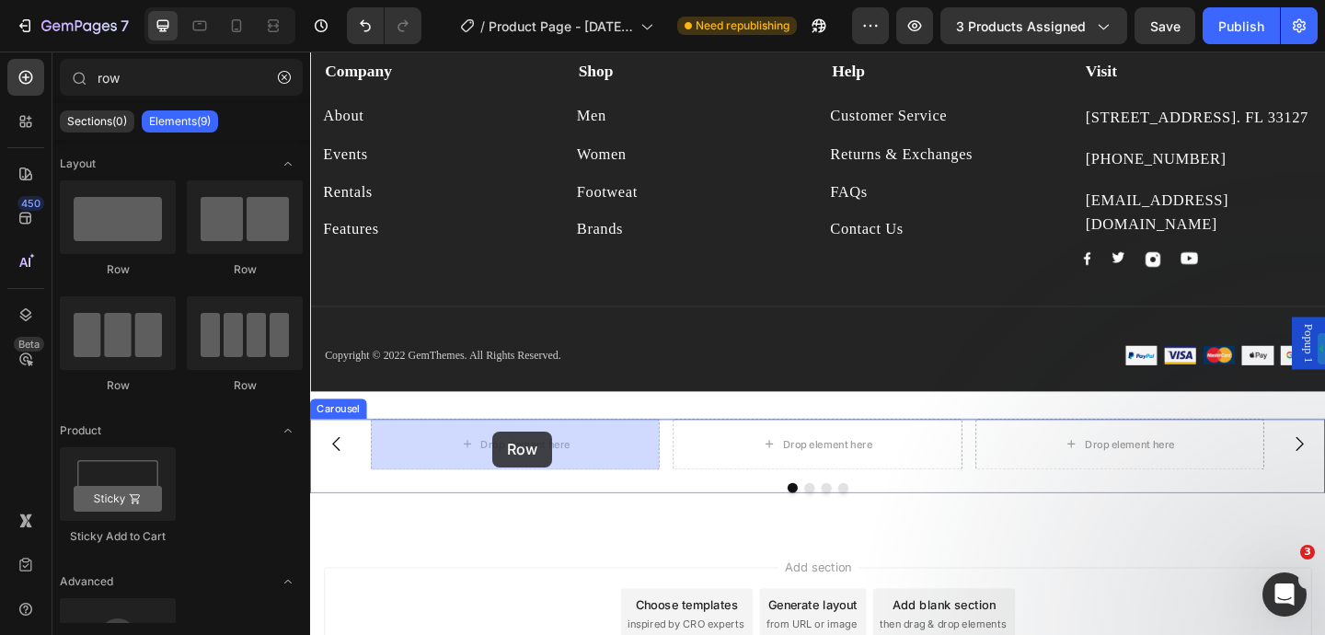
drag, startPoint x: 412, startPoint y: 265, endPoint x: 506, endPoint y: 465, distance: 220.6
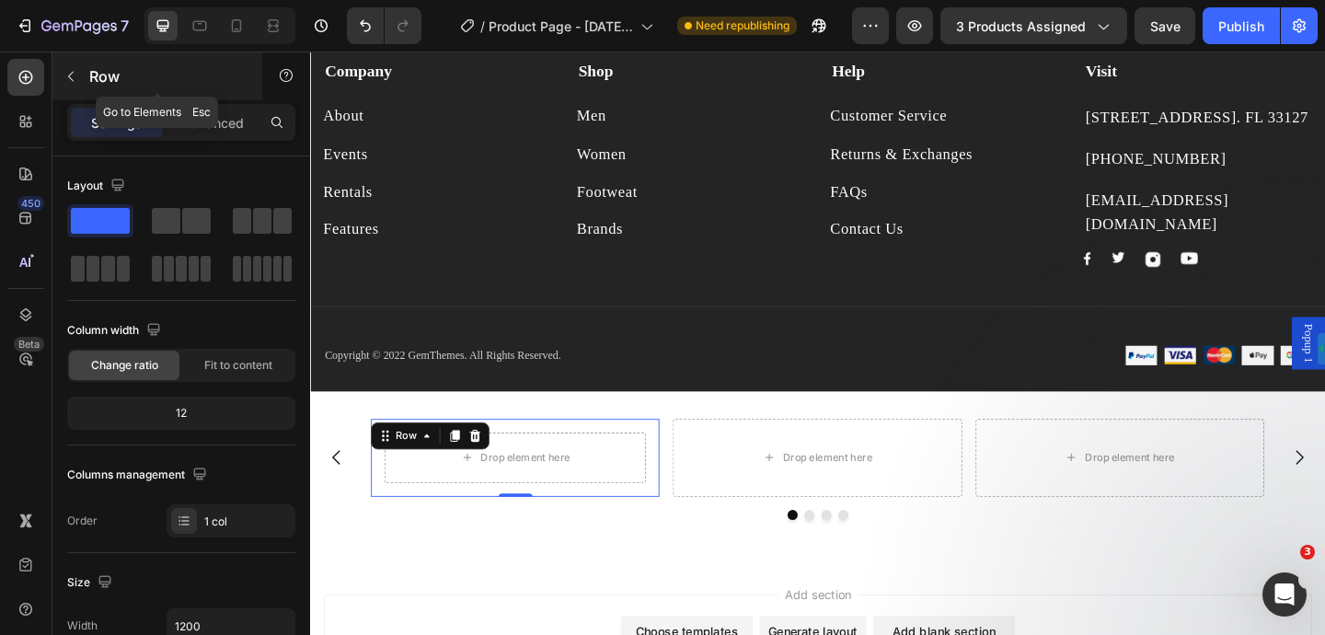
click at [78, 79] on button "button" at bounding box center [70, 76] width 29 height 29
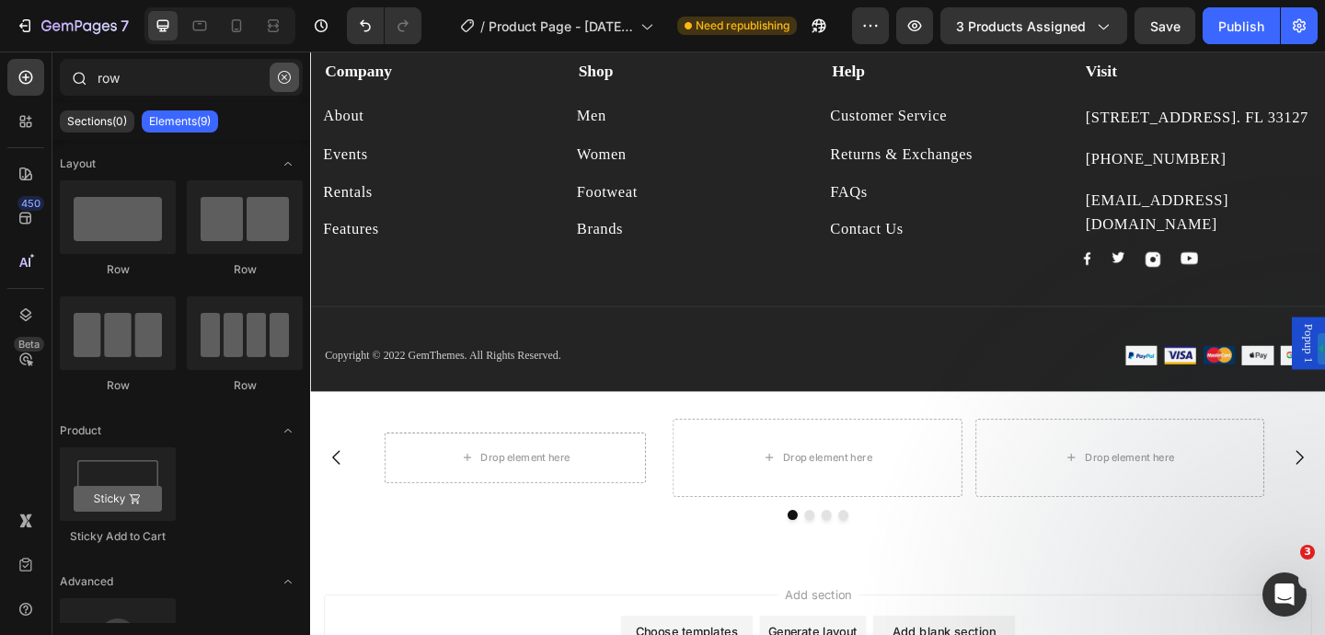
click at [287, 80] on icon "button" at bounding box center [284, 77] width 13 height 13
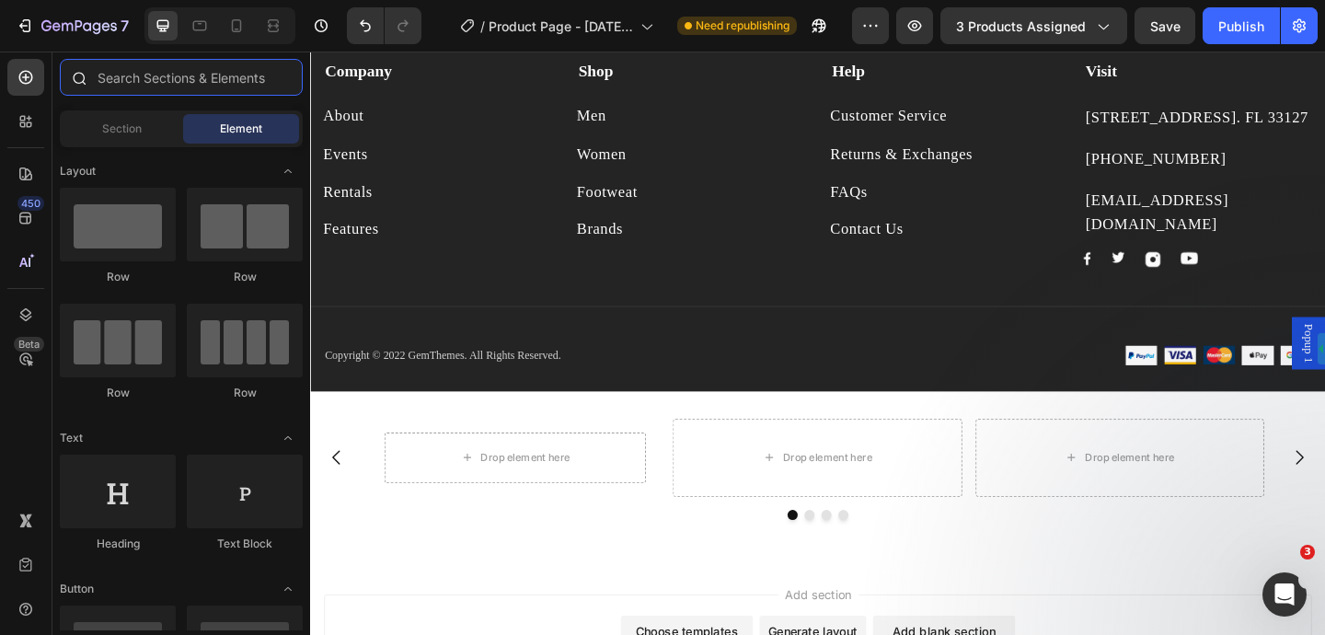
click at [219, 78] on input "text" at bounding box center [181, 77] width 243 height 37
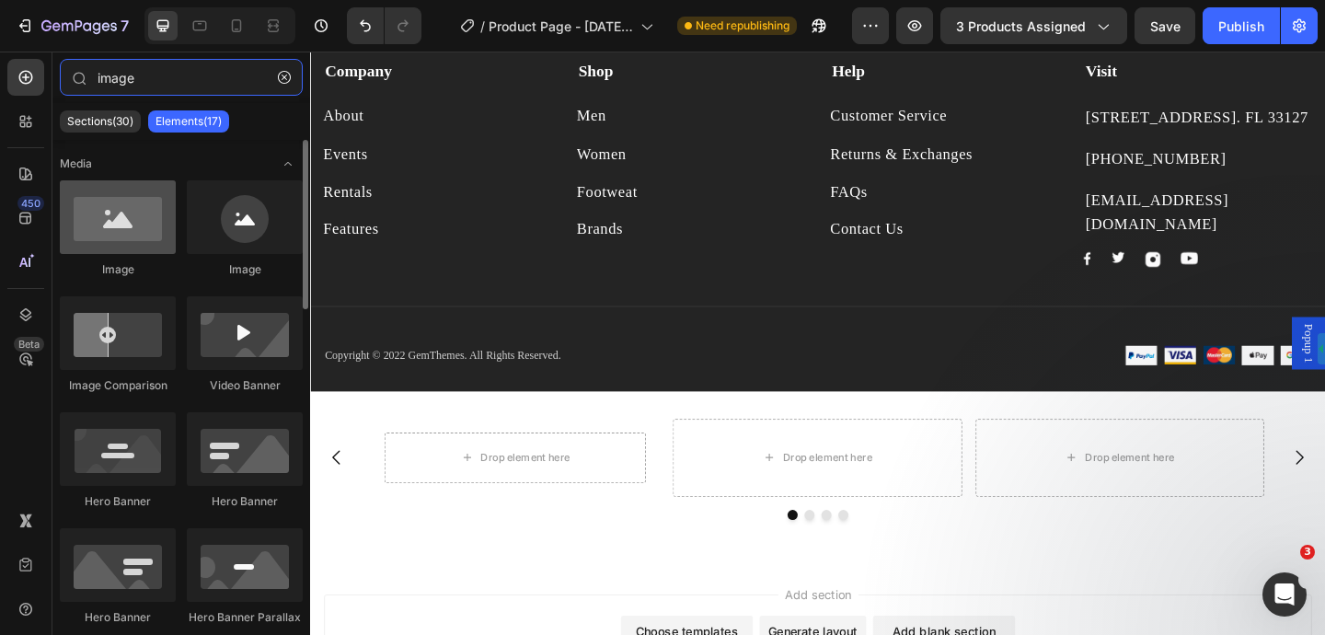
type input "image"
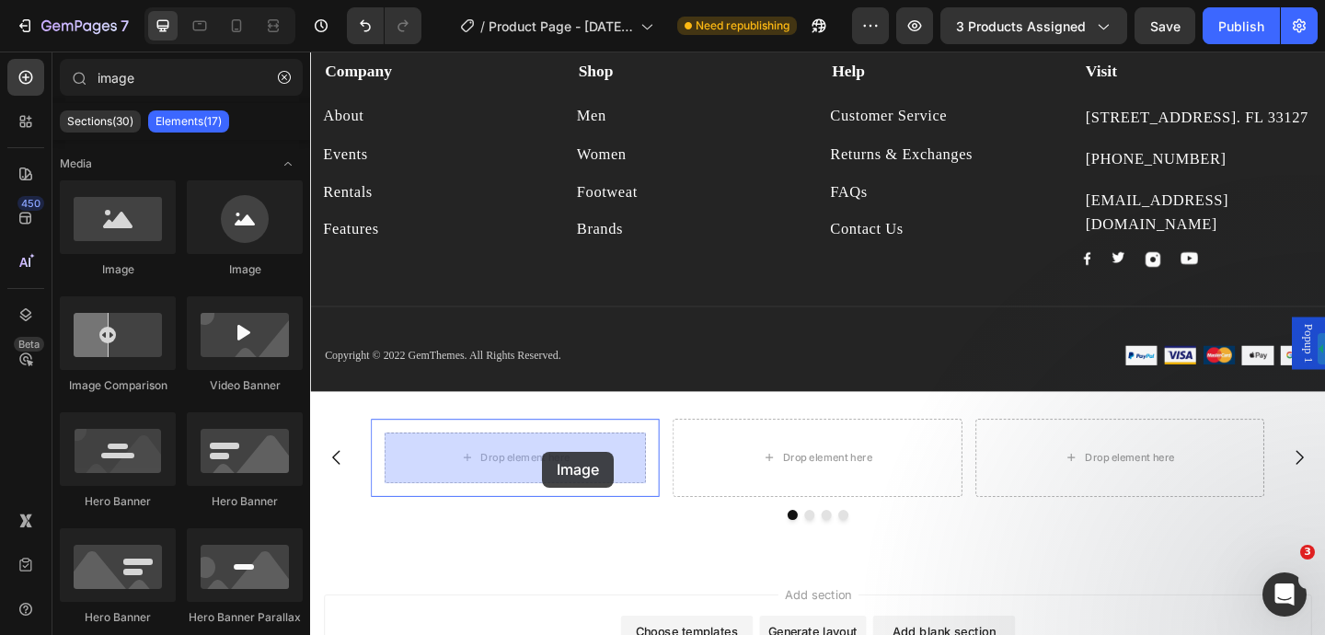
drag, startPoint x: 423, startPoint y: 274, endPoint x: 563, endPoint y: 486, distance: 253.6
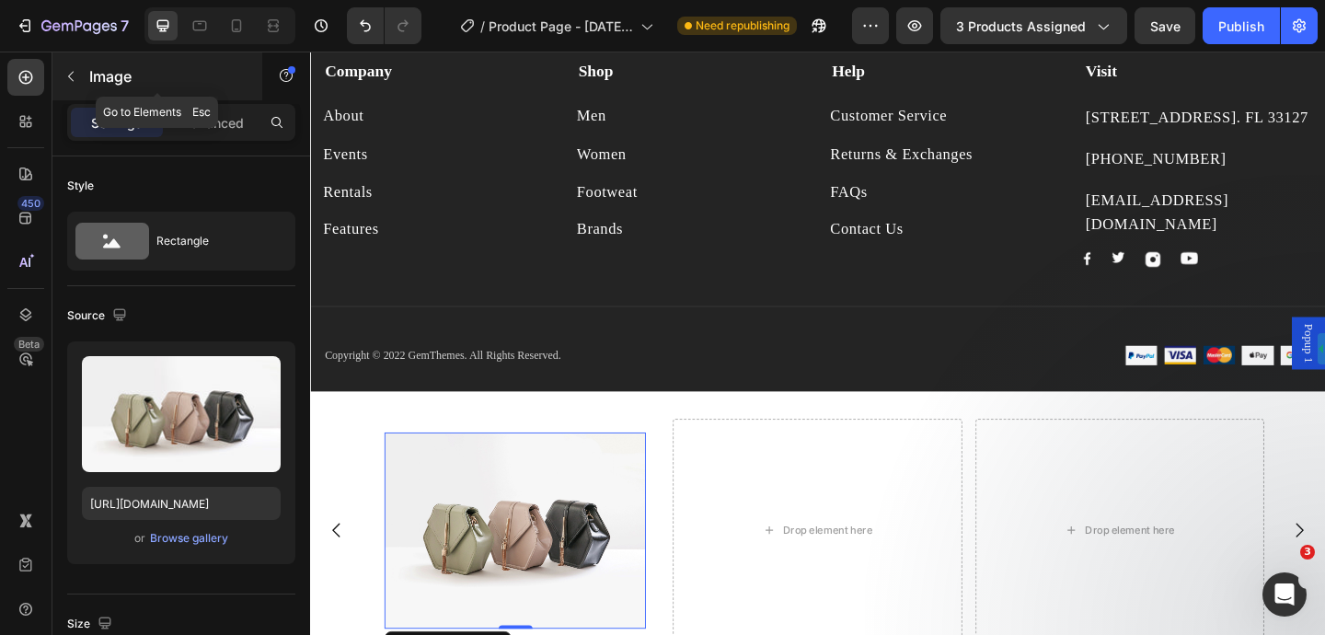
click at [73, 76] on icon "button" at bounding box center [70, 76] width 15 height 15
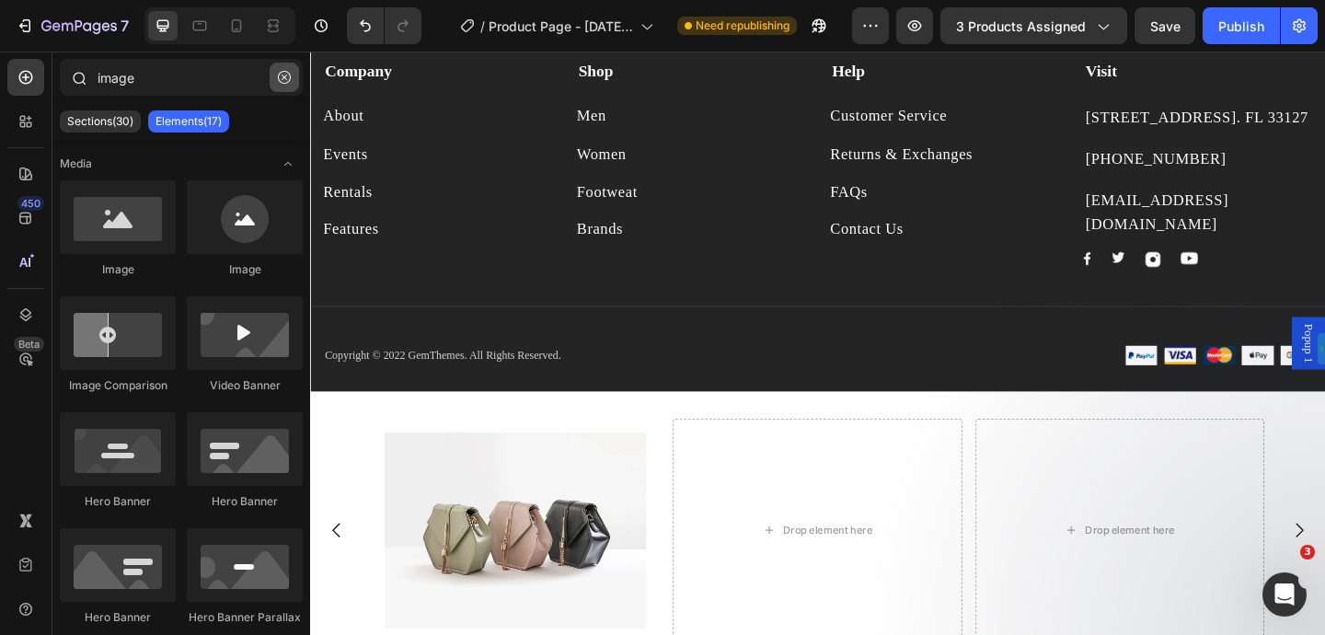
click at [283, 77] on icon "button" at bounding box center [284, 77] width 13 height 13
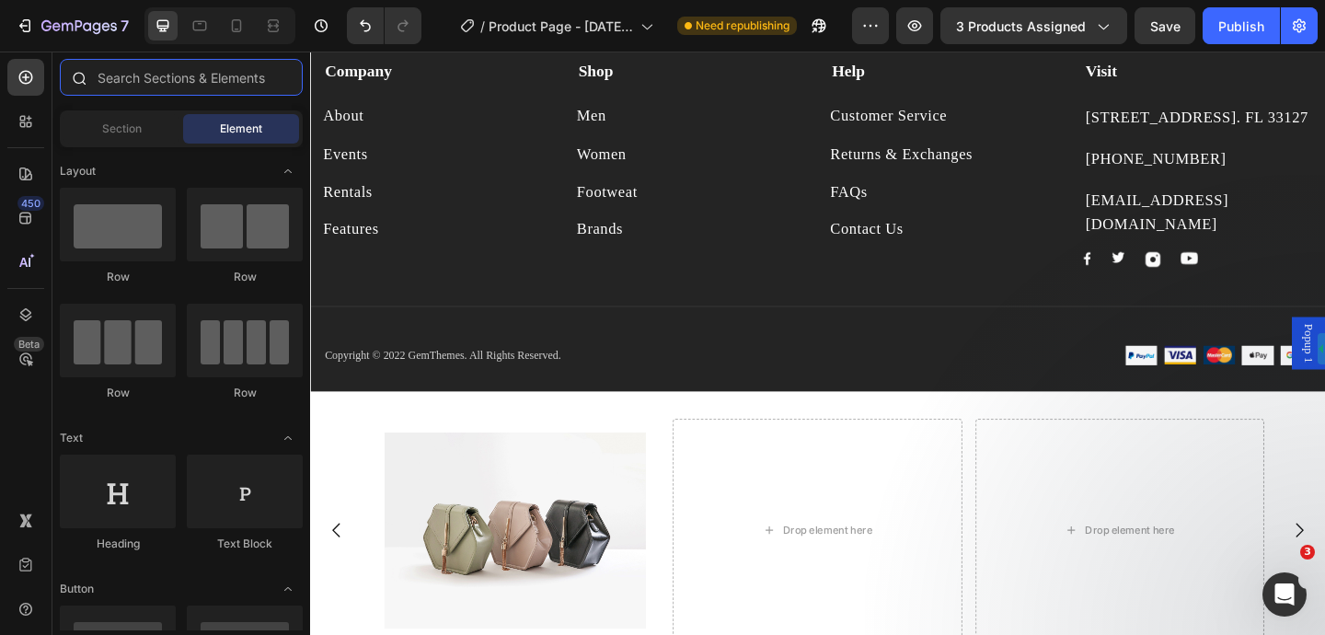
click at [209, 68] on input "text" at bounding box center [181, 77] width 243 height 37
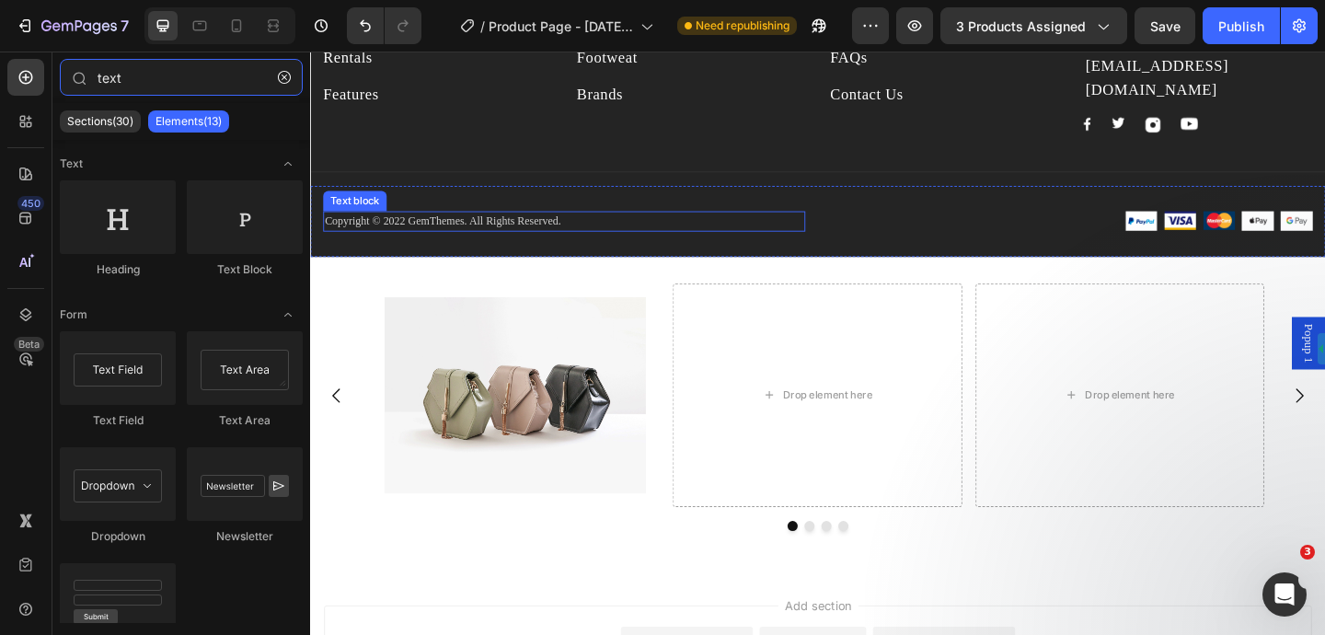
scroll to position [9259, 0]
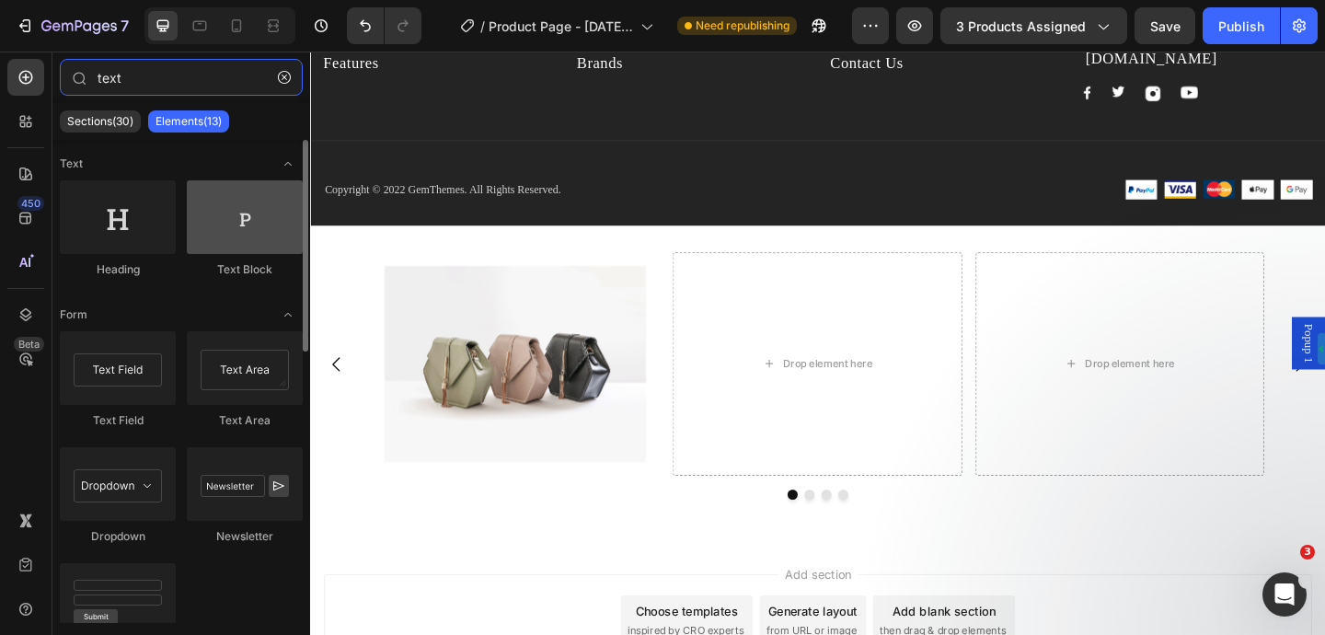
type input "text"
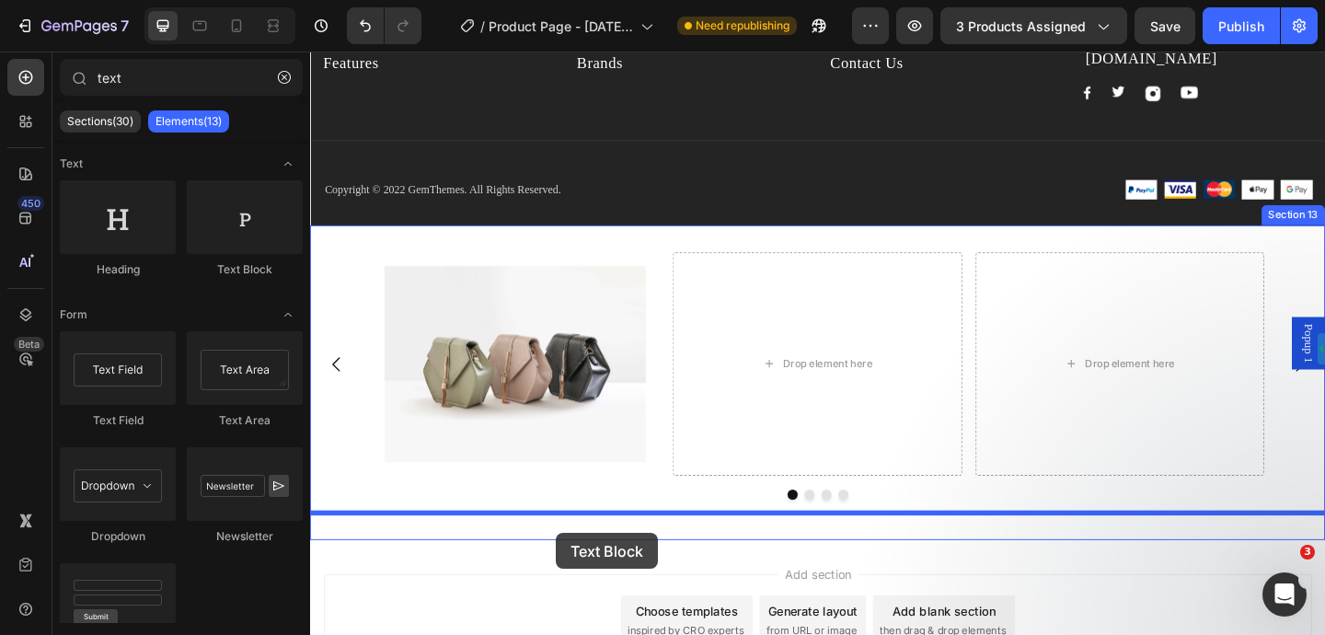
scroll to position [9262, 0]
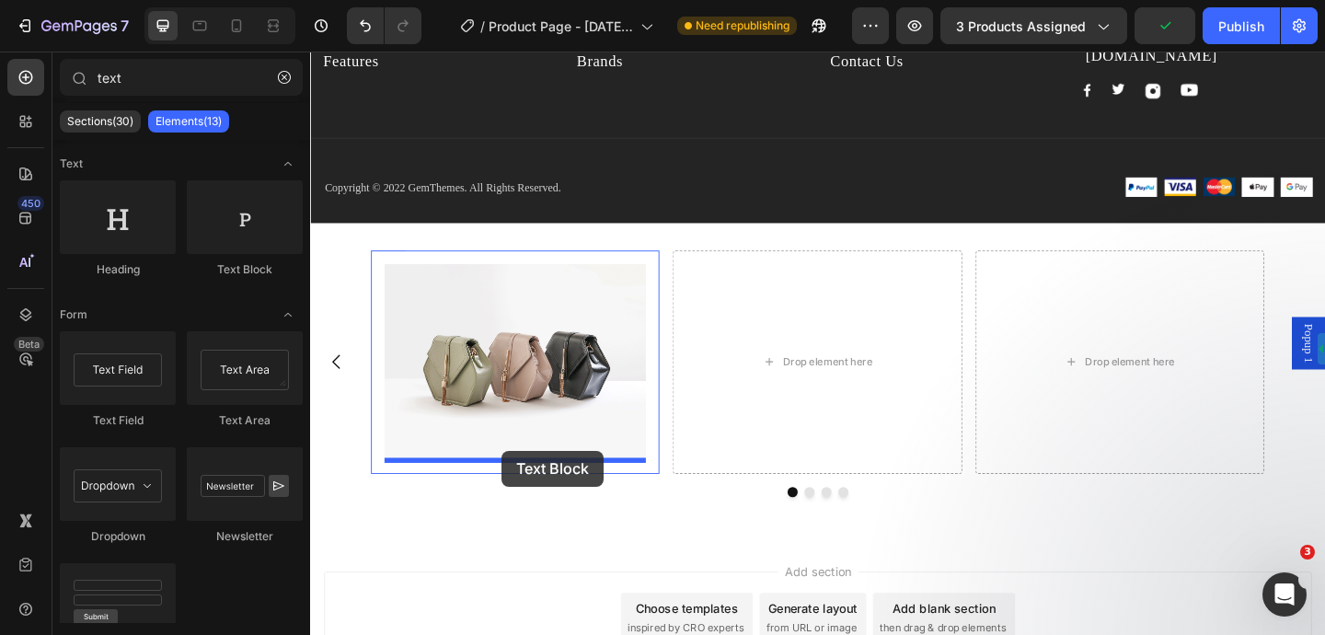
drag, startPoint x: 545, startPoint y: 297, endPoint x: 518, endPoint y: 488, distance: 192.3
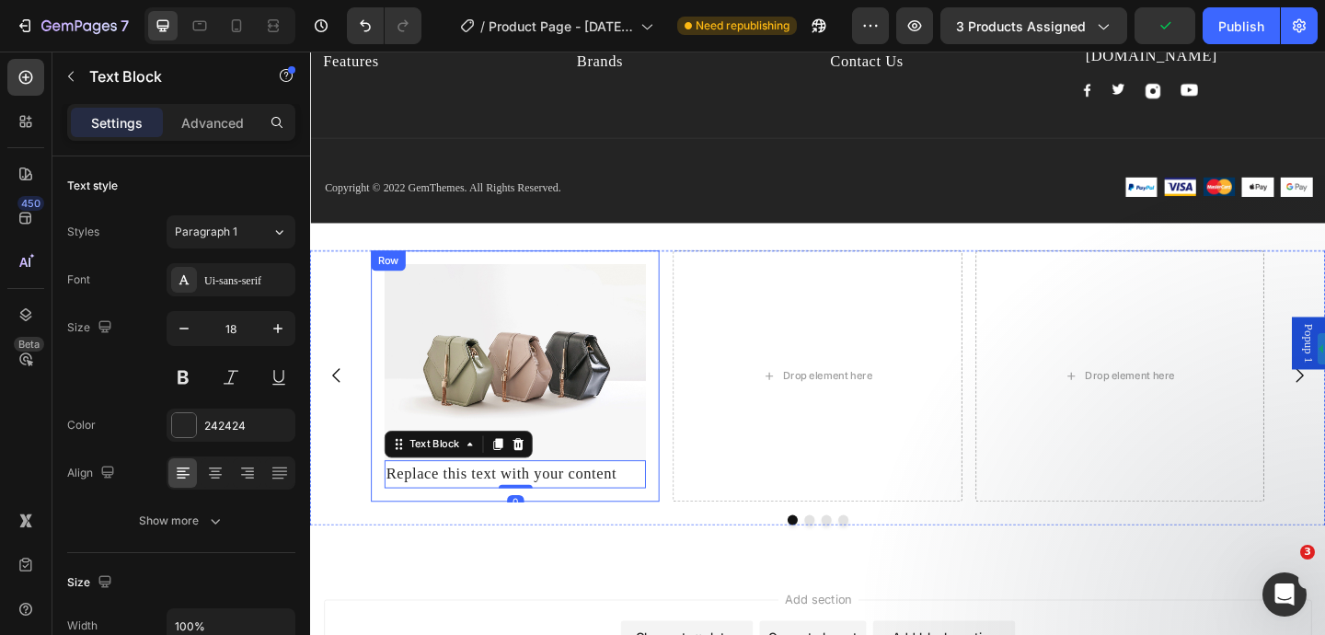
click at [405, 271] on div "Row" at bounding box center [395, 279] width 38 height 22
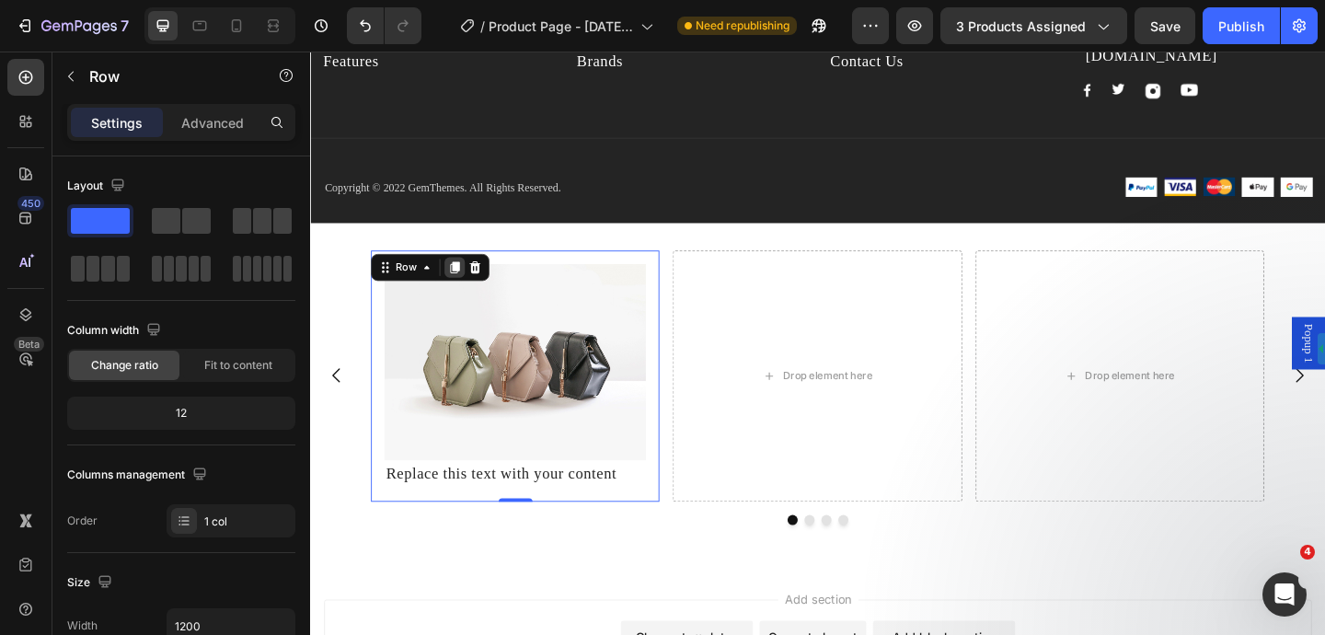
click at [469, 288] on icon at bounding box center [468, 286] width 10 height 13
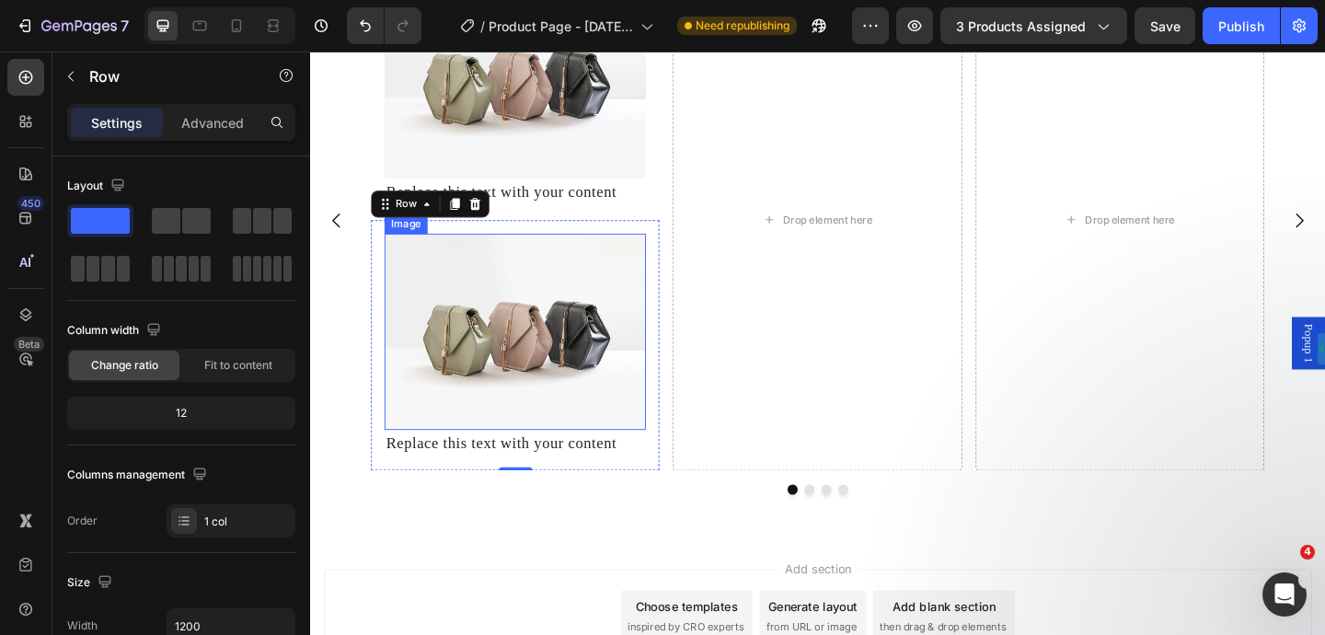
scroll to position [9519, 0]
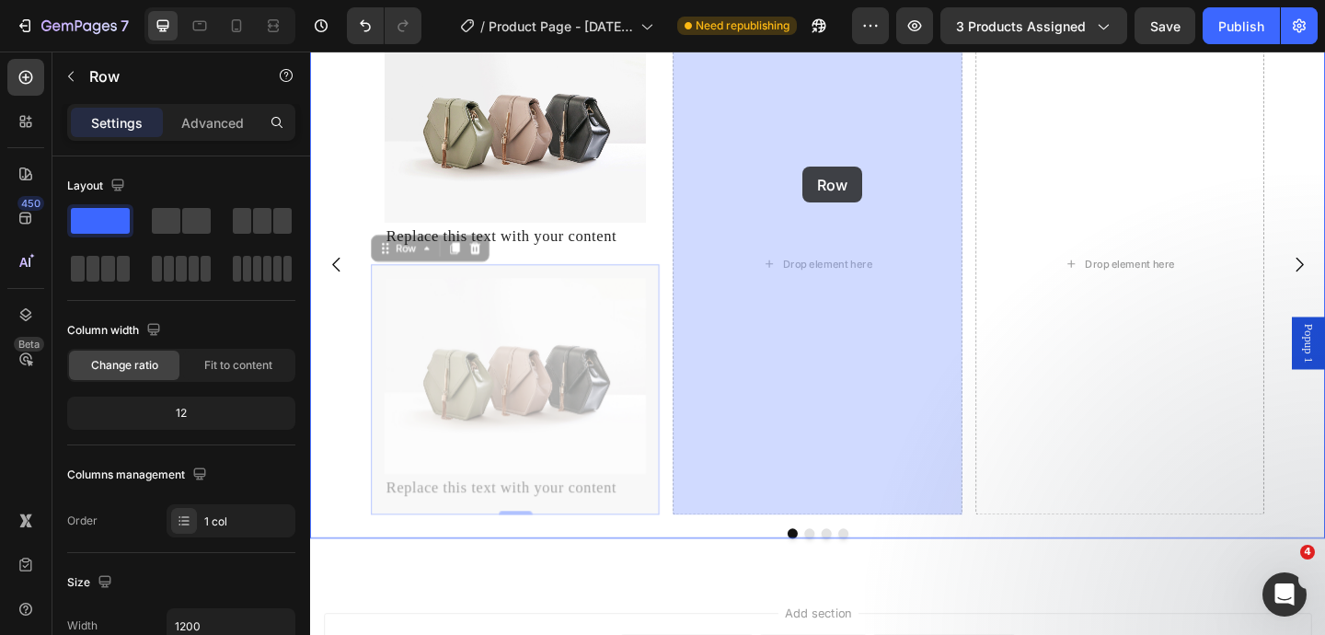
drag, startPoint x: 419, startPoint y: 258, endPoint x: 845, endPoint y: 177, distance: 434.5
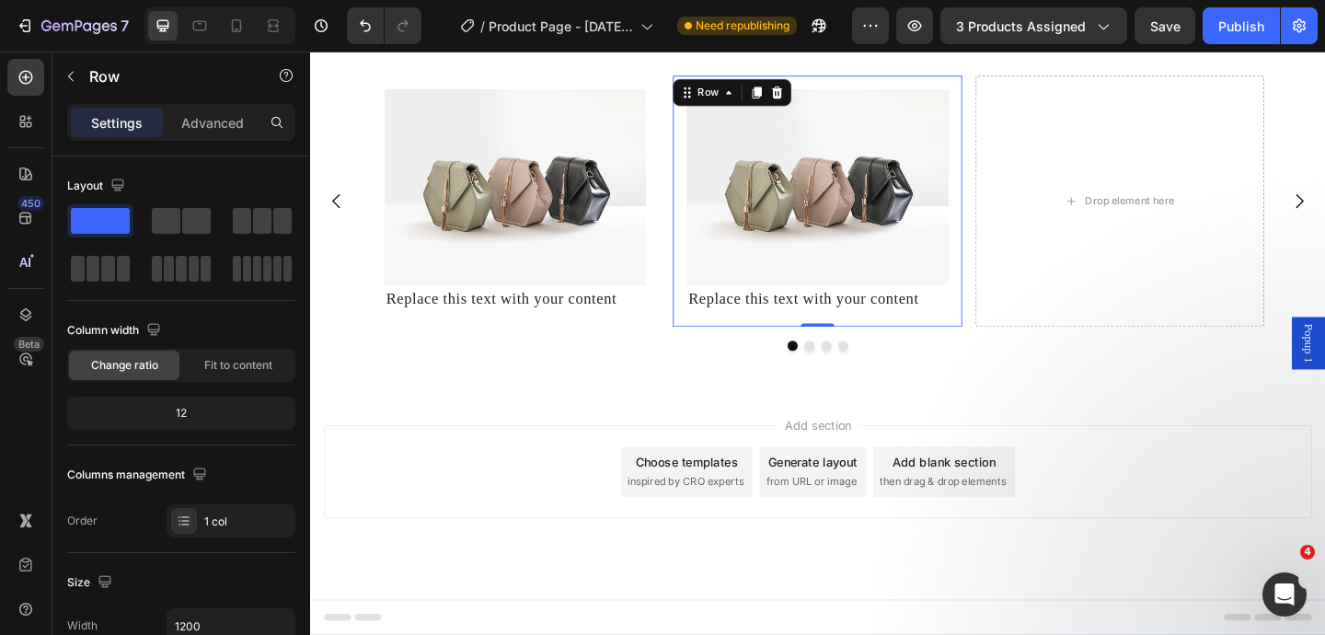
scroll to position [9383, 0]
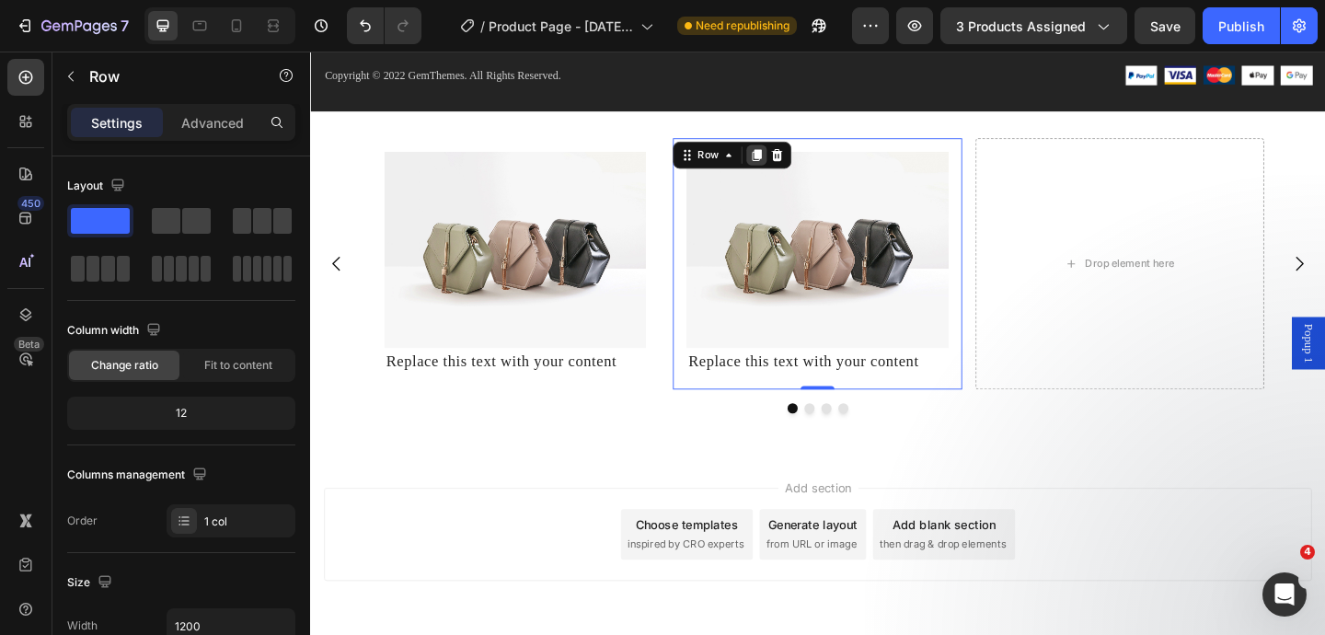
click at [801, 166] on icon at bounding box center [795, 164] width 15 height 15
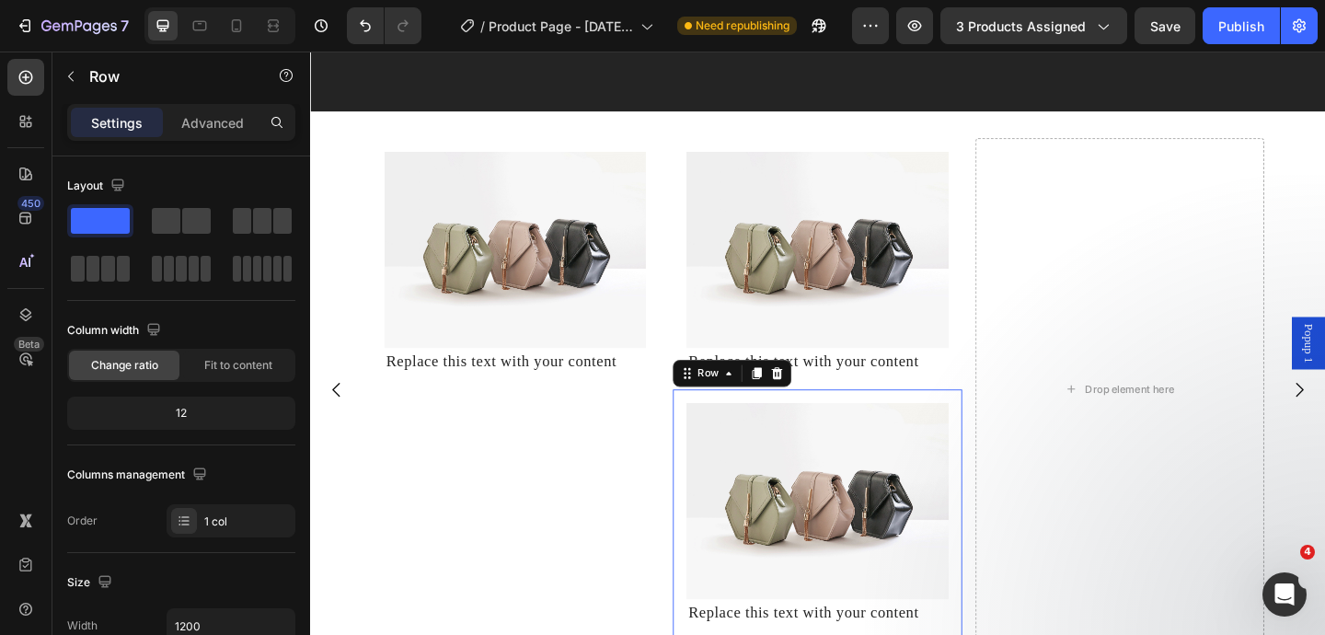
scroll to position [9519, 0]
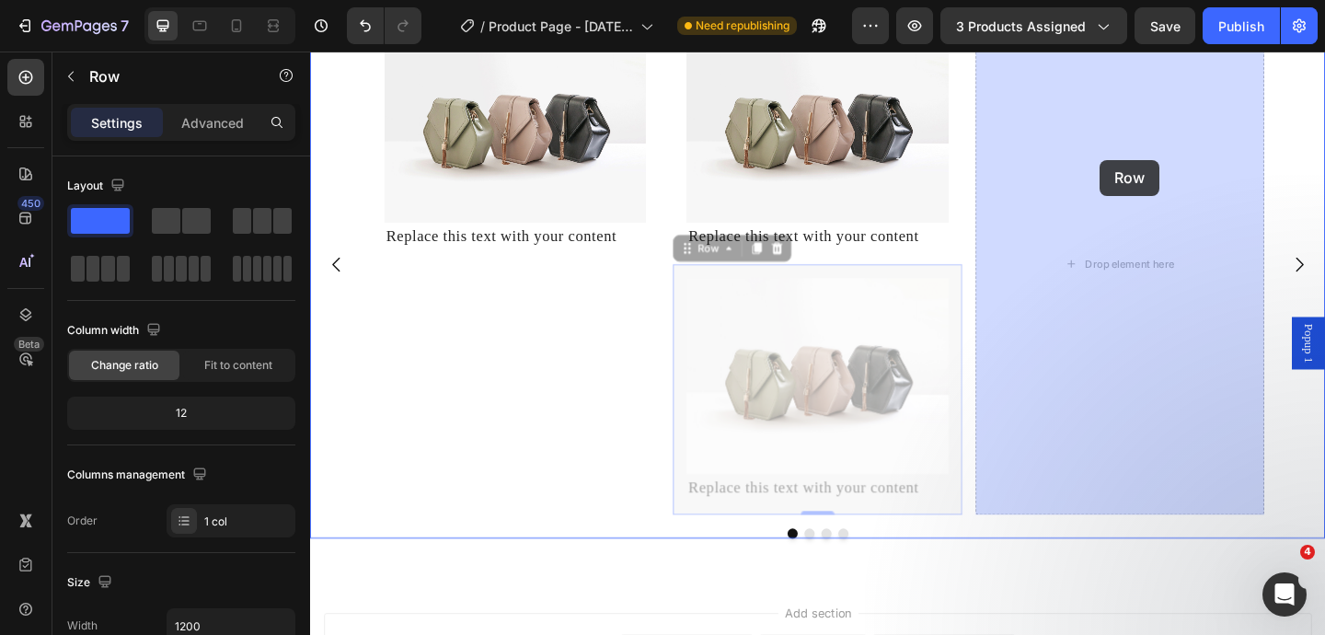
drag, startPoint x: 753, startPoint y: 267, endPoint x: 1168, endPoint y: 169, distance: 427.1
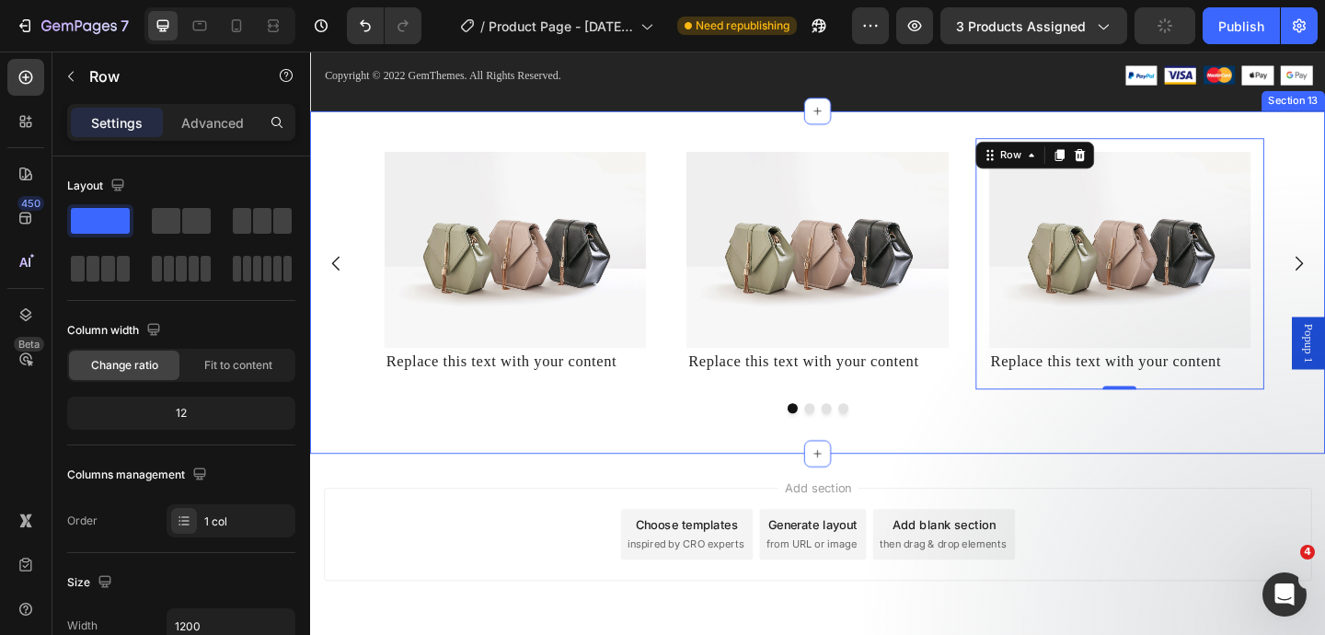
click at [1102, 470] on div "Image Replace this text with your content Text Block Row Image Replace this tex…" at bounding box center [862, 303] width 1104 height 373
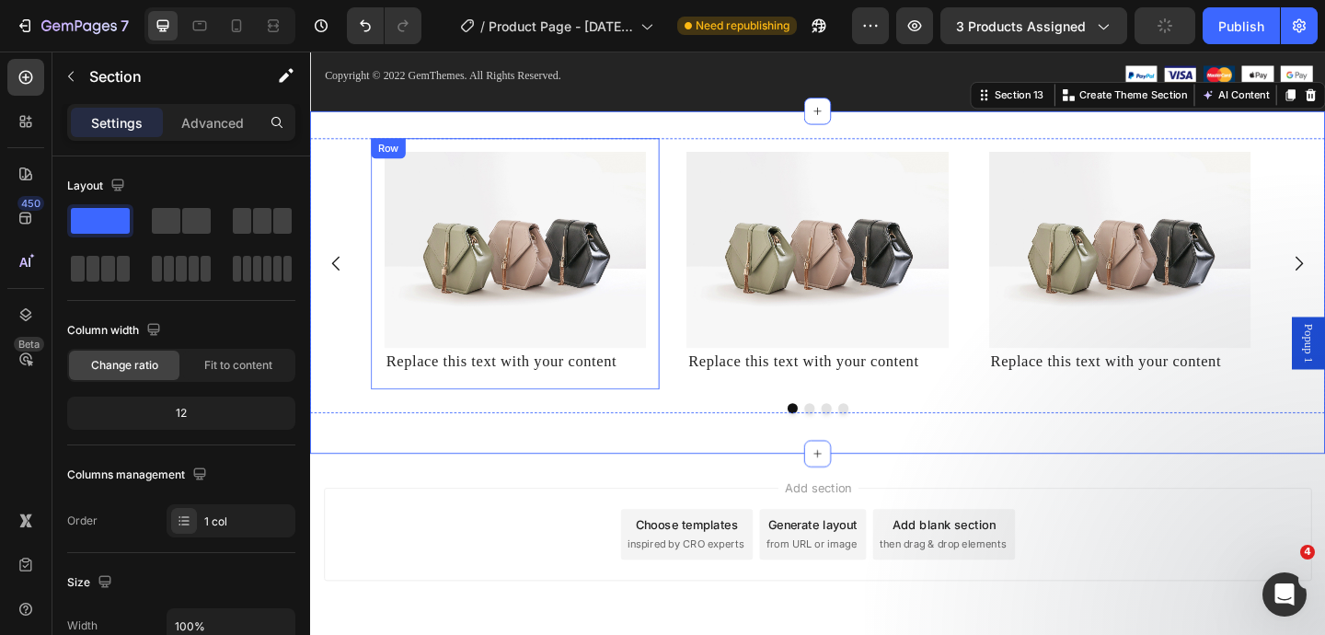
click at [444, 155] on div "Image Replace this text with your content Text Block Row" at bounding box center [533, 282] width 314 height 273
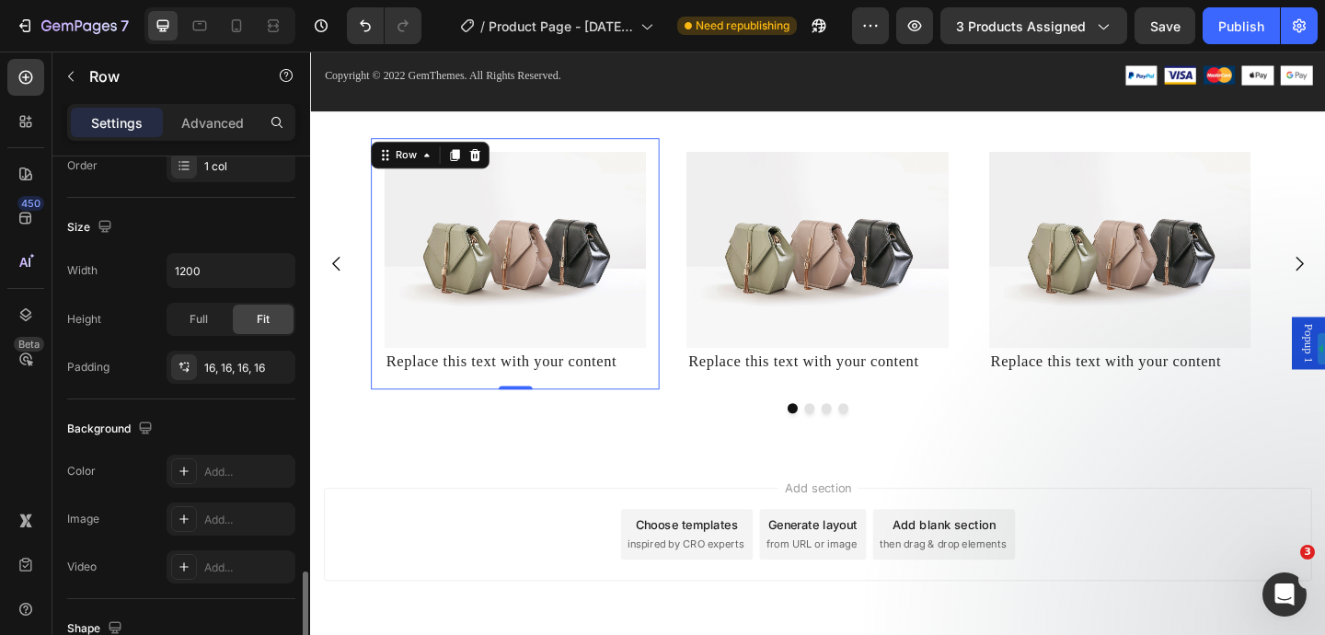
scroll to position [317, 0]
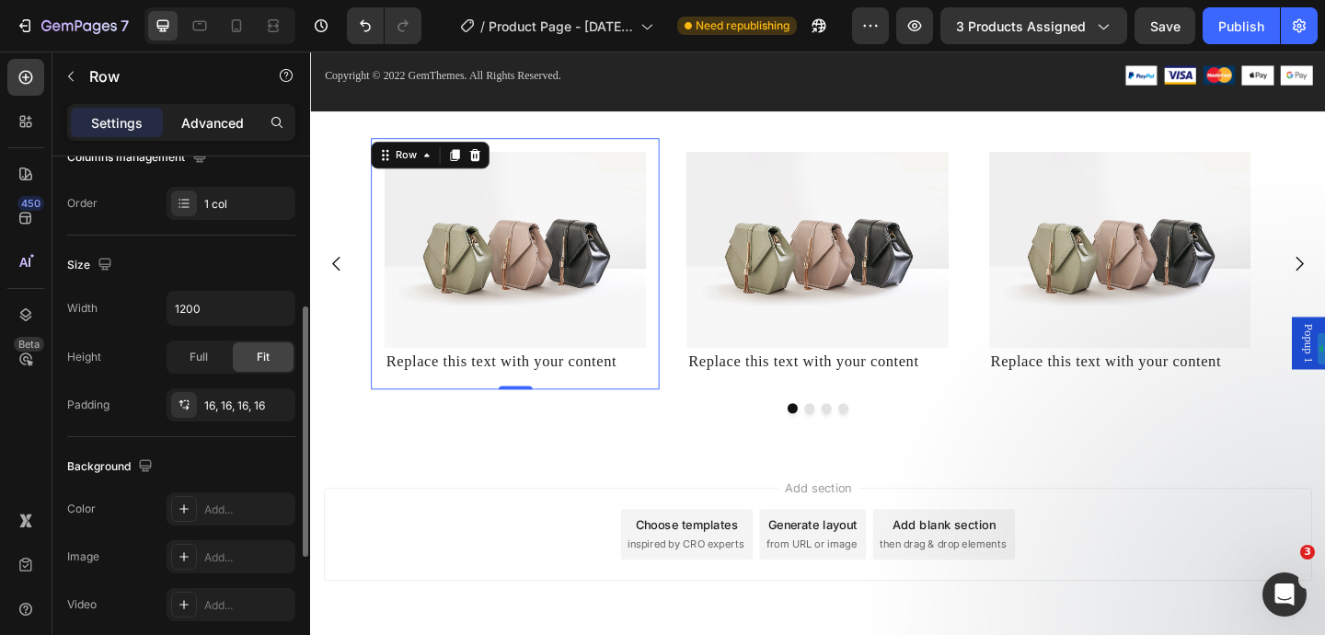
click at [213, 119] on p "Advanced" at bounding box center [212, 122] width 63 height 19
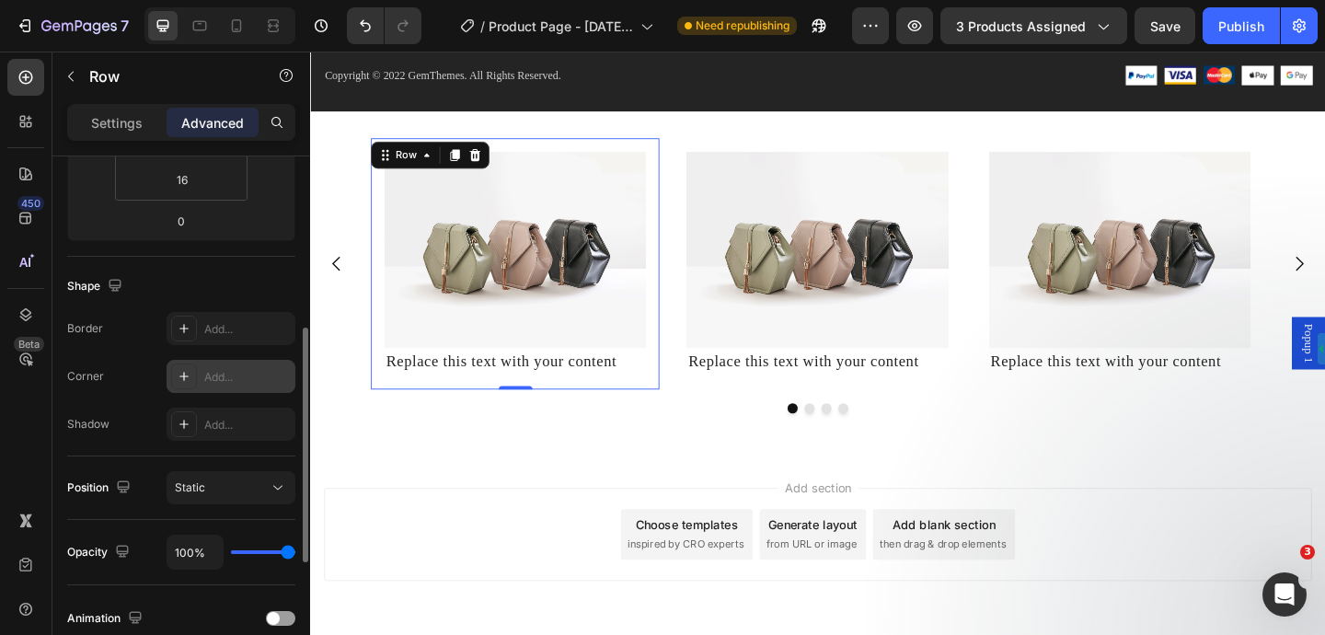
scroll to position [377, 0]
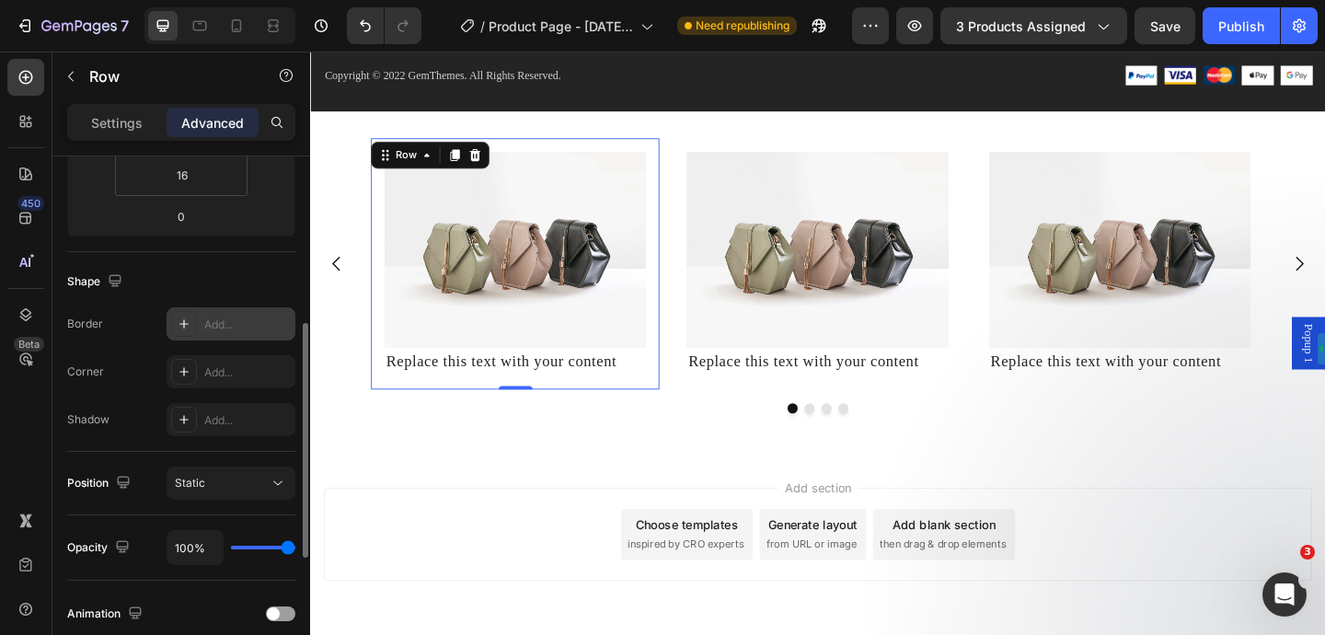
click at [242, 323] on div "Add..." at bounding box center [247, 324] width 86 height 17
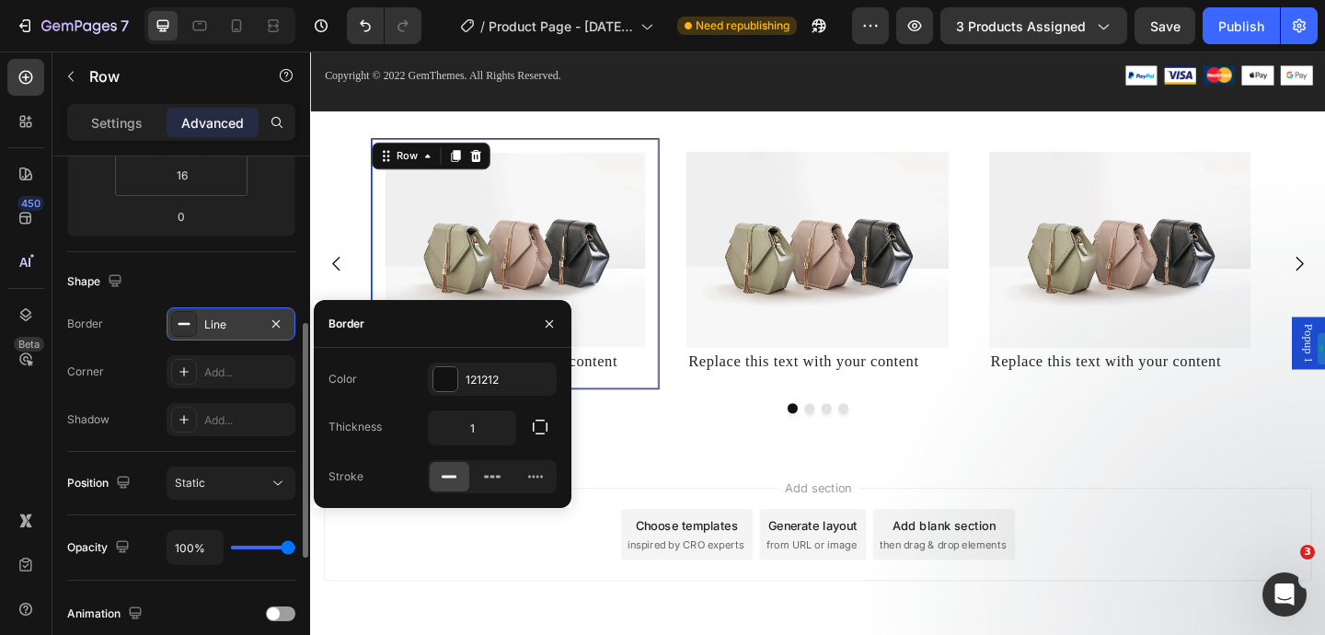
scroll to position [9383, 0]
click at [503, 432] on input "1" at bounding box center [472, 427] width 86 height 33
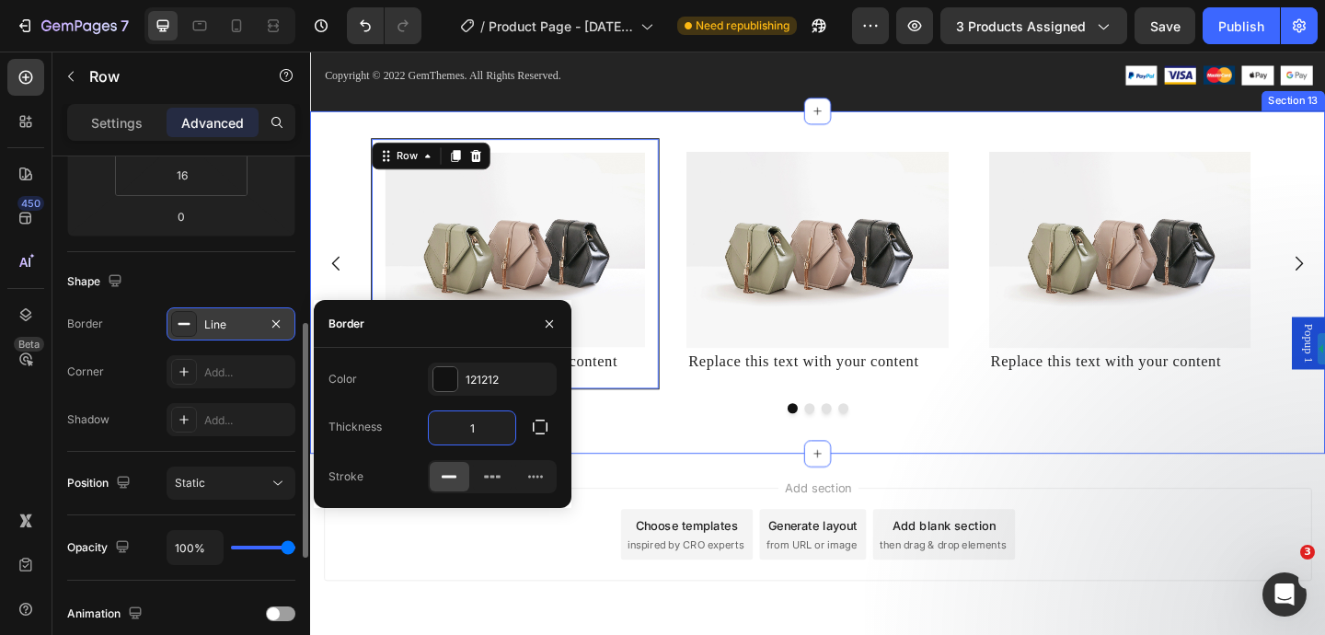
click at [622, 454] on div "Image Replace this text with your content Text Block Row 0 Image Replace this t…" at bounding box center [862, 303] width 1104 height 314
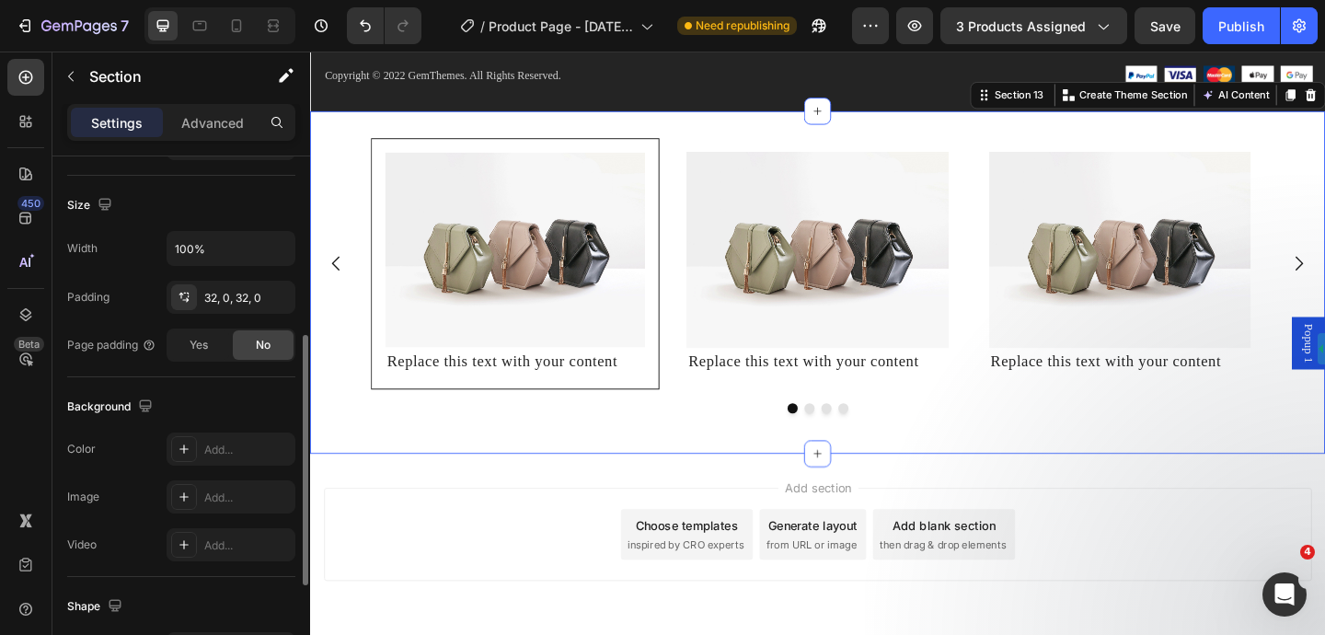
scroll to position [0, 0]
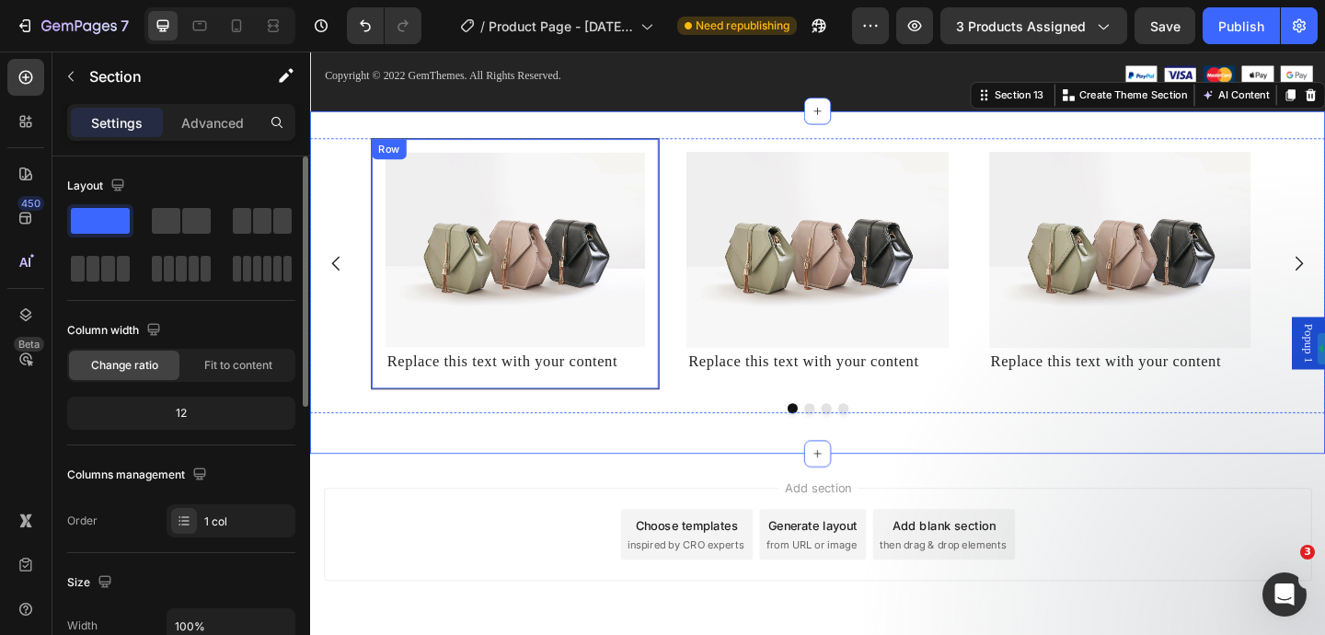
click at [682, 377] on div "Image Replace this text with your content Text Block Row" at bounding box center [533, 282] width 314 height 273
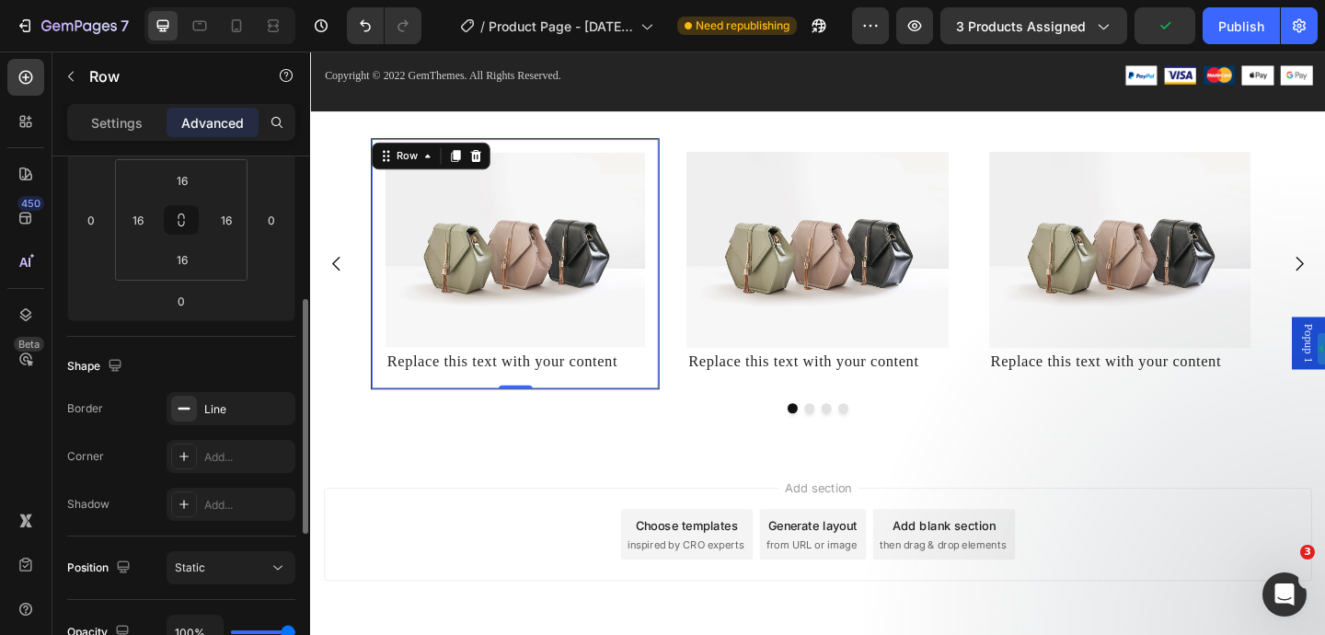
scroll to position [304, 0]
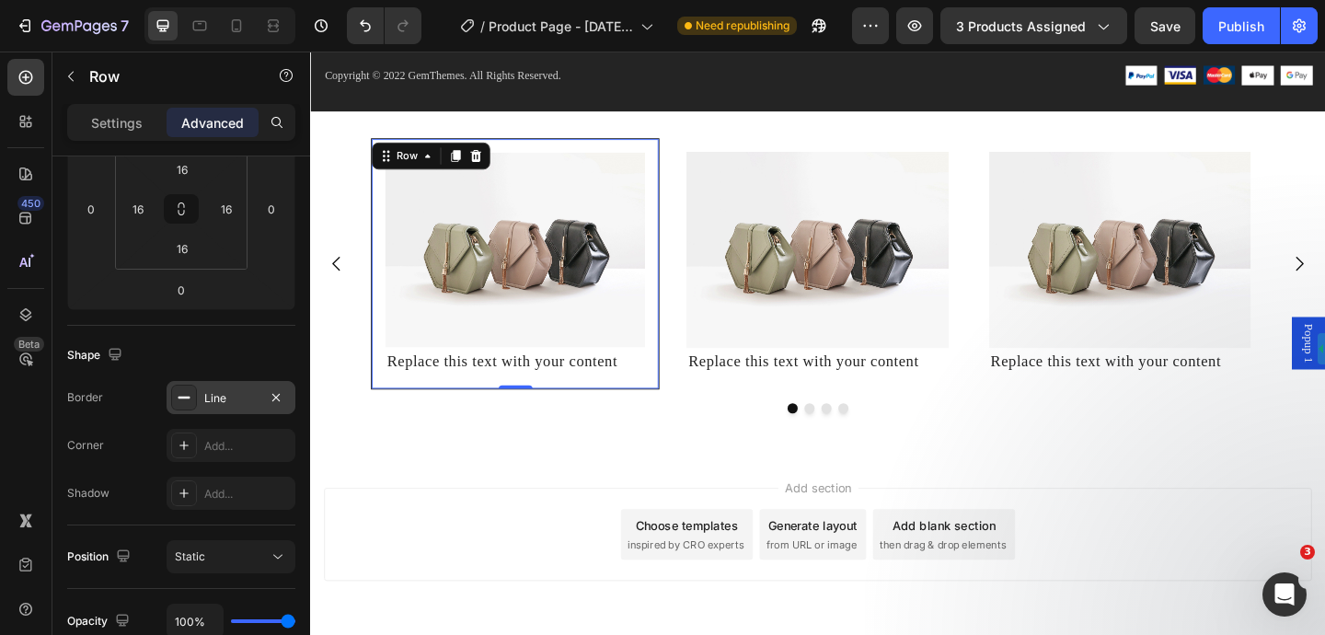
click at [252, 401] on div "Line" at bounding box center [230, 398] width 53 height 17
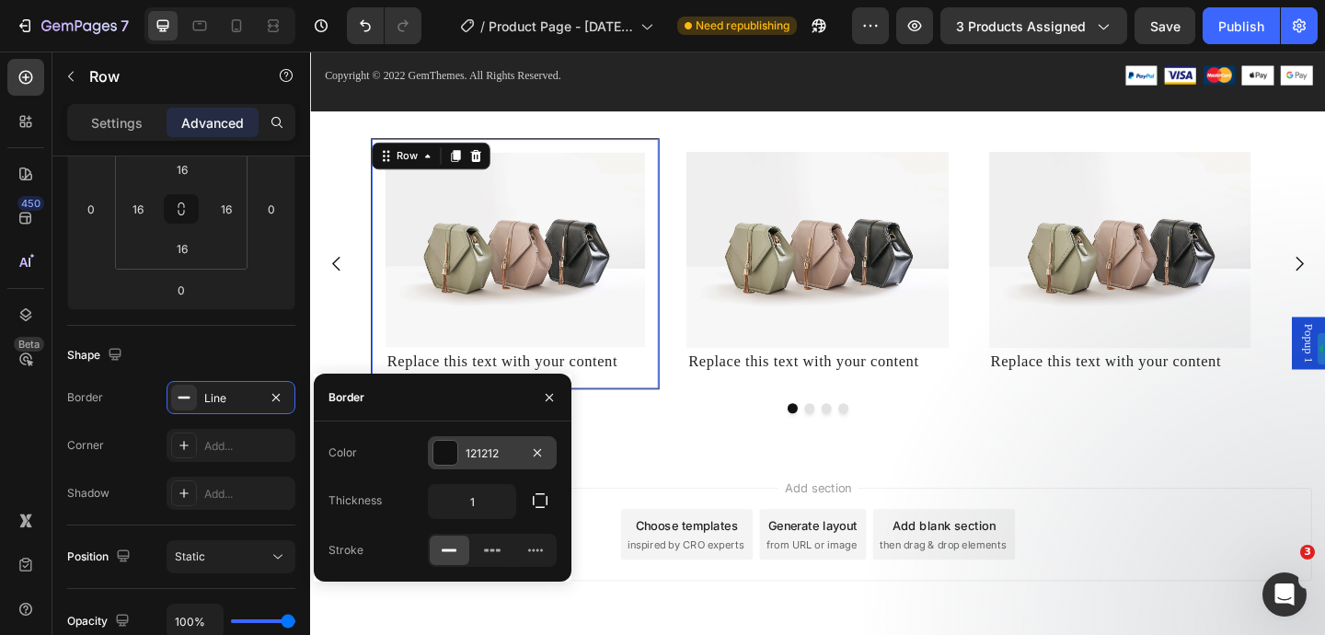
click at [502, 451] on div "121212" at bounding box center [492, 453] width 53 height 17
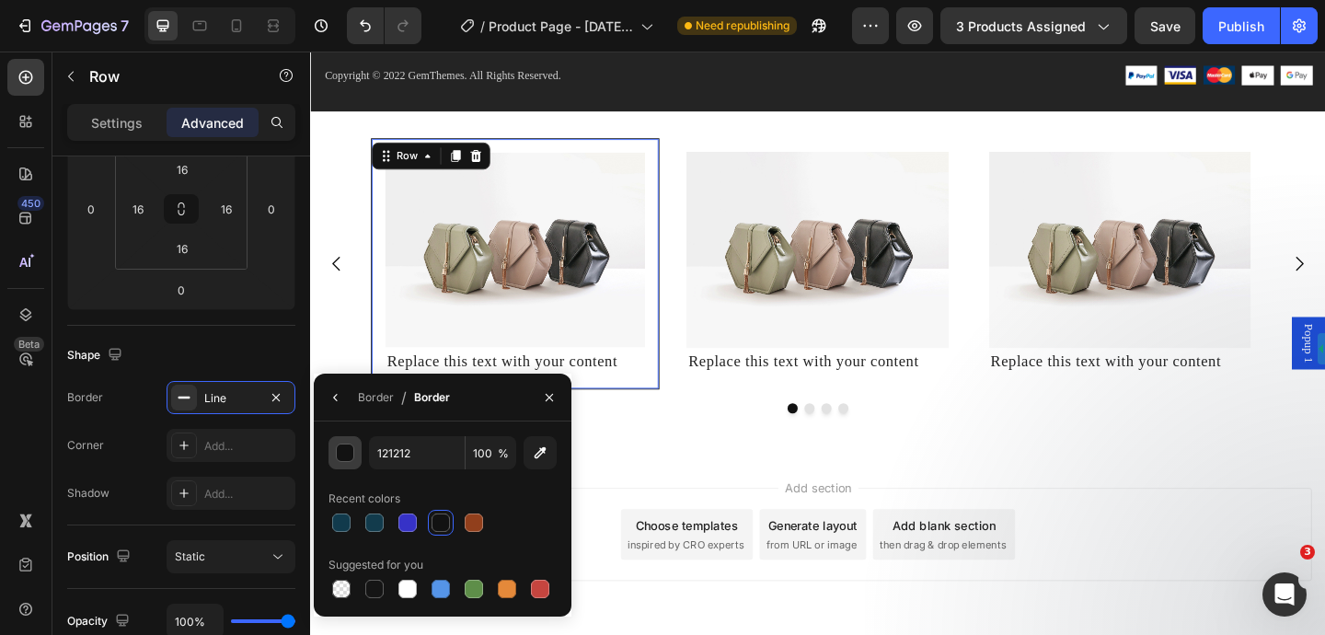
click at [341, 454] on div "button" at bounding box center [346, 453] width 18 height 18
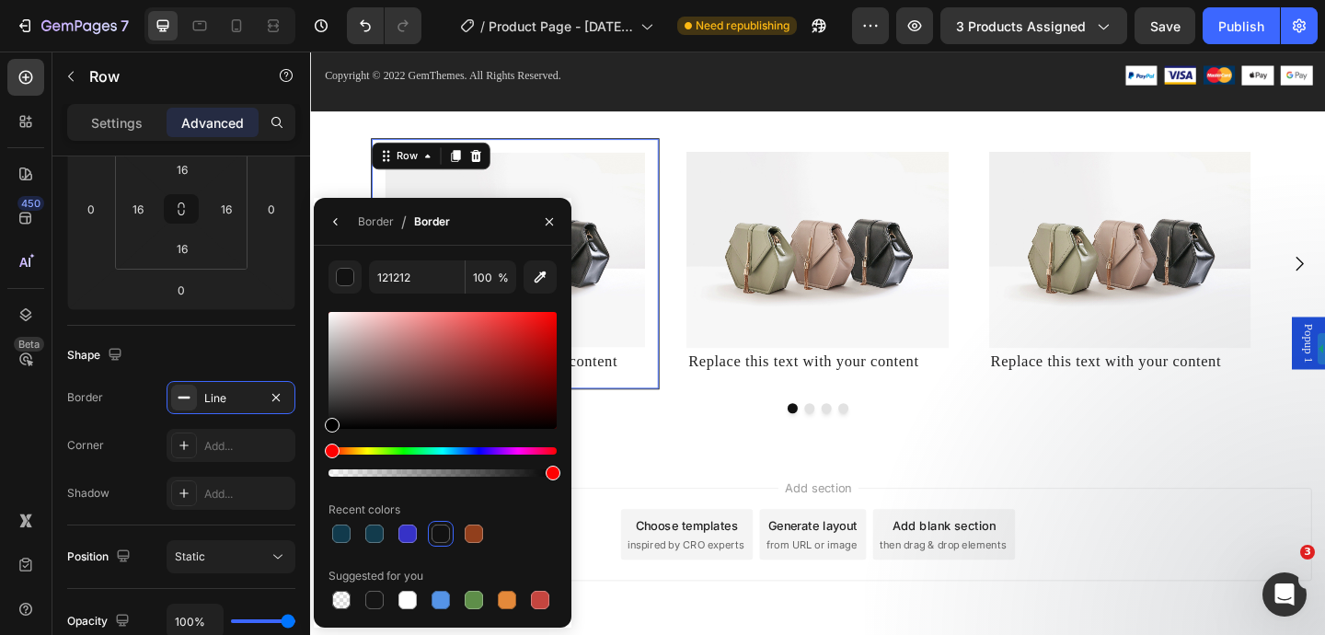
click at [331, 347] on div at bounding box center [442, 370] width 228 height 117
click at [329, 371] on div at bounding box center [442, 370] width 228 height 117
click at [332, 332] on div at bounding box center [442, 370] width 228 height 117
type input "D1CFCF"
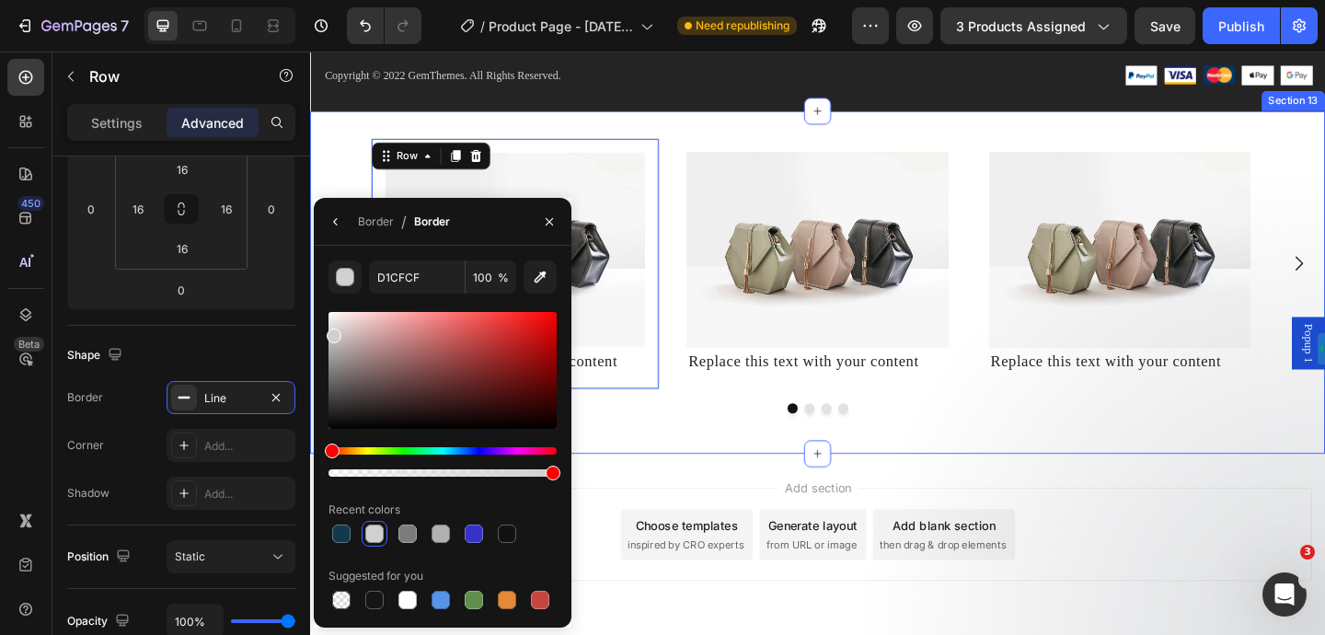
click at [656, 486] on div "Image Replace this text with your content Text Block Row 0 Image Replace this t…" at bounding box center [862, 303] width 1104 height 373
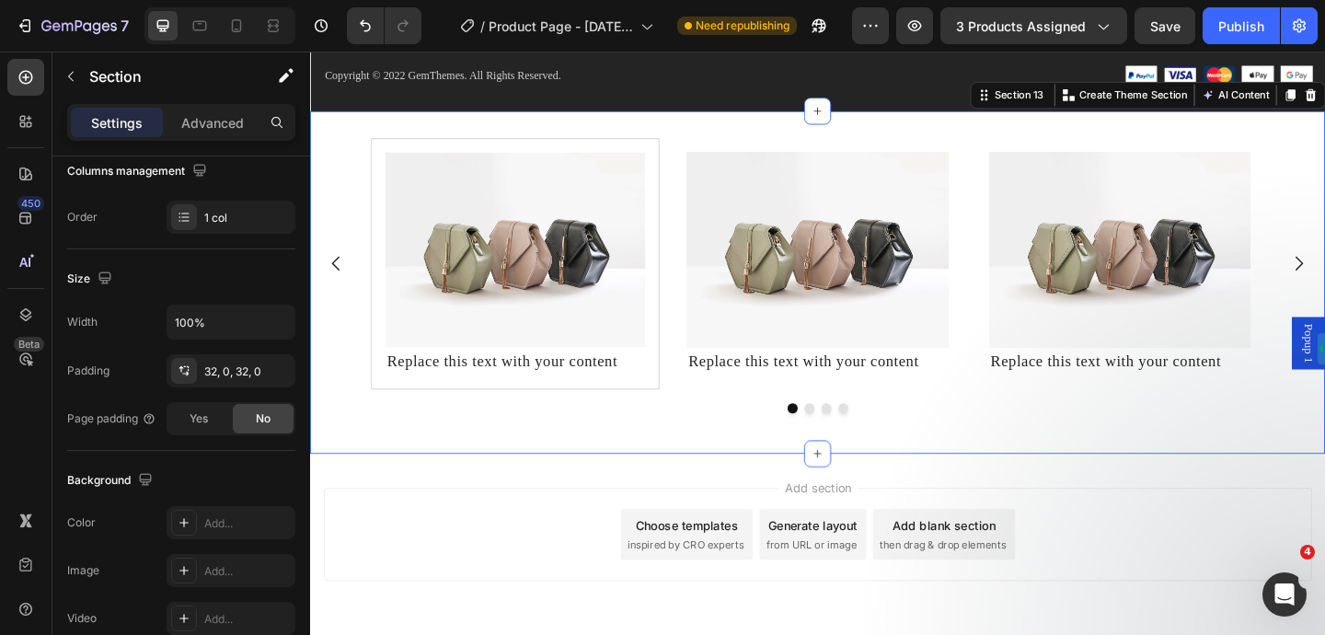
scroll to position [0, 0]
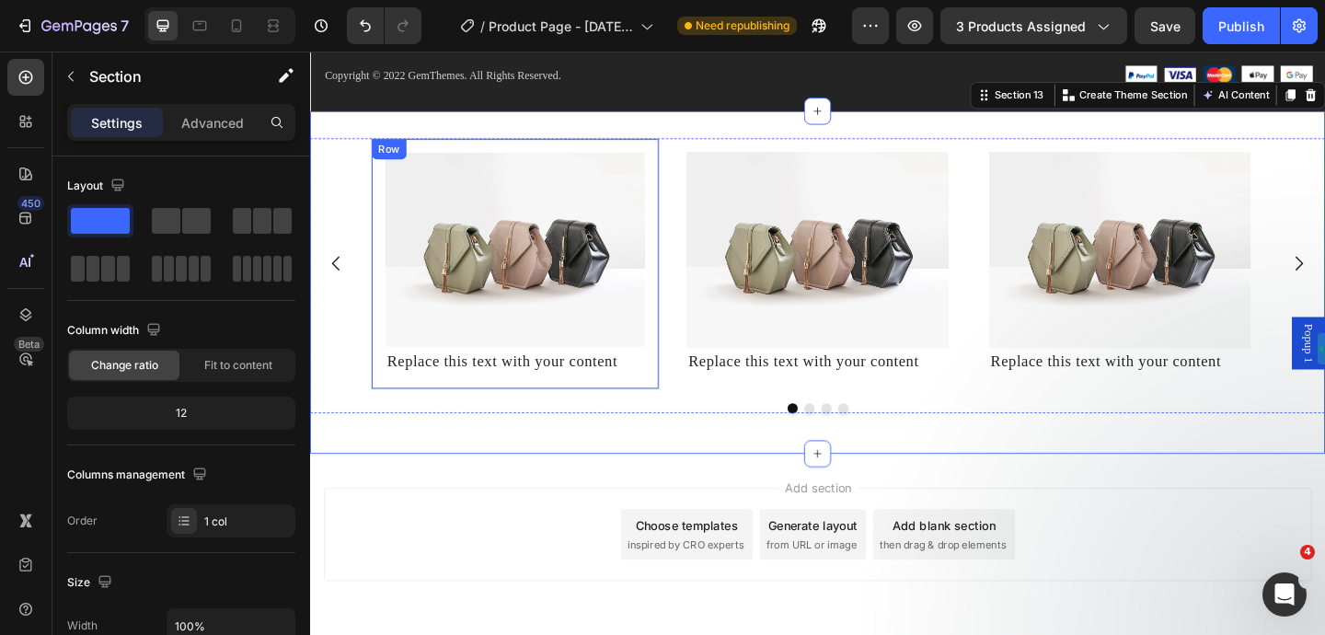
click at [684, 414] on div "Image Replace this text with your content Text Block Row" at bounding box center [533, 282] width 314 height 273
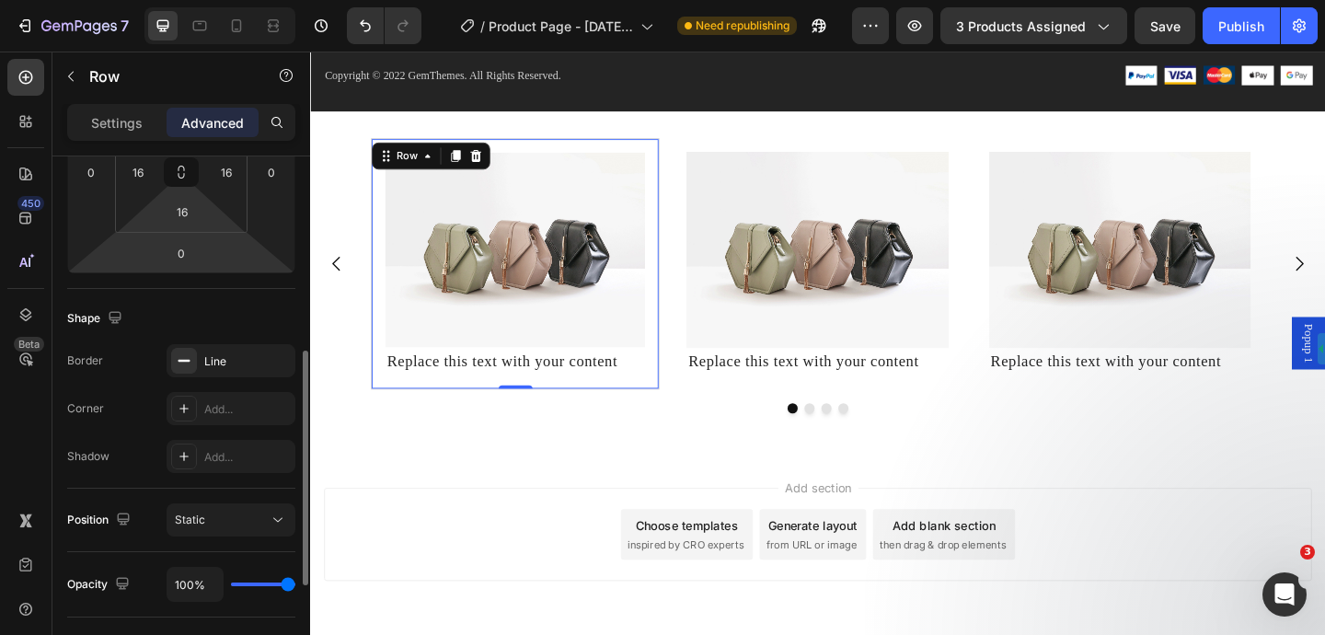
scroll to position [371, 0]
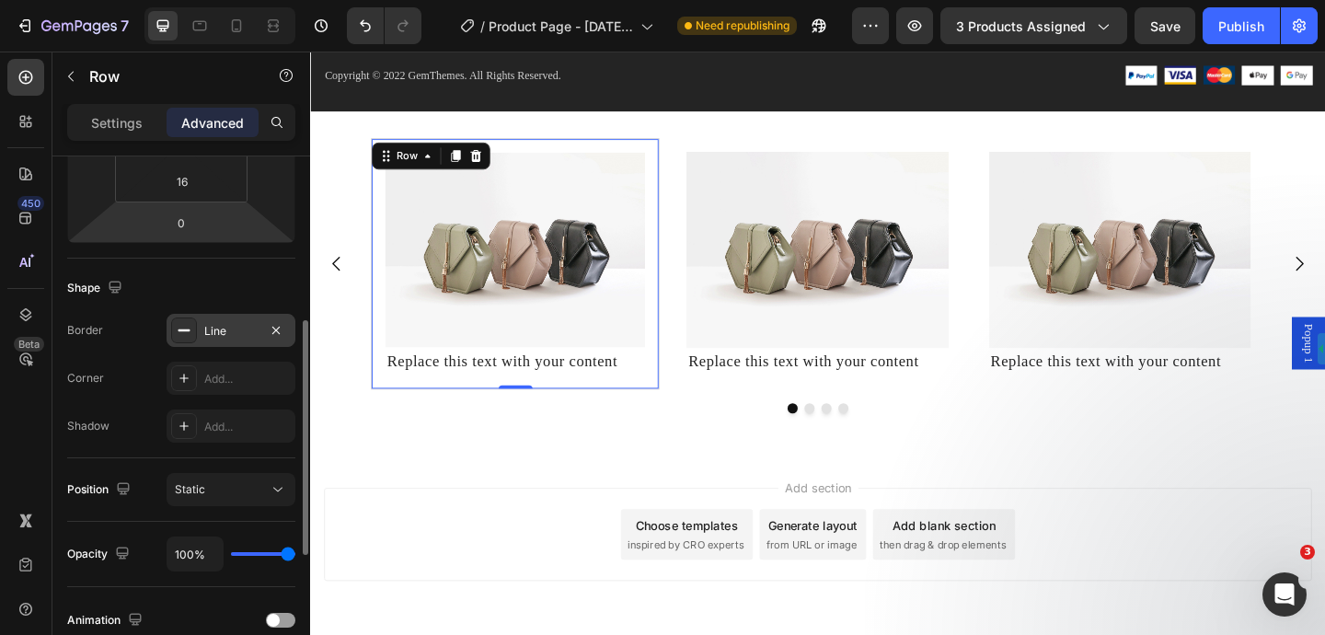
click at [241, 326] on div "Line" at bounding box center [230, 331] width 53 height 17
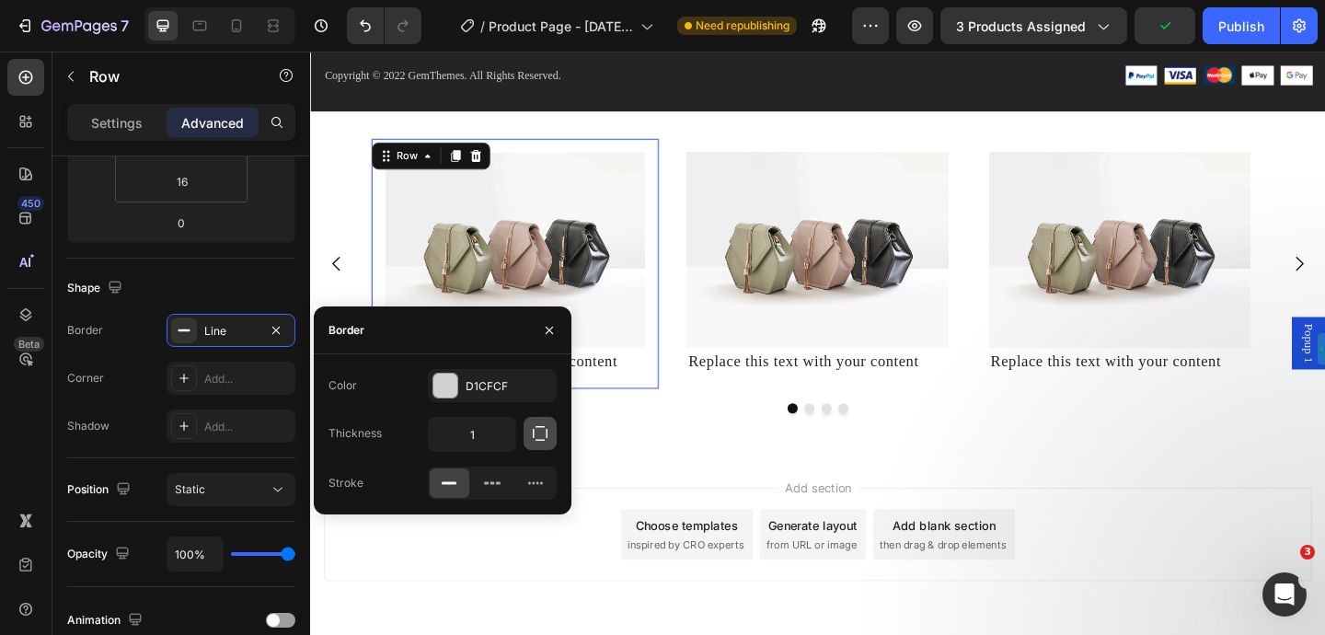
click at [545, 440] on icon "button" at bounding box center [540, 433] width 18 height 18
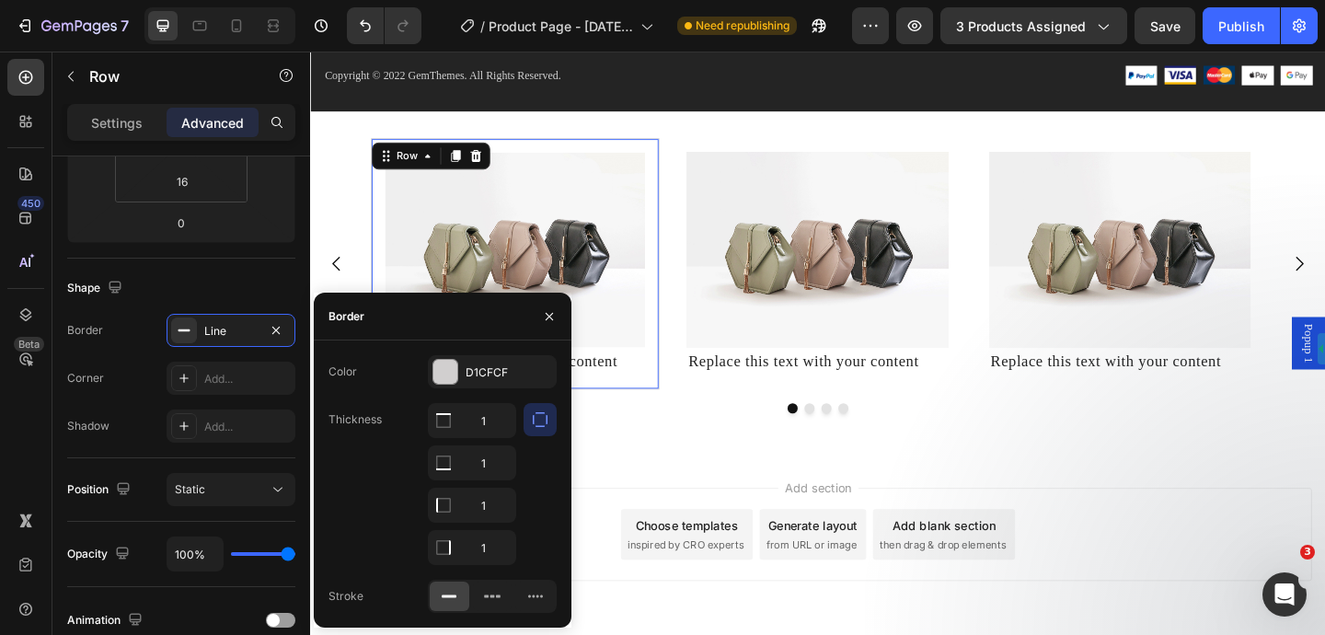
click at [536, 473] on div at bounding box center [539, 484] width 33 height 162
click at [339, 512] on div "Thickness 1 1 1 1" at bounding box center [442, 484] width 228 height 162
click at [550, 316] on icon "button" at bounding box center [549, 315] width 7 height 7
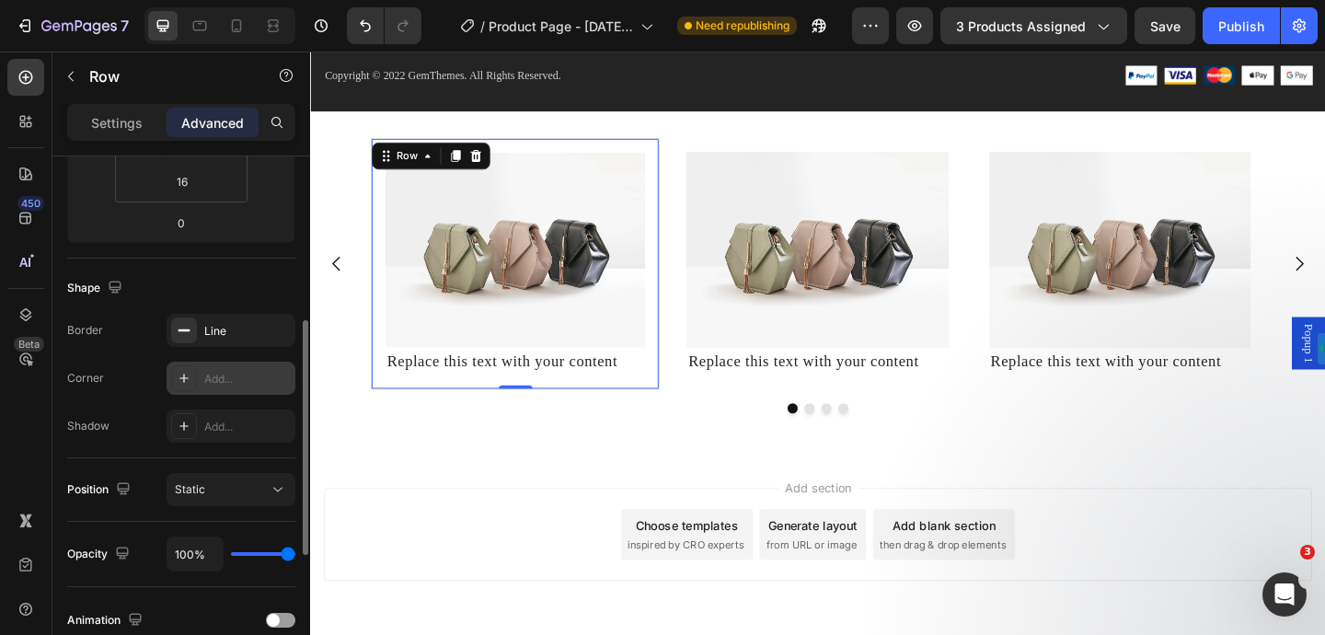
click at [236, 374] on div "Add..." at bounding box center [247, 379] width 86 height 17
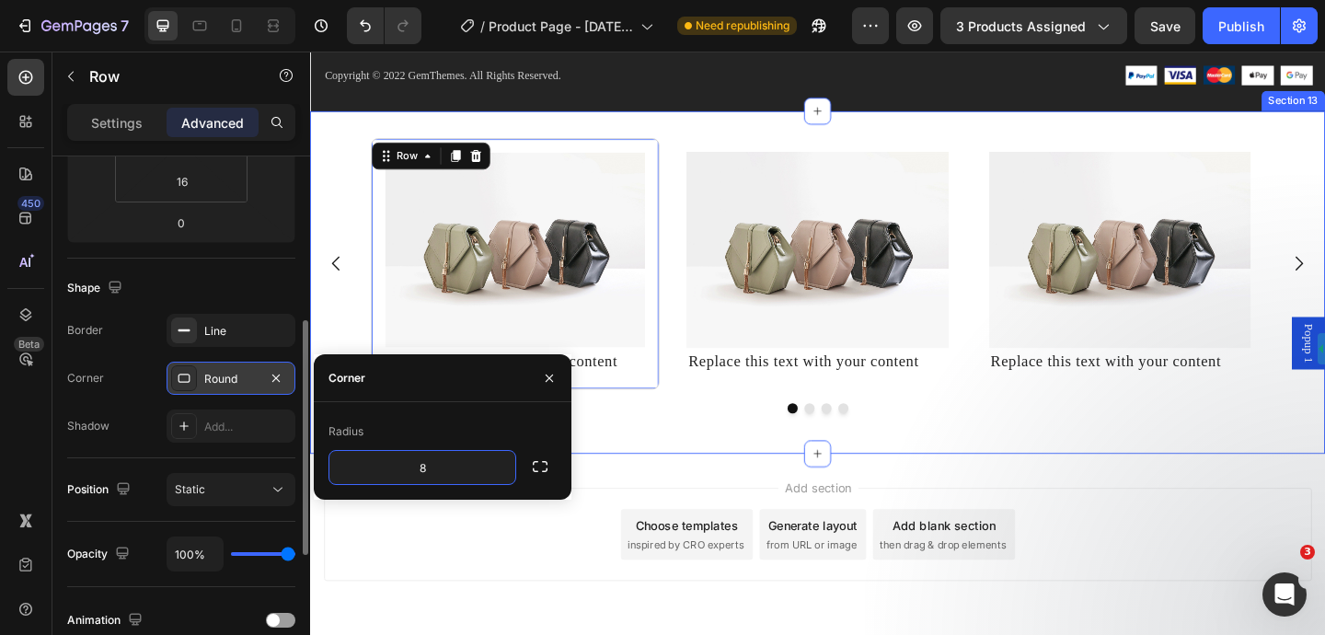
click at [663, 482] on div "Image Replace this text with your content Text Block Row 0 Image Replace this t…" at bounding box center [862, 303] width 1104 height 373
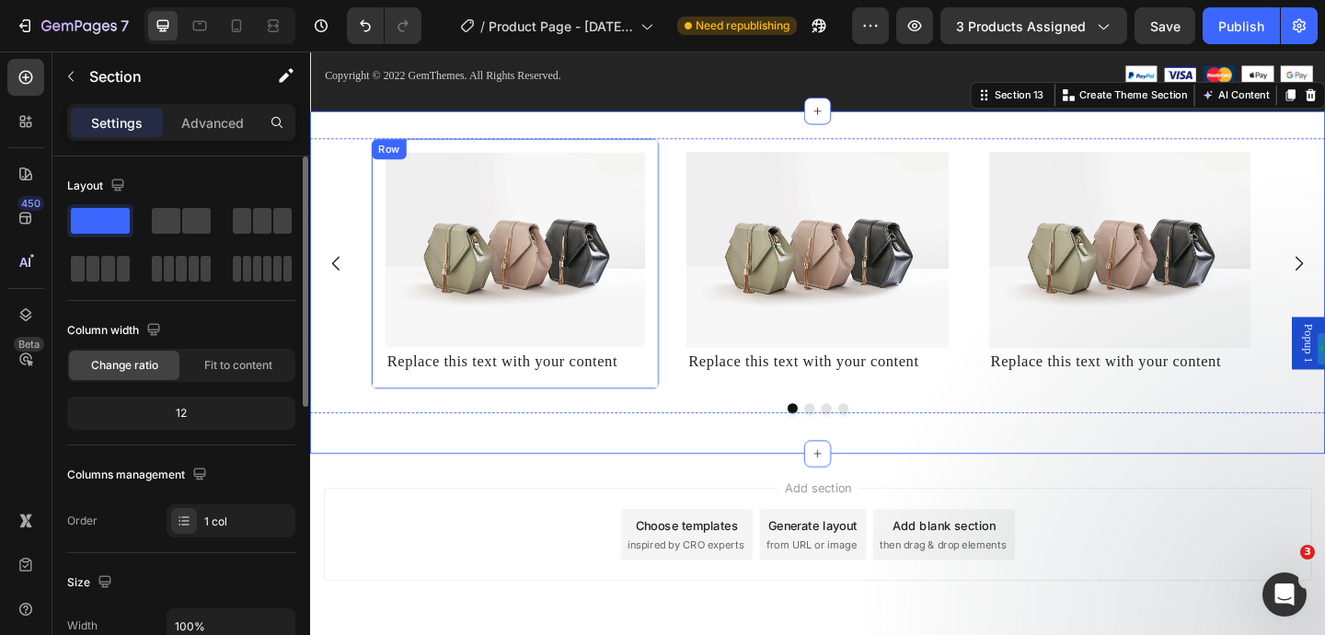
click at [428, 147] on div "Image Replace this text with your content Text Block Row" at bounding box center [533, 282] width 314 height 273
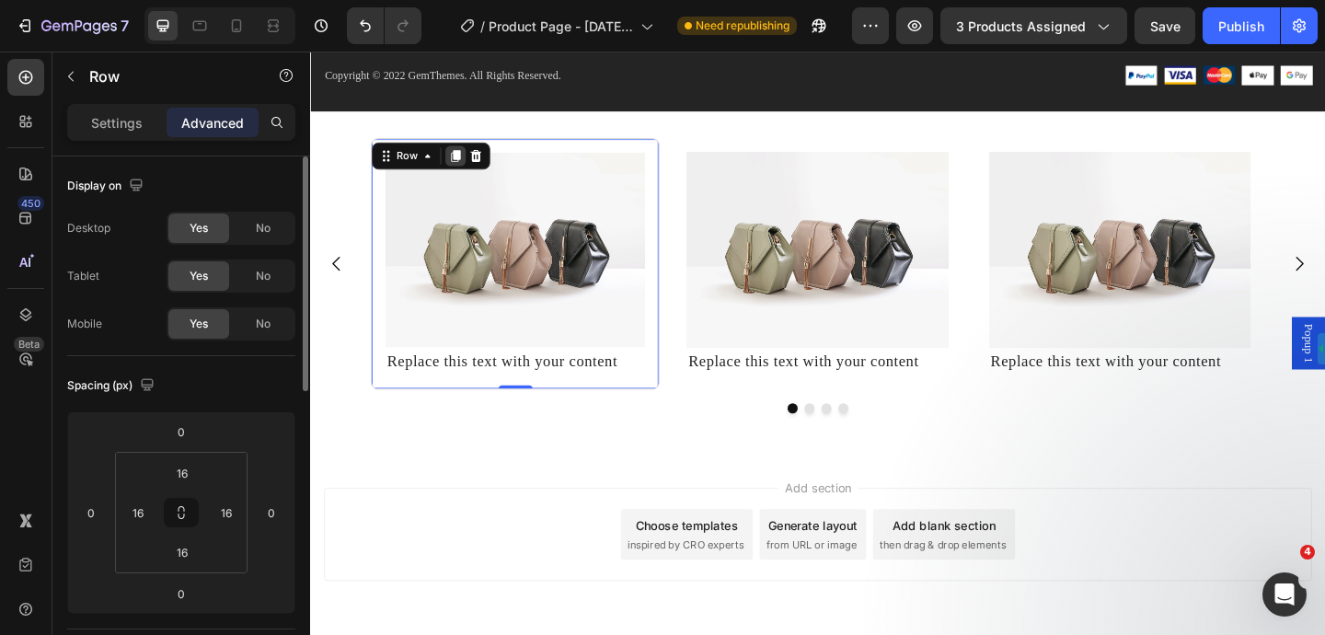
click at [464, 163] on icon at bounding box center [468, 165] width 15 height 15
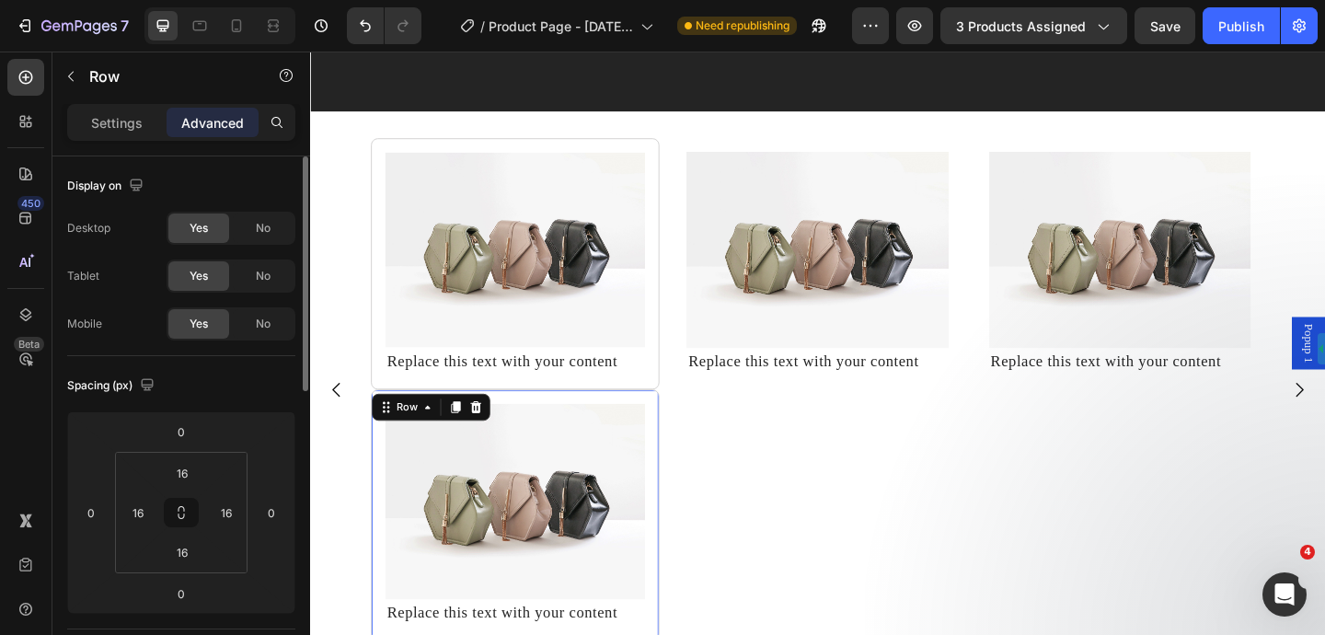
scroll to position [9520, 0]
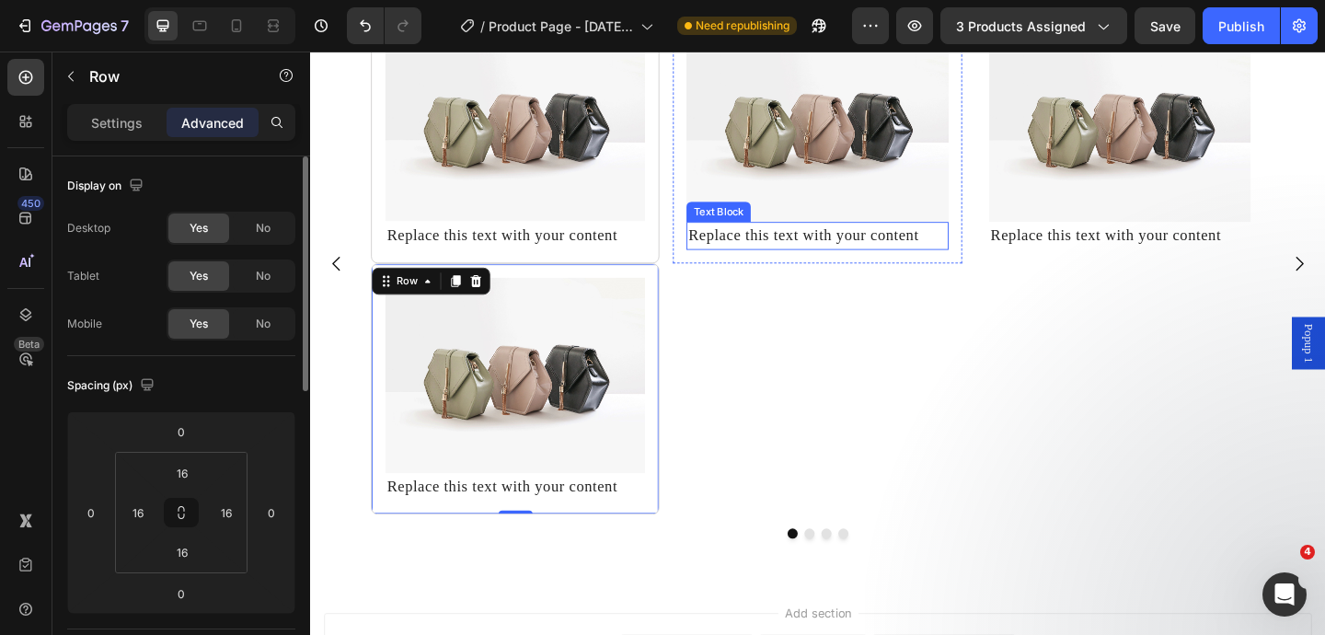
click at [892, 240] on div "Replace this text with your content" at bounding box center [861, 252] width 284 height 30
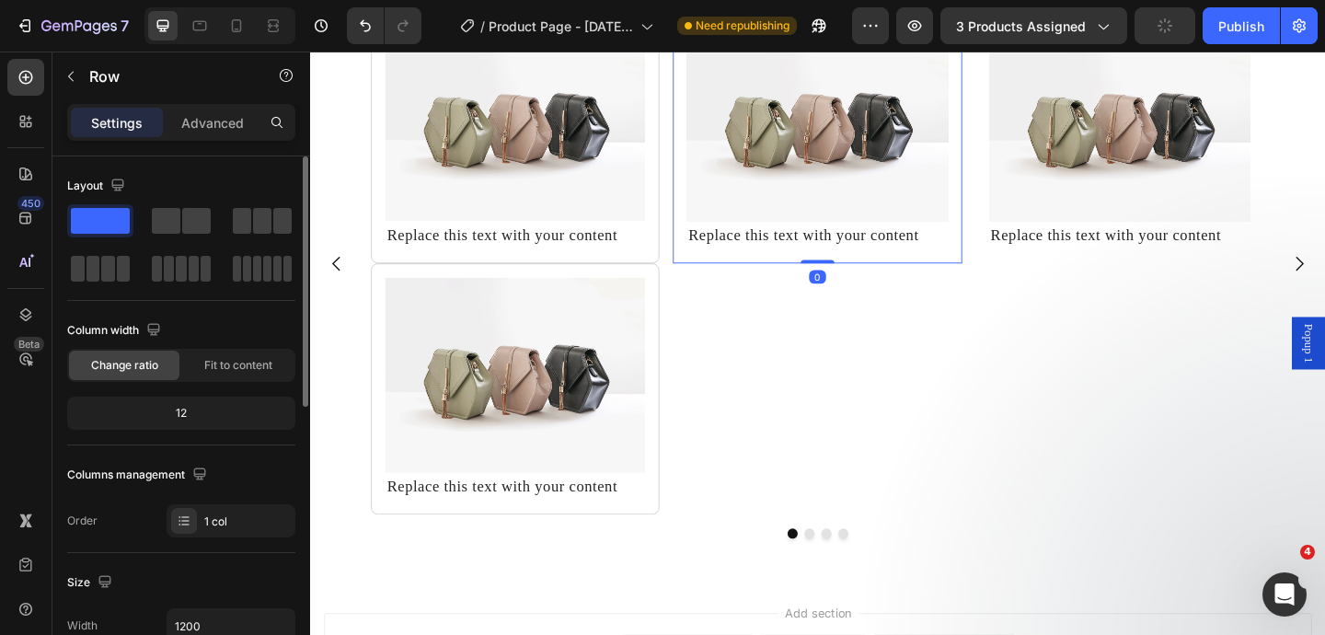
click at [1009, 230] on div "Image Replace this text with your content Text Block Row 0" at bounding box center [862, 145] width 314 height 273
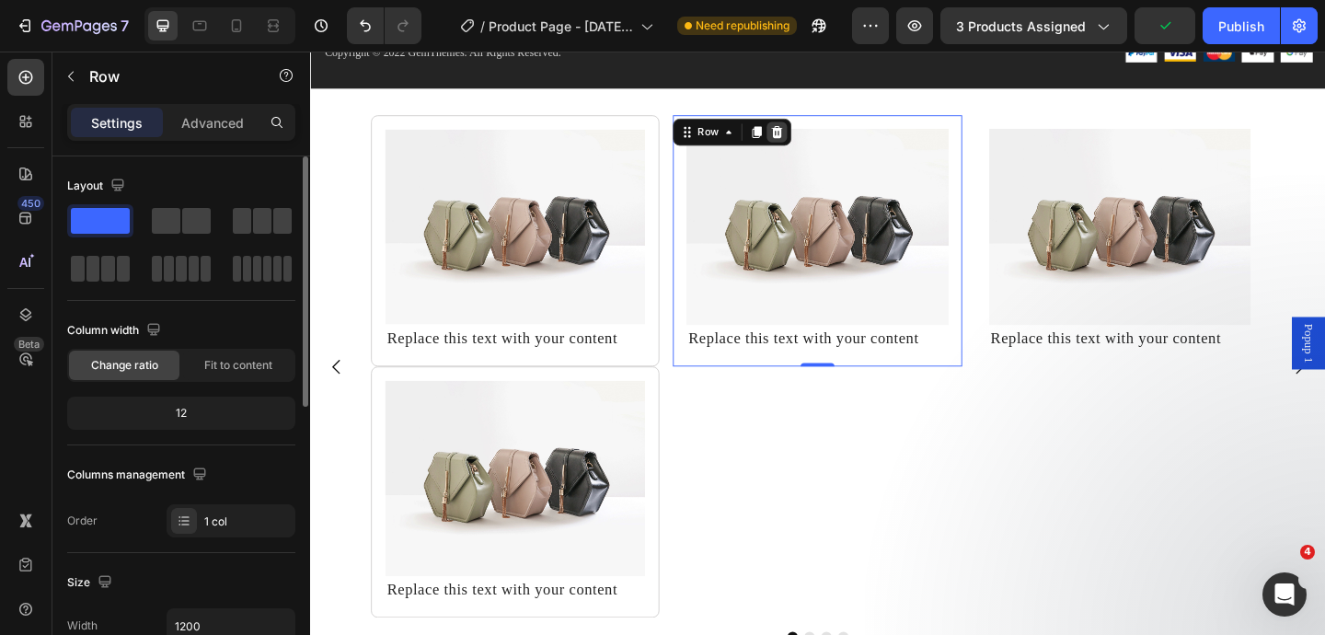
click at [818, 140] on icon at bounding box center [818, 139] width 12 height 13
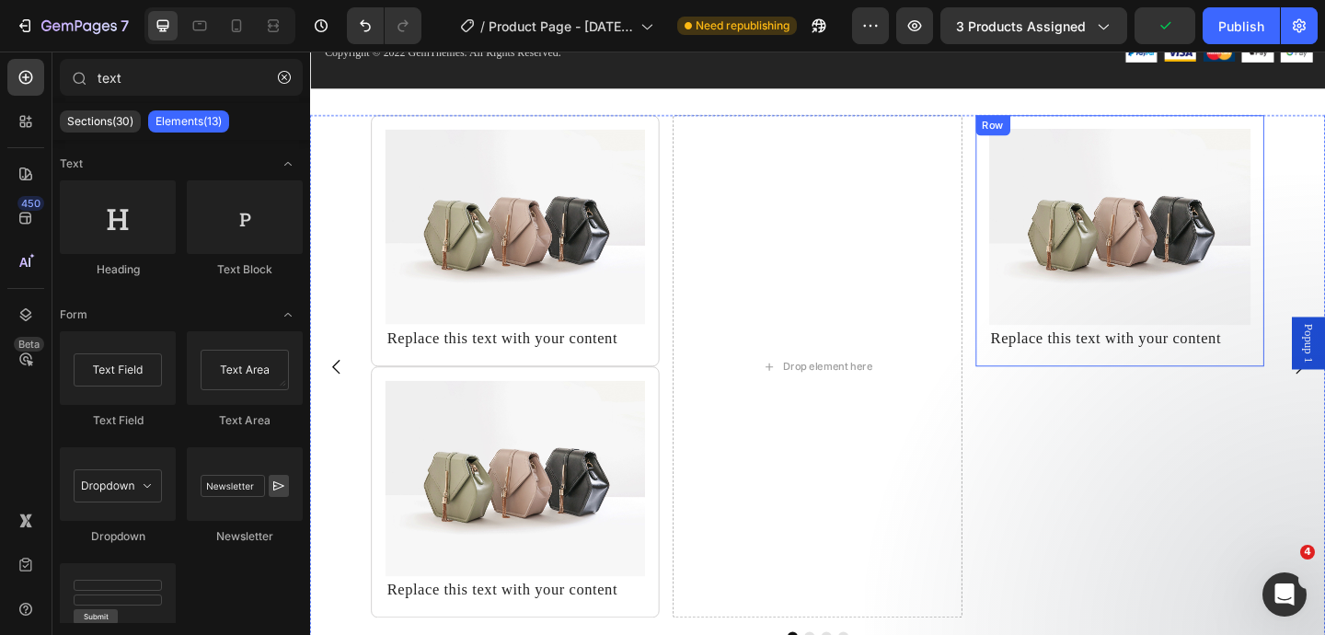
click at [1089, 123] on div "Image Replace this text with your content Text Block Row" at bounding box center [1191, 257] width 314 height 273
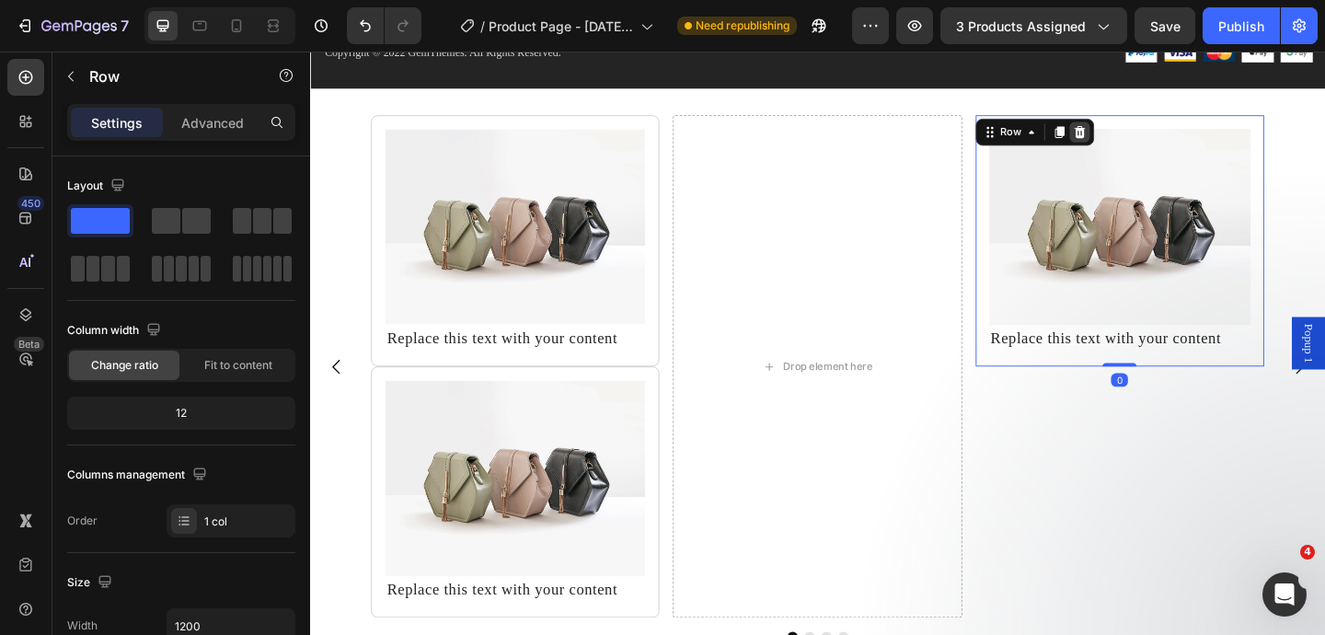
click at [1153, 142] on icon at bounding box center [1147, 139] width 15 height 15
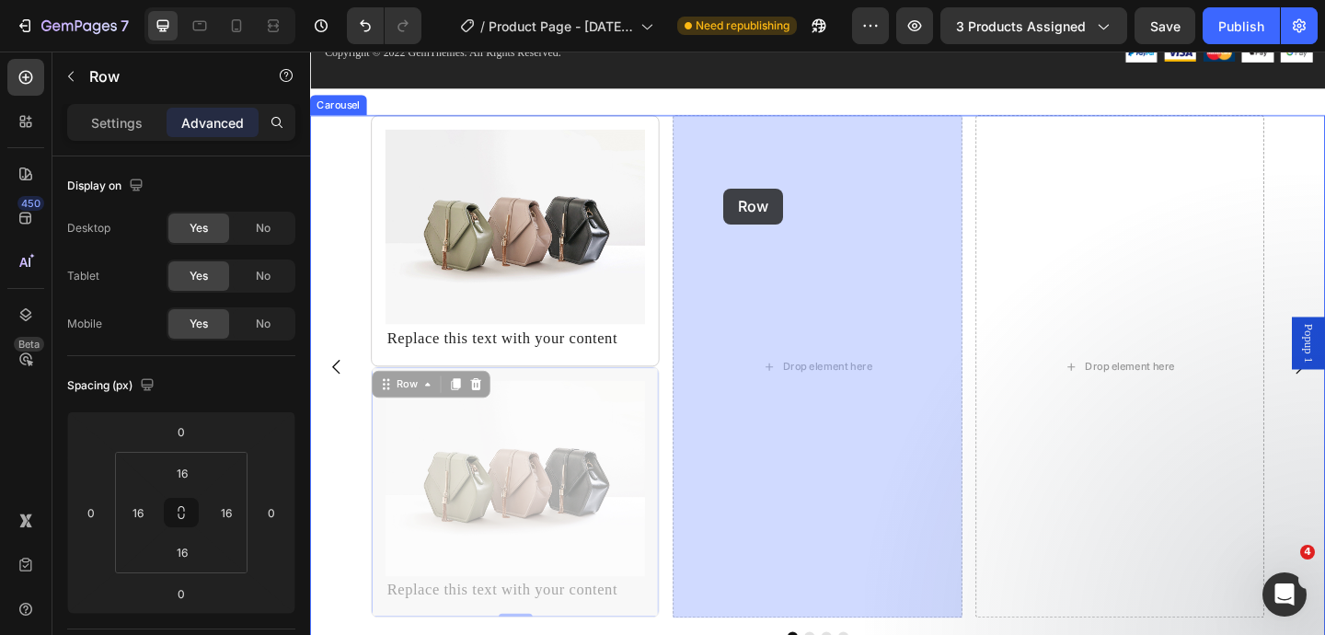
drag, startPoint x: 386, startPoint y: 405, endPoint x: 760, endPoint y: 201, distance: 425.7
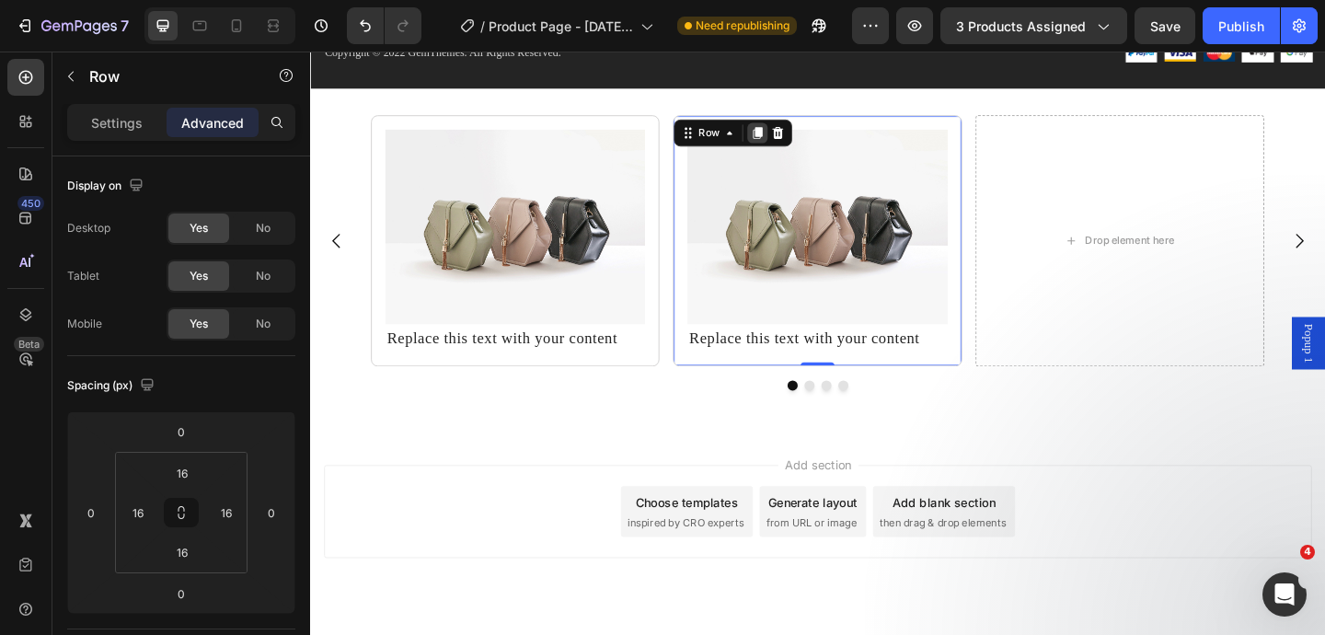
click at [796, 138] on icon at bounding box center [797, 140] width 10 height 13
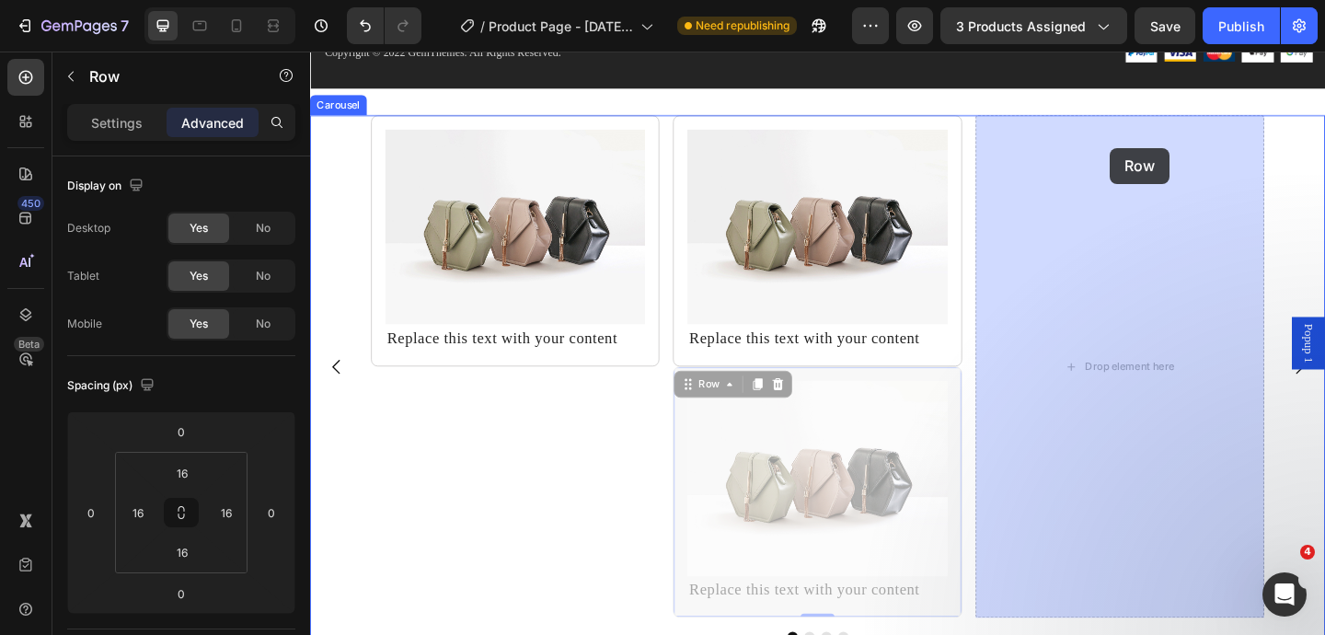
drag, startPoint x: 740, startPoint y: 412, endPoint x: 1179, endPoint y: 155, distance: 509.2
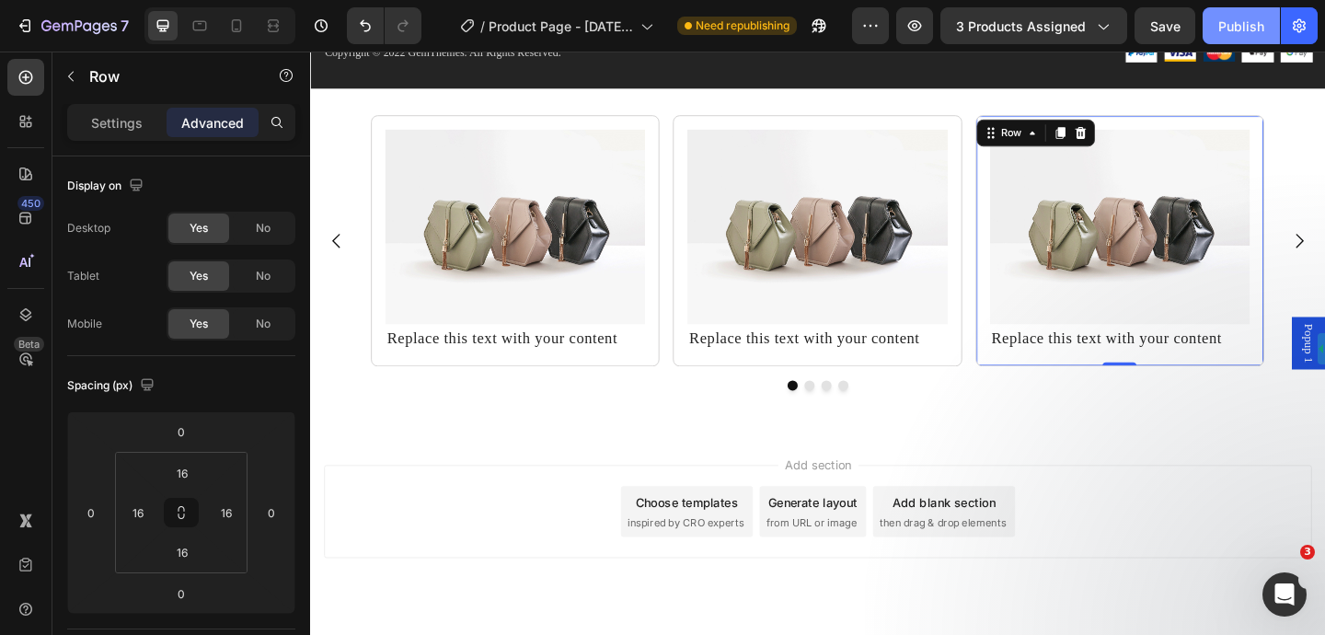
click at [1241, 32] on div "Publish" at bounding box center [1241, 26] width 46 height 19
click at [400, 132] on div "Row" at bounding box center [396, 133] width 30 height 17
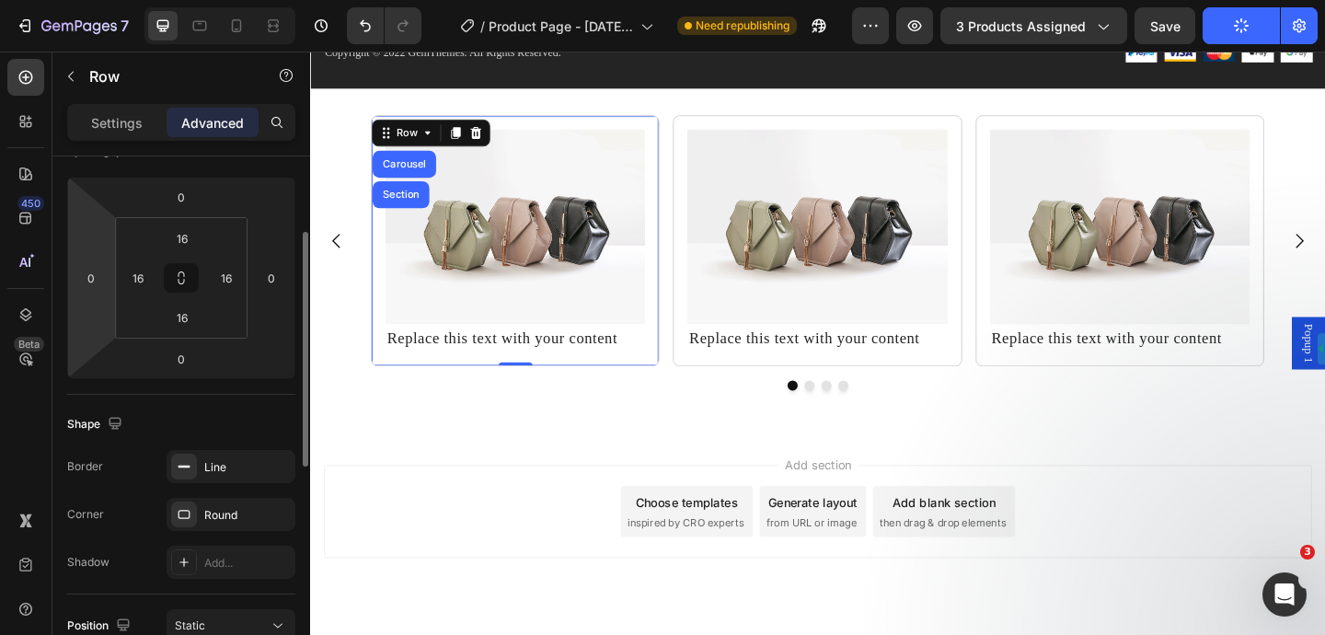
scroll to position [137, 0]
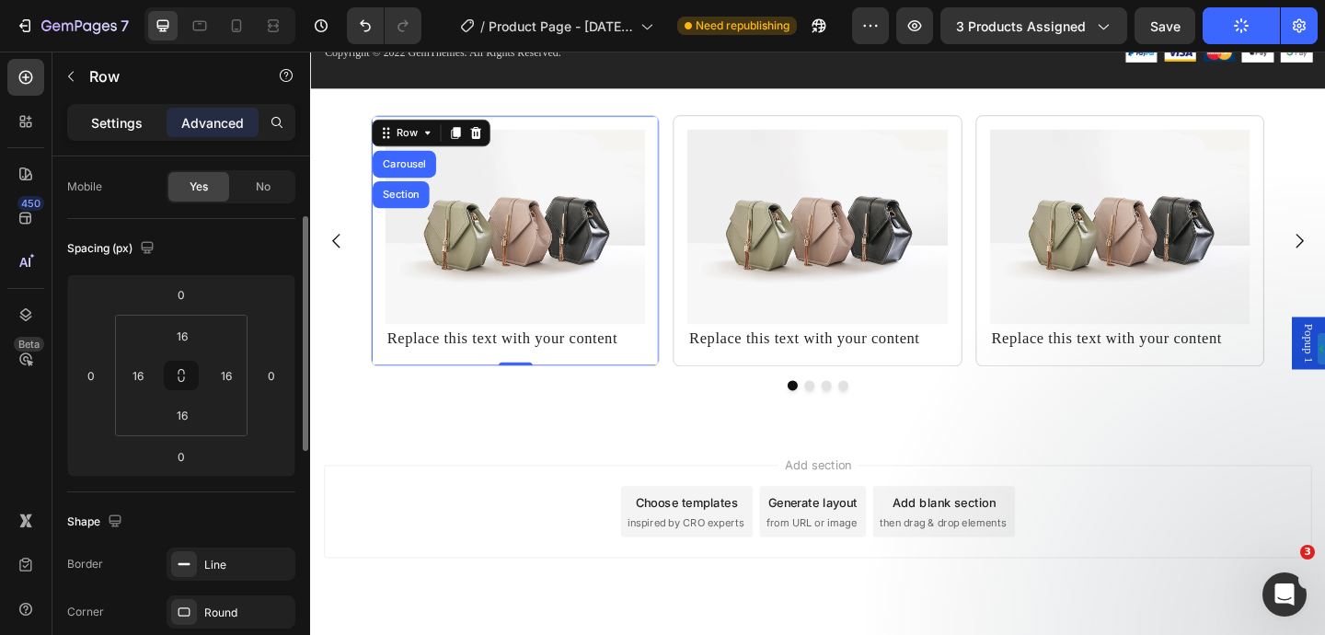
click at [91, 113] on p "Settings" at bounding box center [117, 122] width 52 height 19
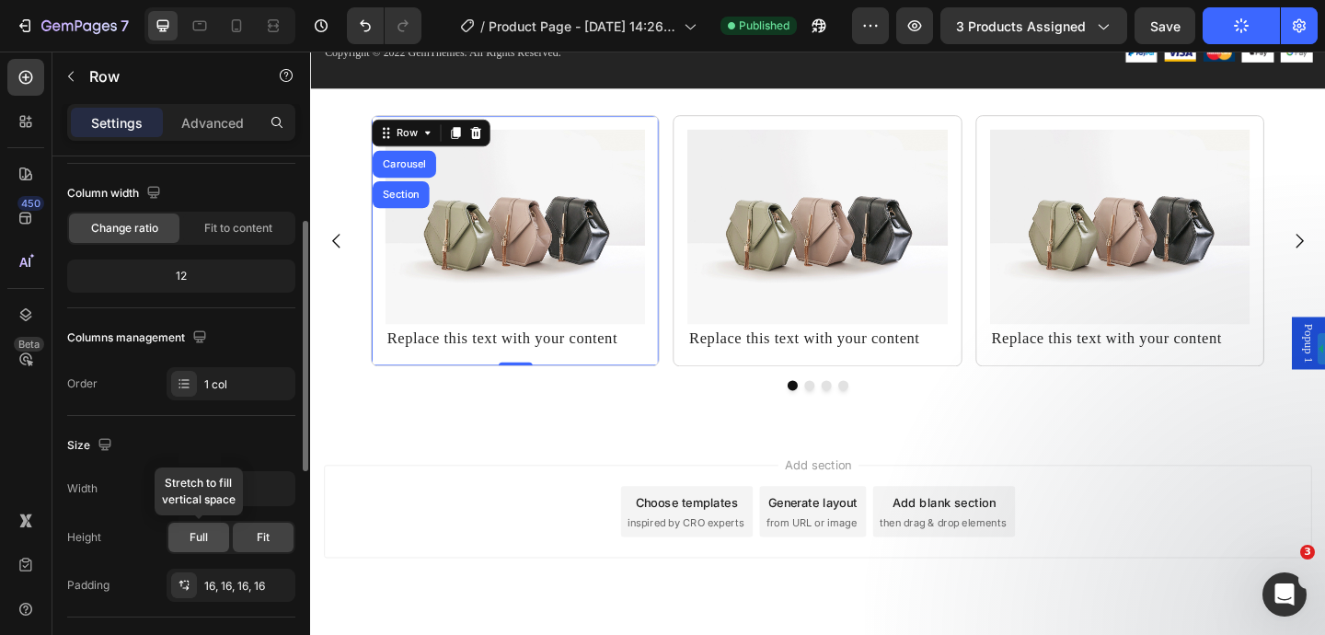
click at [196, 546] on div "Full" at bounding box center [198, 537] width 61 height 29
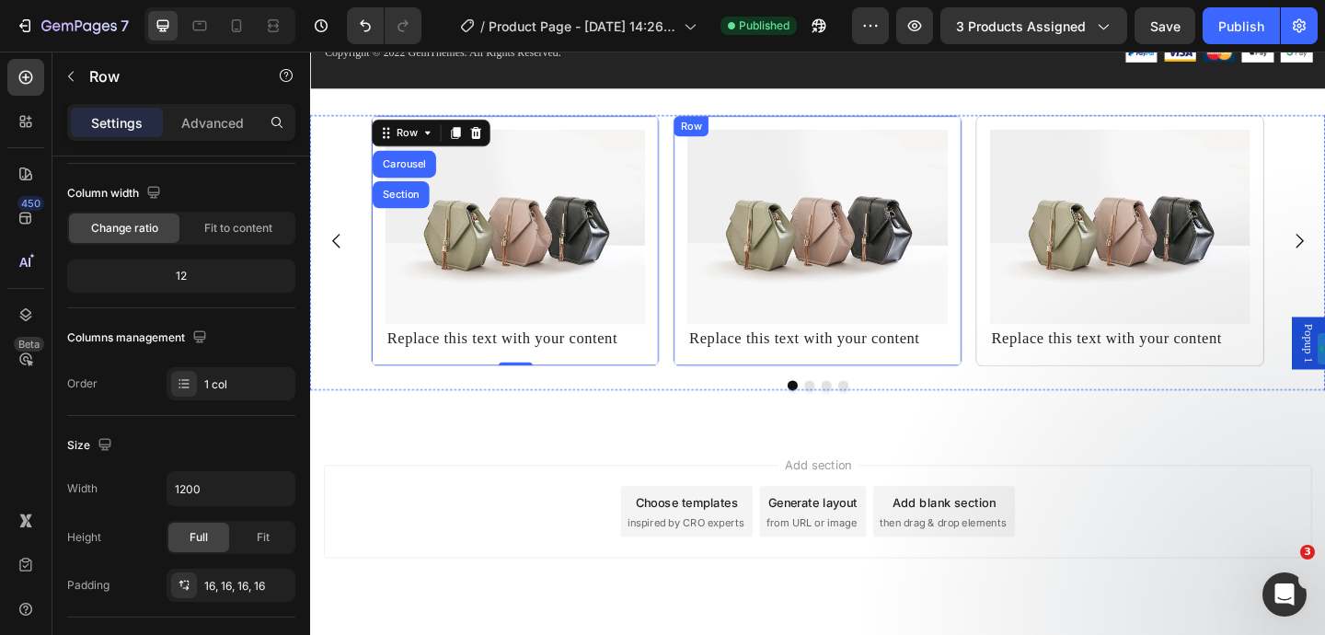
click at [737, 122] on div "Image Replace this text with your content Text Block Row" at bounding box center [862, 257] width 314 height 273
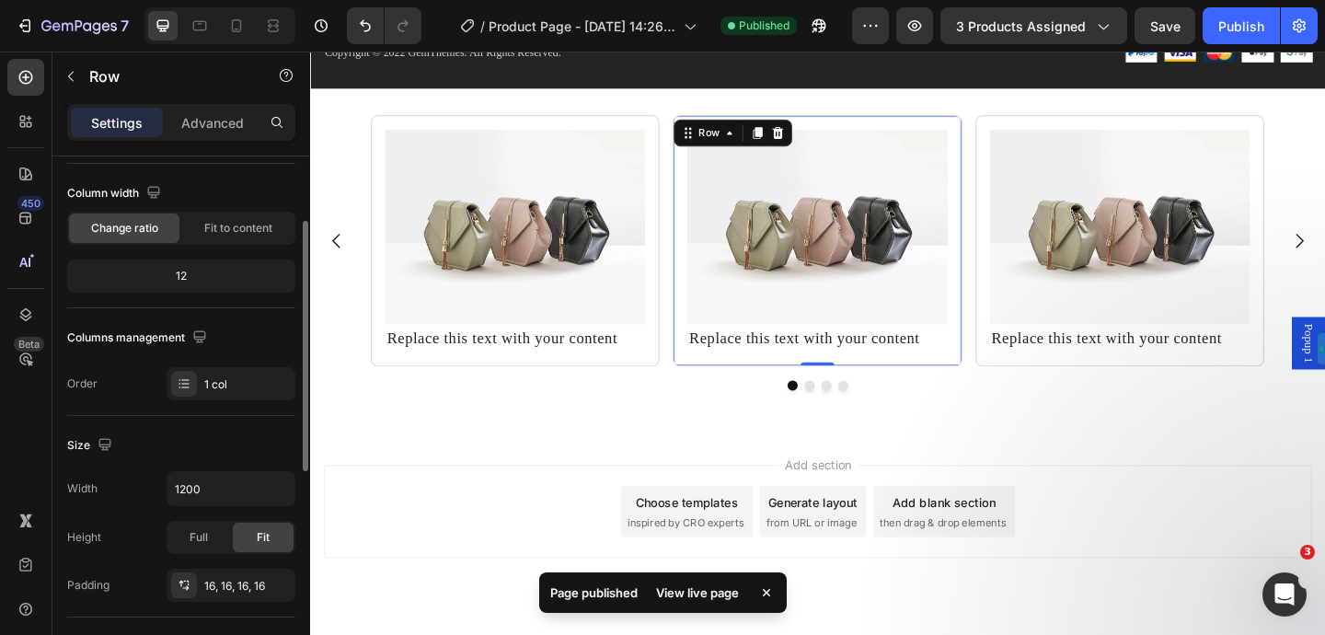
click at [190, 554] on div "Width 1200 Height Full Fit Padding 16, 16, 16, 16" at bounding box center [181, 536] width 228 height 131
click at [207, 544] on span "Full" at bounding box center [199, 537] width 18 height 17
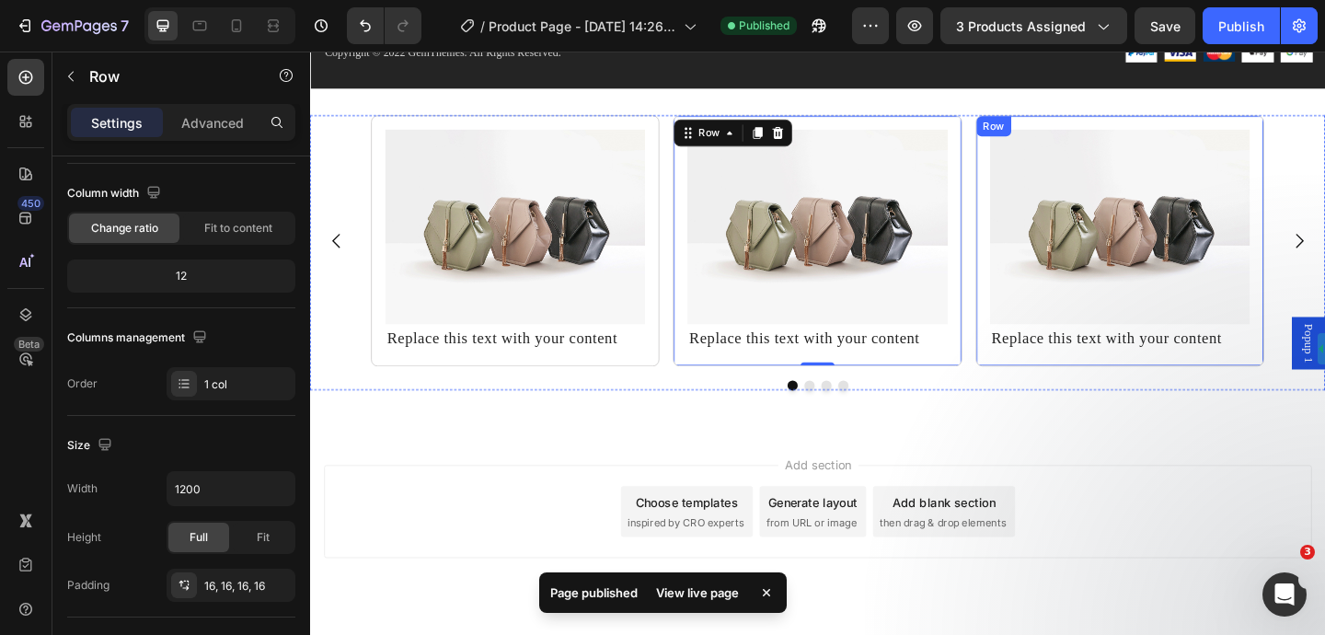
click at [1055, 127] on div "Row" at bounding box center [1054, 133] width 38 height 22
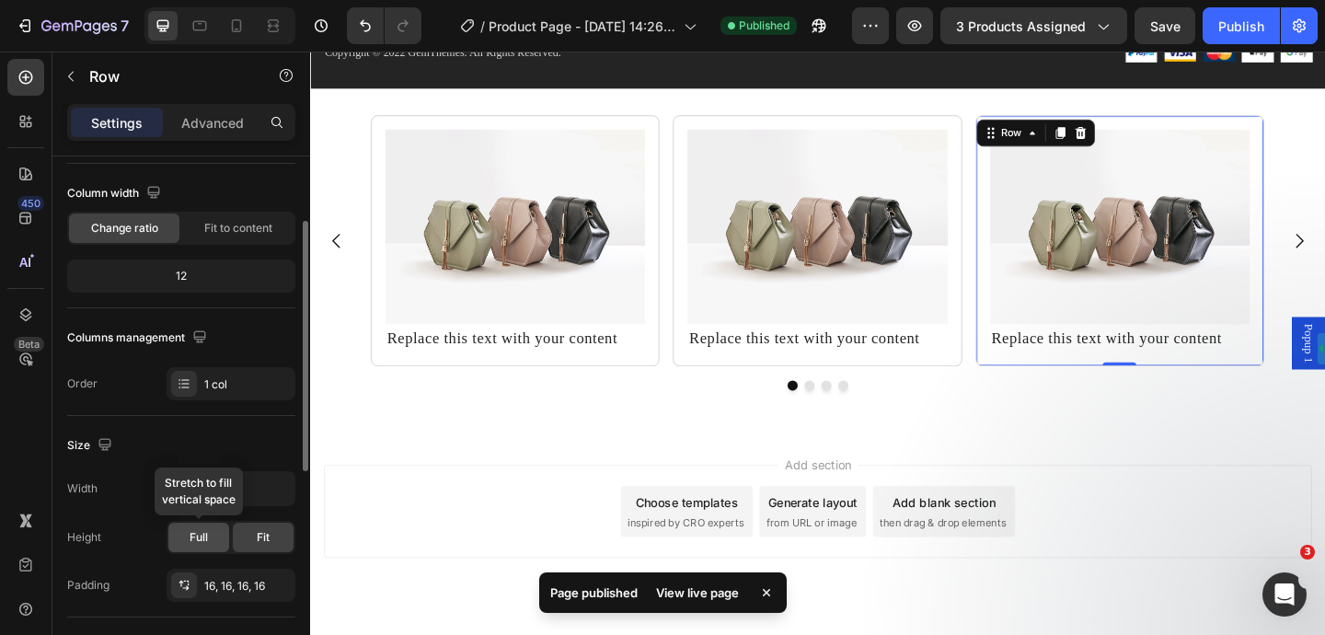
drag, startPoint x: 191, startPoint y: 535, endPoint x: 365, endPoint y: 167, distance: 407.0
click at [191, 535] on span "Full" at bounding box center [199, 537] width 18 height 17
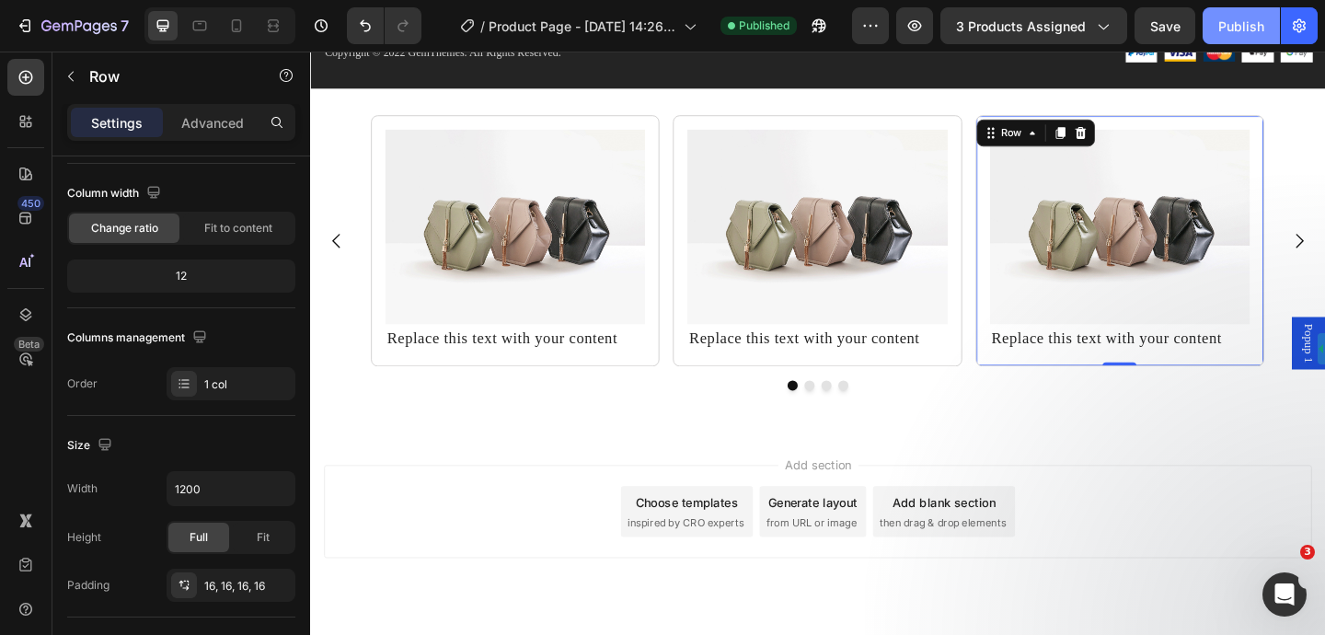
click at [1238, 22] on div "Publish" at bounding box center [1241, 26] width 46 height 19
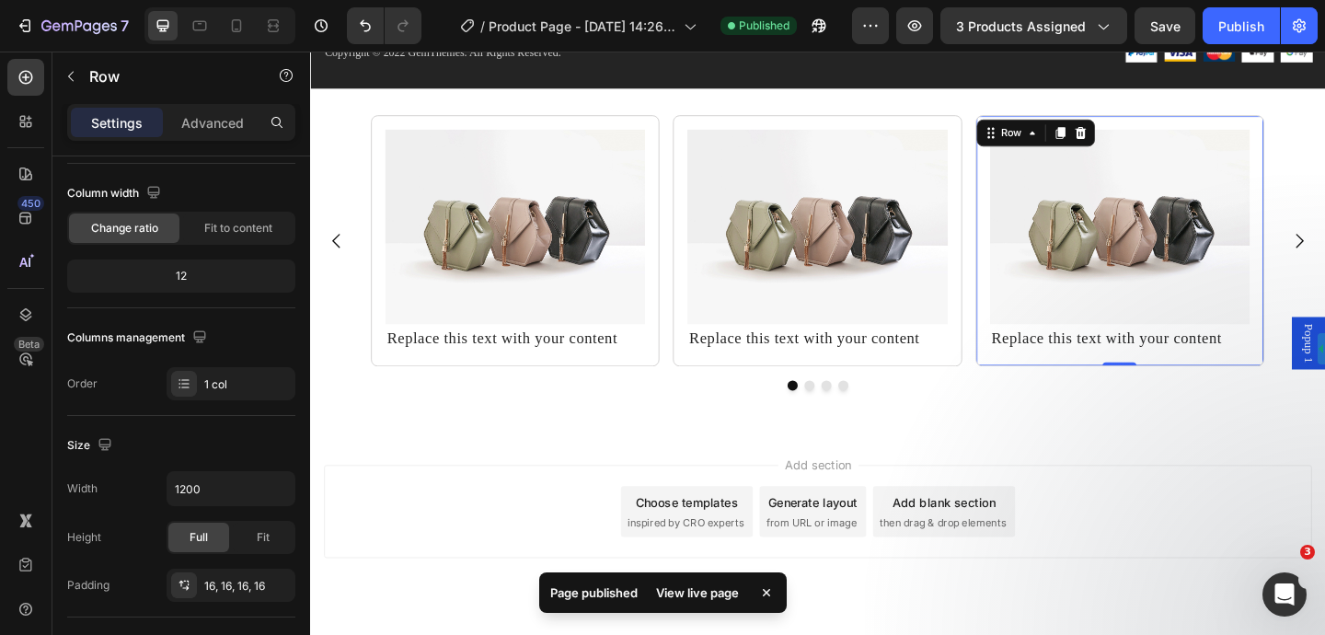
click at [726, 599] on div "View live page" at bounding box center [697, 593] width 105 height 26
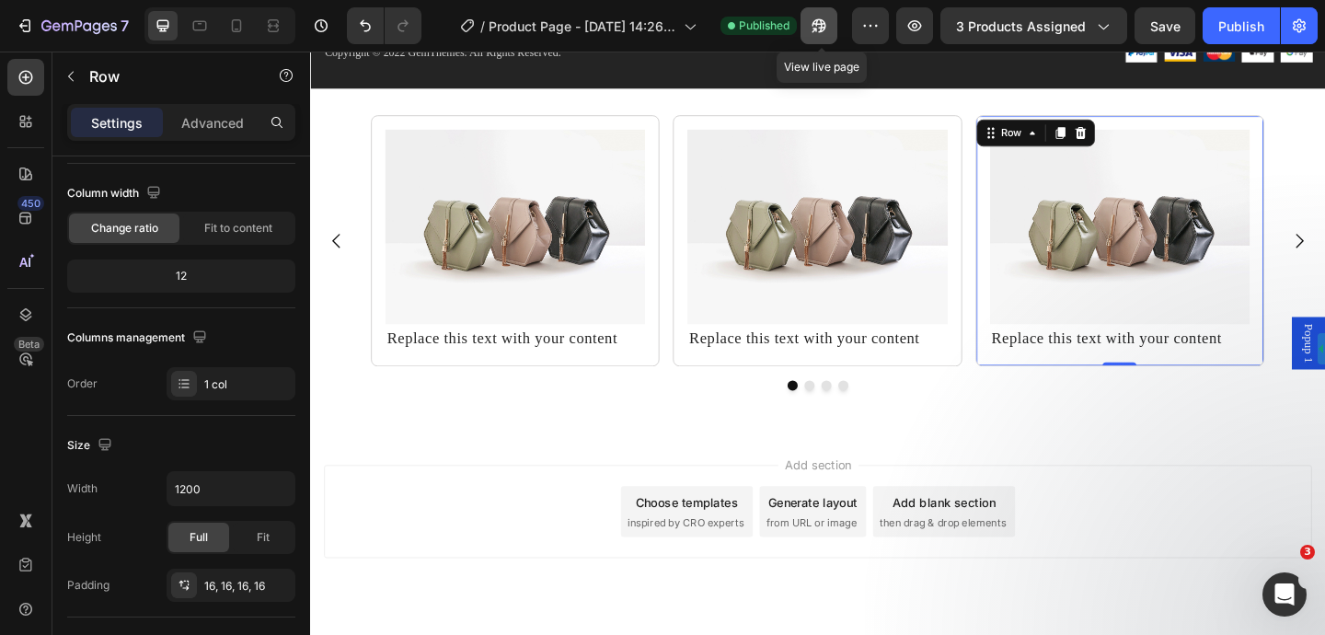
click at [821, 30] on icon "button" at bounding box center [819, 26] width 18 height 18
